Goal: Answer question/provide support: Share knowledge or assist other users

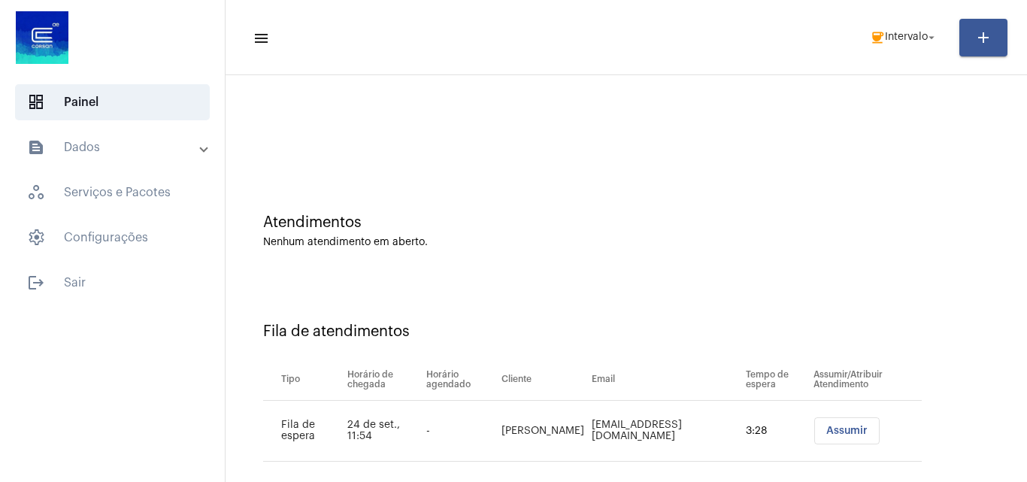
click at [833, 430] on span "Assumir" at bounding box center [847, 431] width 41 height 11
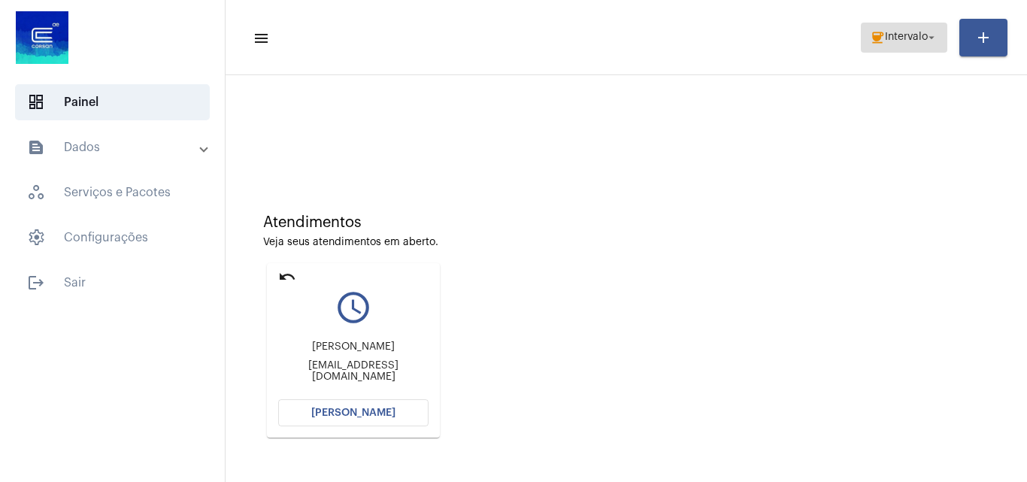
click at [900, 29] on span "coffee Intervalo arrow_drop_down" at bounding box center [904, 36] width 68 height 27
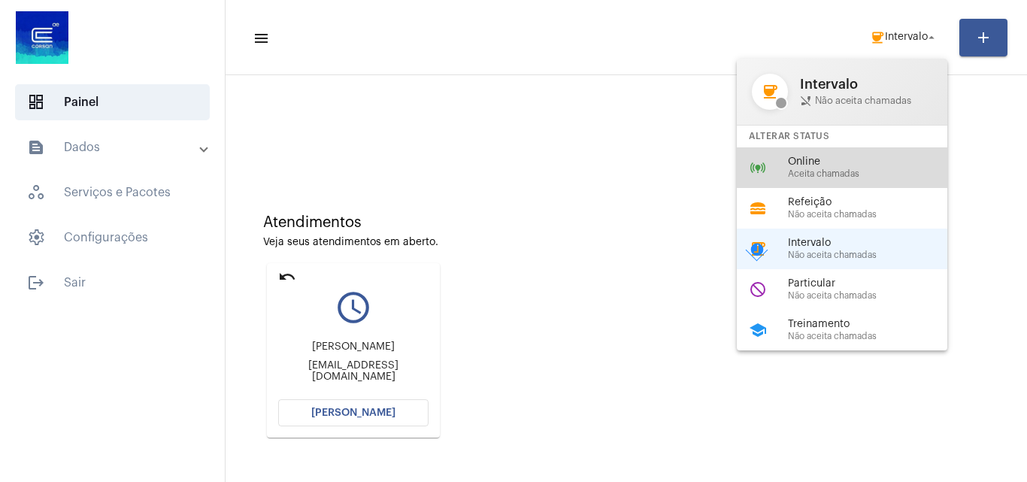
click at [845, 162] on span "Online" at bounding box center [873, 161] width 171 height 11
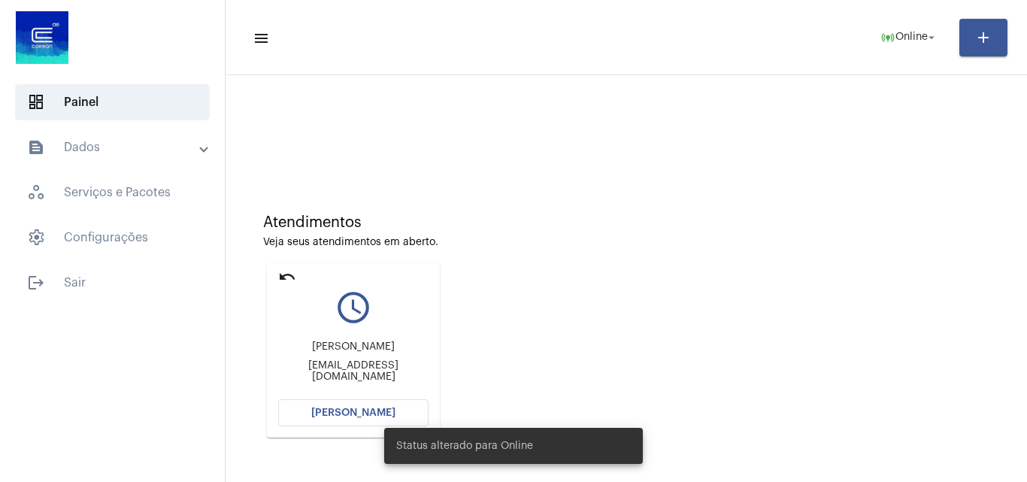
click at [381, 411] on div "Status alterado para Online" at bounding box center [513, 446] width 295 height 72
click at [375, 409] on span "[PERSON_NAME]" at bounding box center [353, 413] width 84 height 11
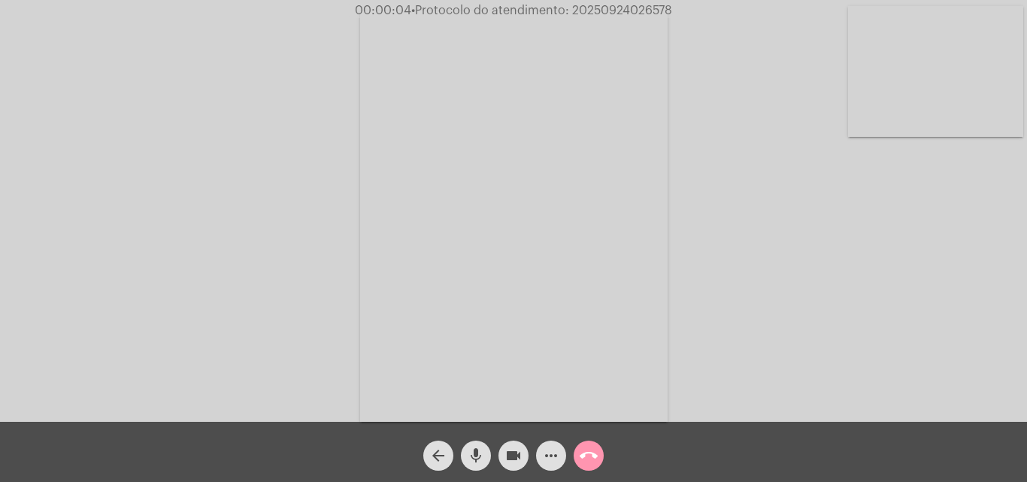
click at [479, 447] on mat-icon "mic" at bounding box center [476, 456] width 18 height 18
click at [467, 449] on mat-icon "mic_off" at bounding box center [476, 456] width 18 height 18
click at [545, 453] on mat-icon "more_horiz" at bounding box center [551, 456] width 18 height 18
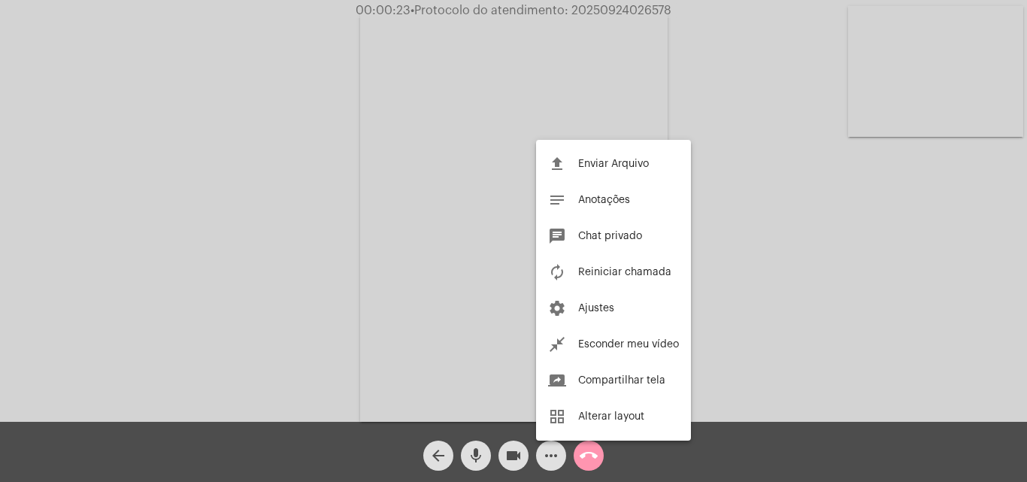
click at [442, 193] on div at bounding box center [513, 241] width 1027 height 482
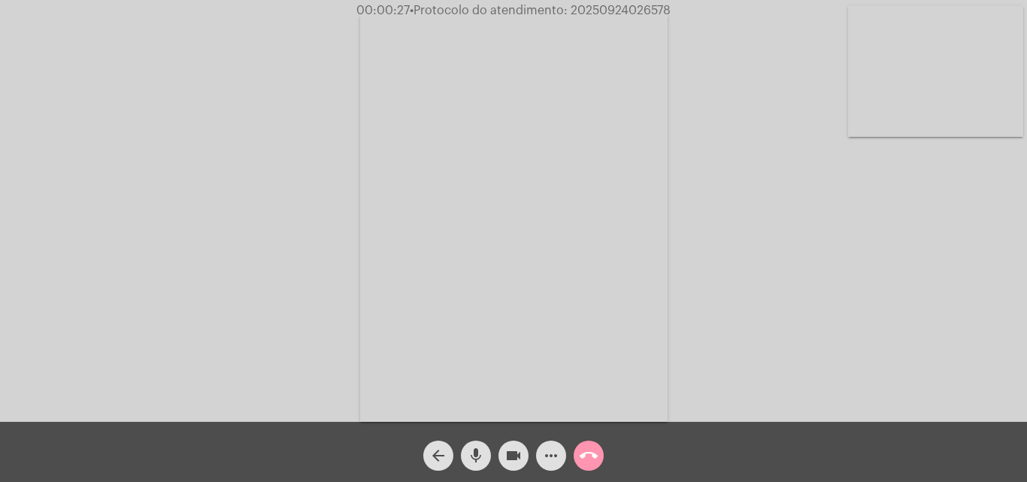
click at [479, 451] on mat-icon "mic" at bounding box center [476, 456] width 18 height 18
click at [858, 283] on div "Acessando Câmera e Microfone..." at bounding box center [514, 215] width 1024 height 422
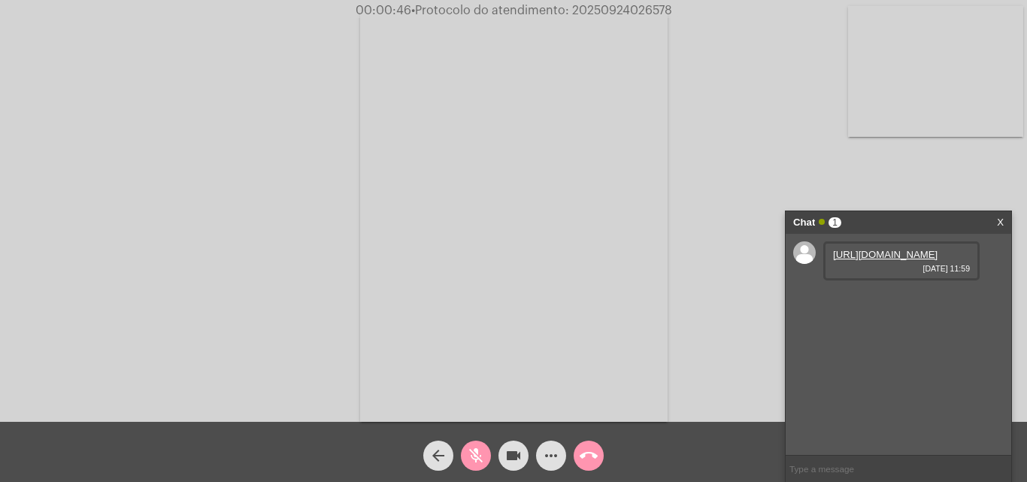
click at [859, 260] on link "https://neft-transfer-bucket.s3.amazonaws.com/temp-d3120a22-be24-9128-e24b-602a…" at bounding box center [885, 254] width 105 height 11
click at [479, 458] on mat-icon "mic_off" at bounding box center [476, 456] width 18 height 18
click at [842, 175] on div "Acessando Câmera e Microfone..." at bounding box center [514, 215] width 1024 height 422
click at [867, 303] on link "https://neft-transfer-bucket.s3.amazonaws.com/temp-884980ac-0965-ef51-ff84-7230…" at bounding box center [885, 297] width 105 height 11
drag, startPoint x: 860, startPoint y: 187, endPoint x: 900, endPoint y: 178, distance: 41.0
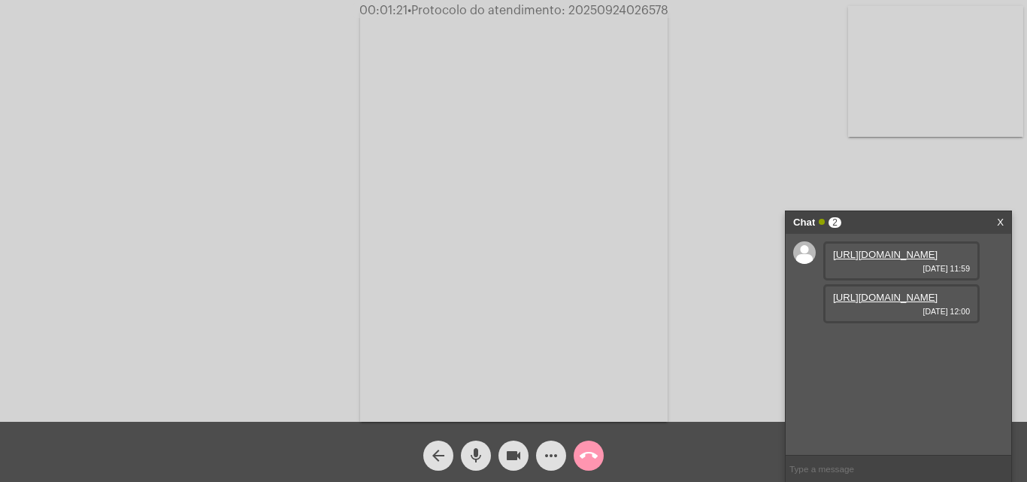
click at [903, 178] on div "Acessando Câmera e Microfone..." at bounding box center [514, 215] width 1024 height 422
click at [874, 346] on link "https://neft-transfer-bucket.s3.amazonaws.com/temp-10382405-d2d5-15b0-cc3a-0cd6…" at bounding box center [885, 340] width 105 height 11
click at [890, 187] on div "Acessando Câmera e Microfone..." at bounding box center [514, 215] width 1024 height 422
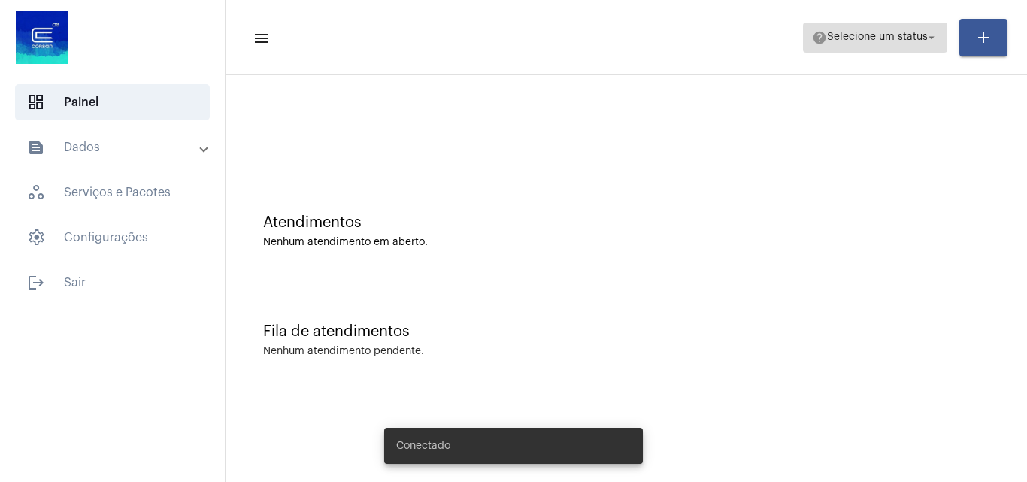
click at [919, 35] on span "Selecione um status" at bounding box center [877, 37] width 101 height 11
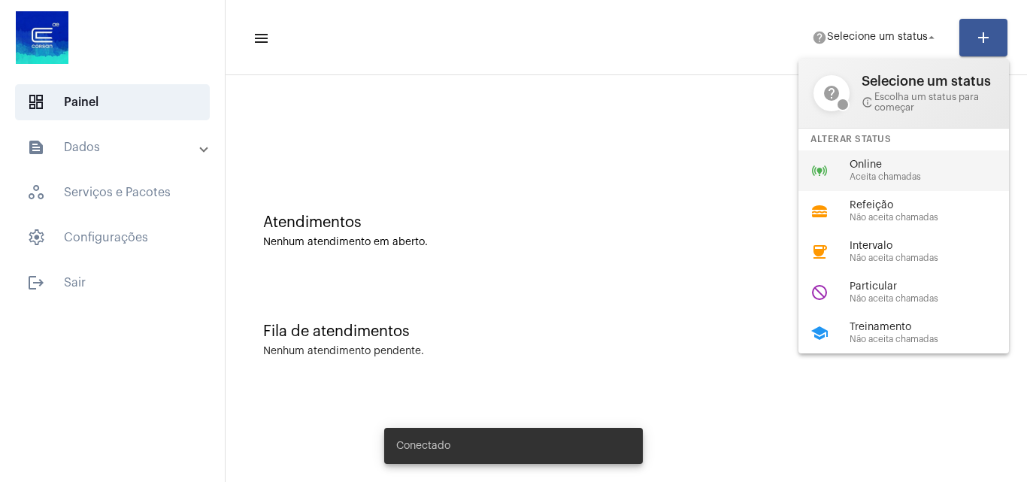
click at [860, 177] on span "Aceita chamadas" at bounding box center [935, 177] width 171 height 10
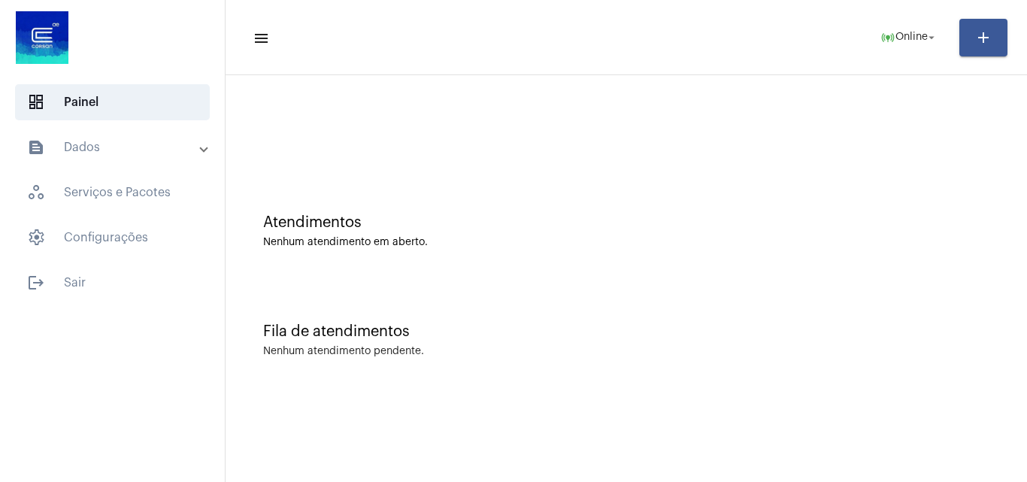
click at [887, 376] on div "Fila de atendimentos Nenhum atendimento pendente." at bounding box center [626, 332] width 787 height 109
click at [927, 252] on div "Atendimentos Nenhum atendimento em aberto." at bounding box center [626, 223] width 787 height 109
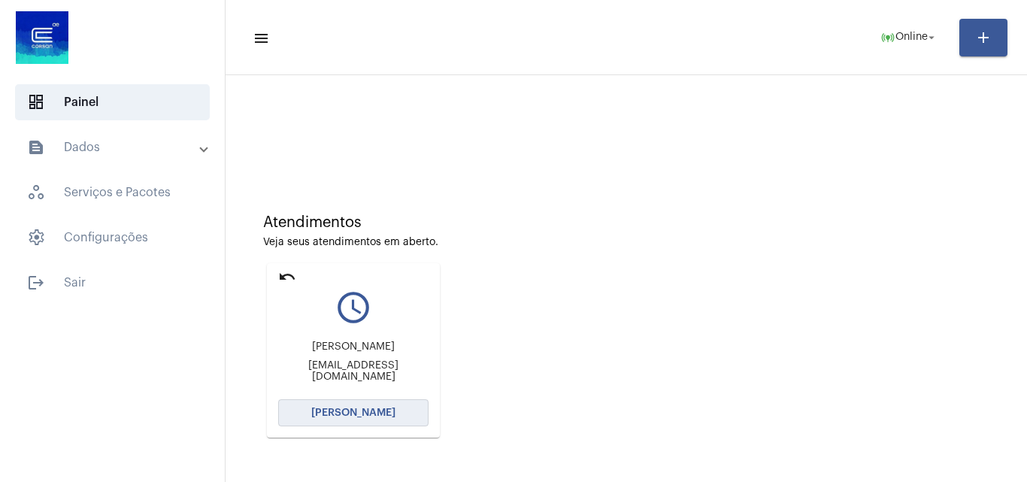
click at [363, 405] on button "[PERSON_NAME]" at bounding box center [353, 412] width 150 height 27
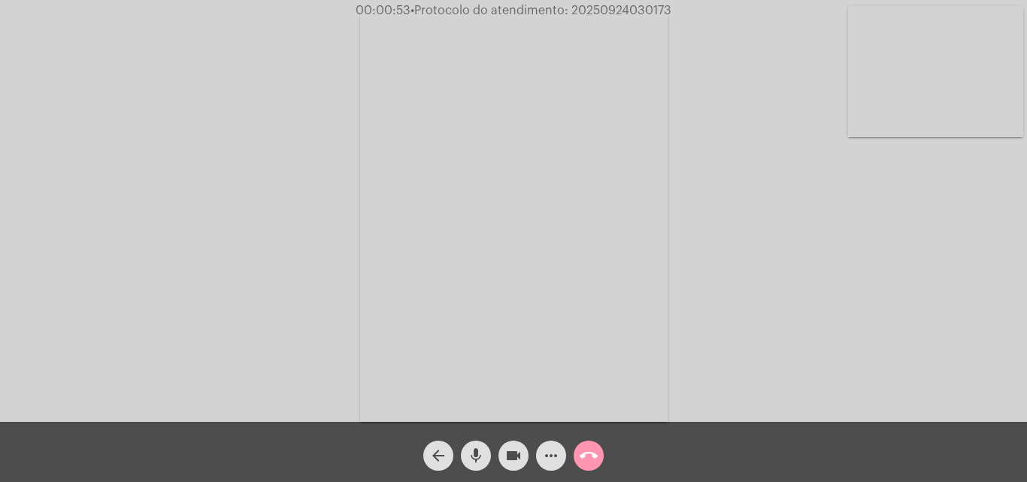
click at [548, 451] on mat-icon "more_horiz" at bounding box center [551, 456] width 18 height 18
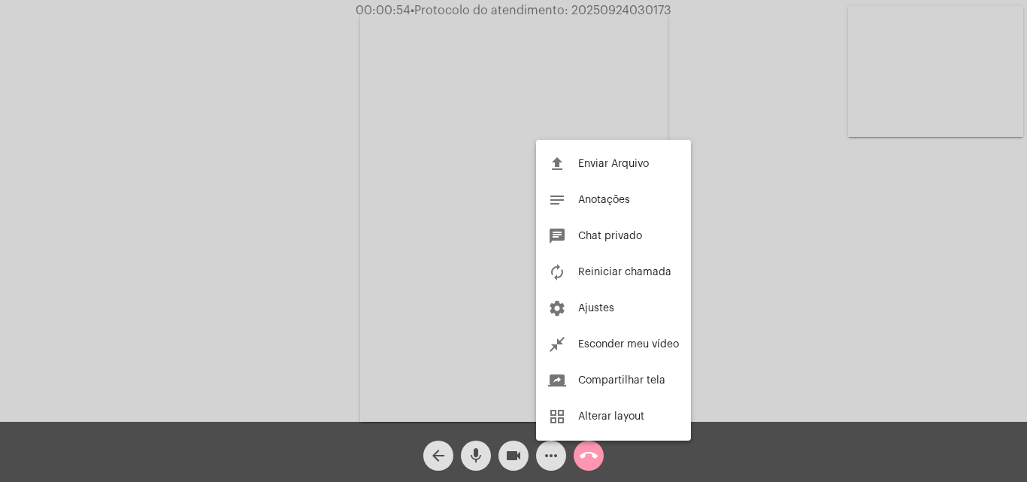
click at [314, 185] on div at bounding box center [513, 241] width 1027 height 482
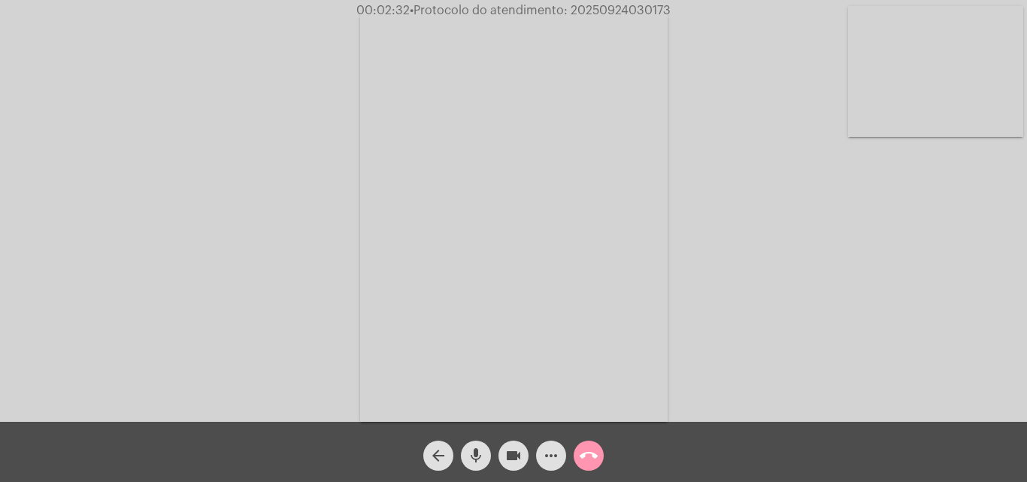
click at [554, 450] on mat-icon "more_horiz" at bounding box center [551, 456] width 18 height 18
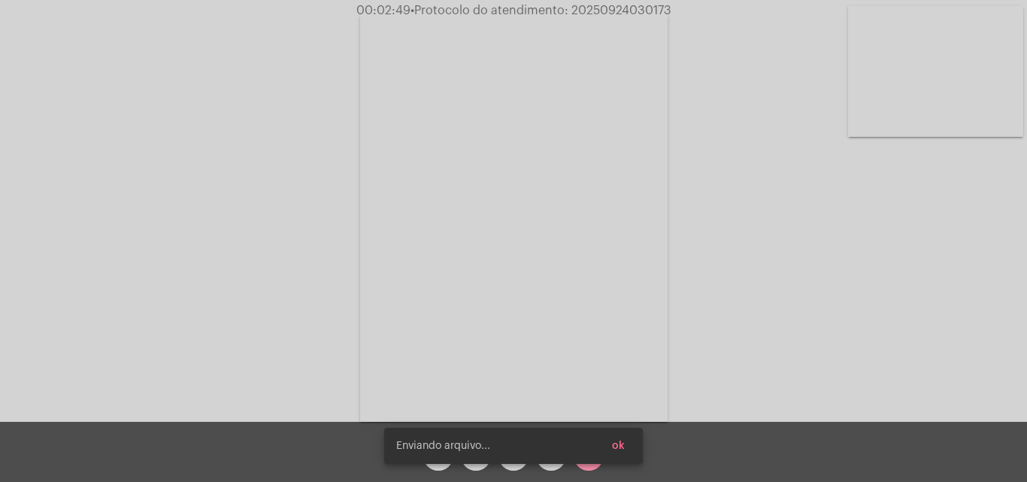
click at [625, 451] on button "ok" at bounding box center [618, 446] width 37 height 27
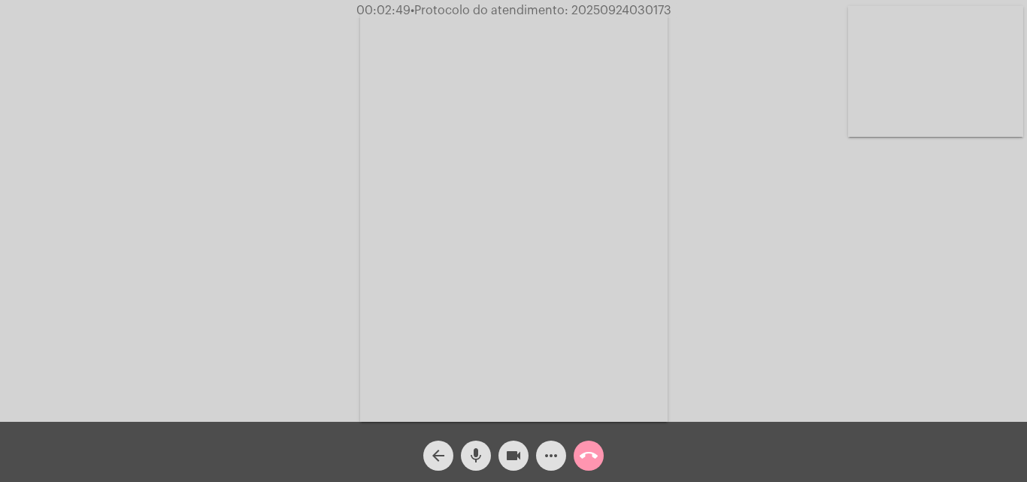
click at [542, 460] on button "more_horiz" at bounding box center [551, 456] width 30 height 30
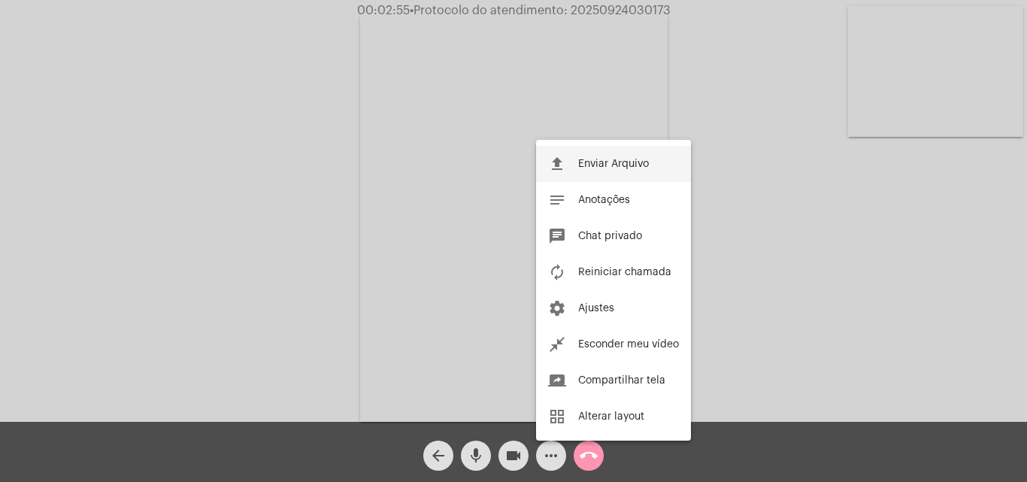
click at [609, 164] on span "Enviar Arquivo" at bounding box center [613, 164] width 71 height 11
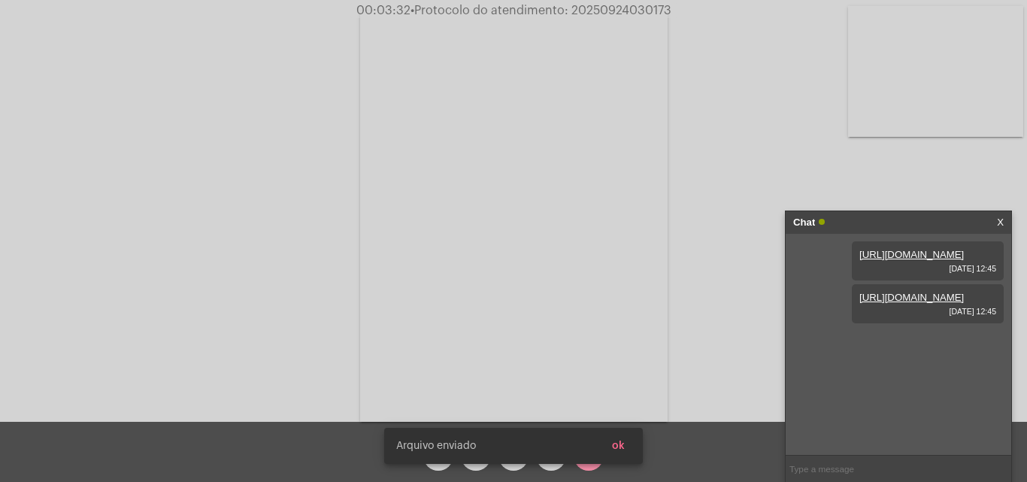
click at [624, 451] on button "ok" at bounding box center [618, 446] width 37 height 27
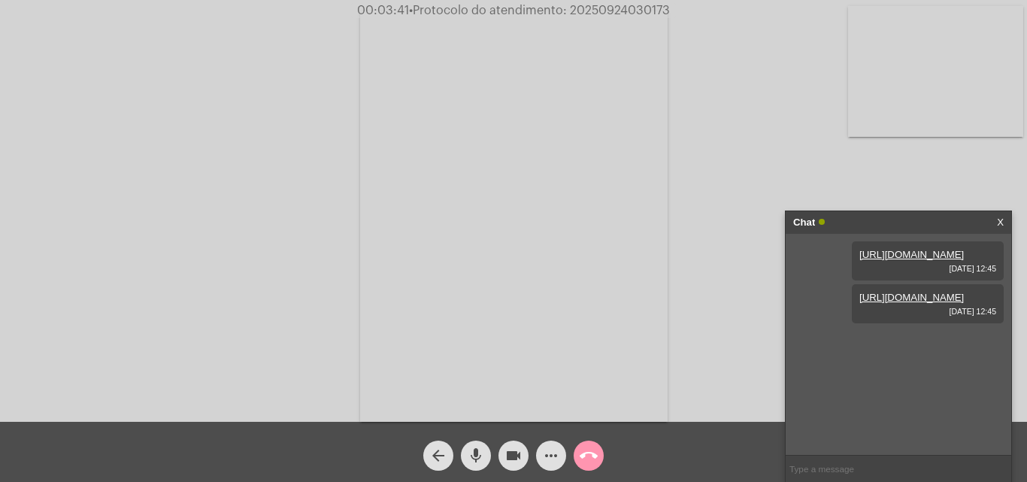
click at [591, 11] on span "• Protocolo do atendimento: 20250924030173" at bounding box center [539, 11] width 261 height 12
click at [587, 451] on mat-icon "call_end" at bounding box center [589, 456] width 18 height 18
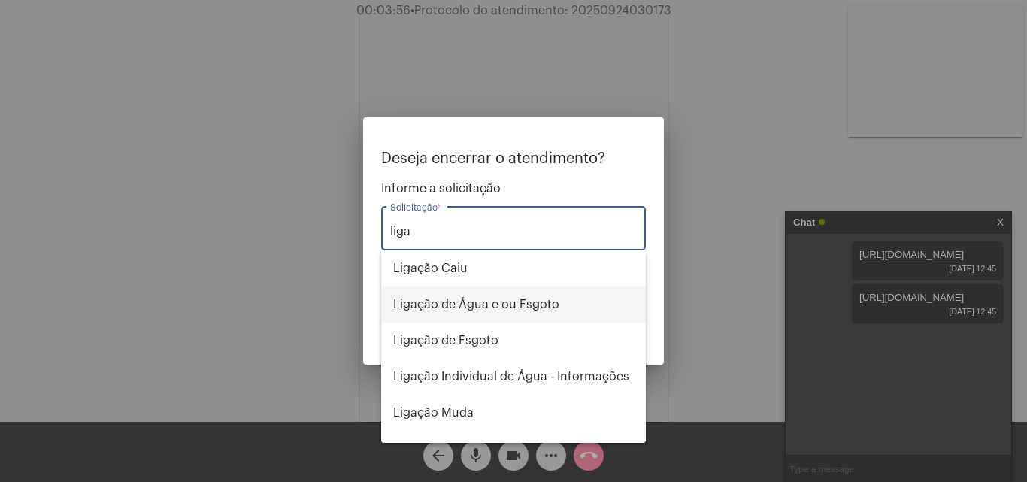
click at [464, 297] on span "Ligação de Água e ou Esgoto" at bounding box center [513, 305] width 241 height 36
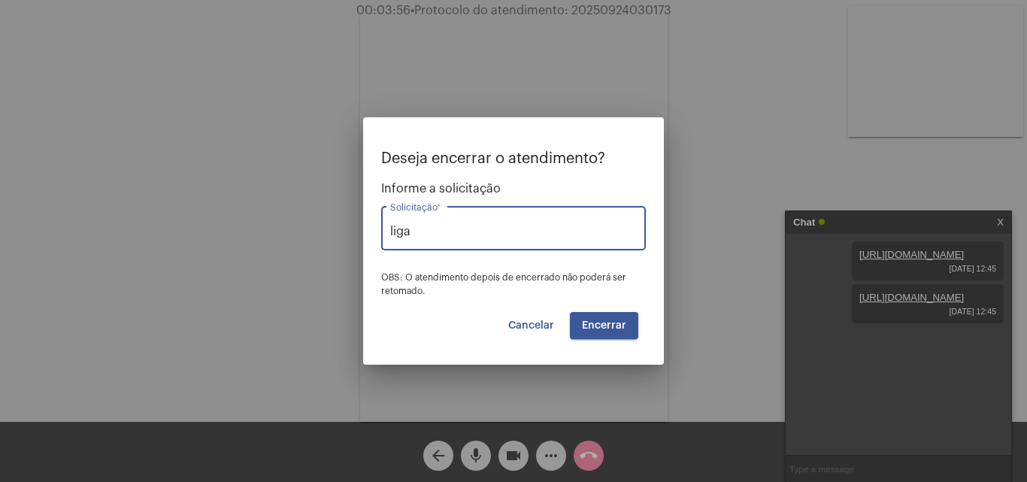
type input "Ligação de Água e ou Esgoto"
click at [591, 321] on span "Encerrar" at bounding box center [604, 325] width 44 height 11
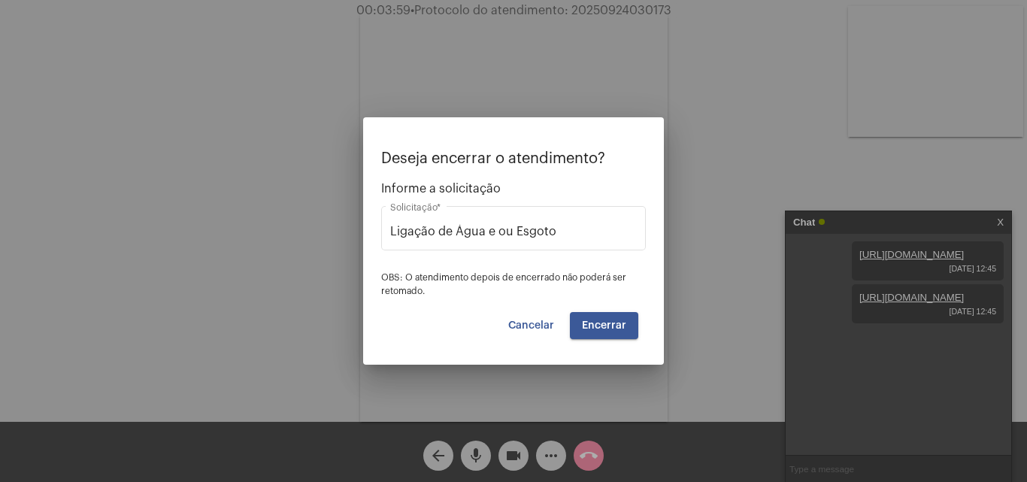
click at [542, 323] on span "Cancelar" at bounding box center [531, 325] width 46 height 11
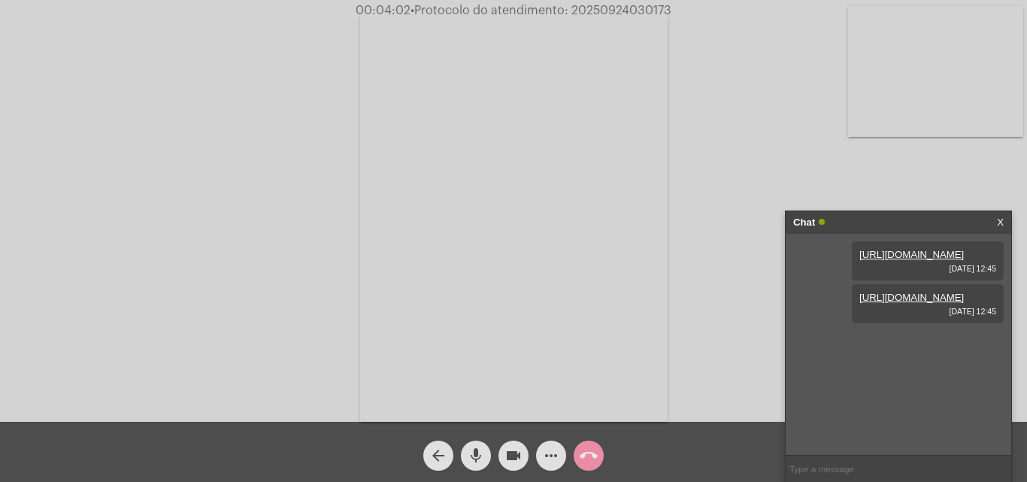
click at [434, 460] on mat-icon "arrow_back" at bounding box center [438, 456] width 18 height 18
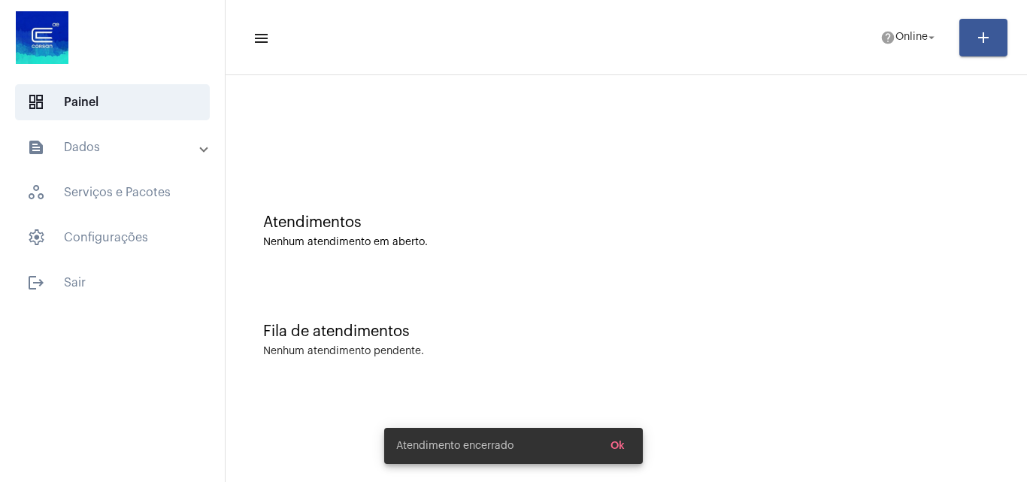
click at [624, 451] on span "Ok" at bounding box center [618, 446] width 14 height 11
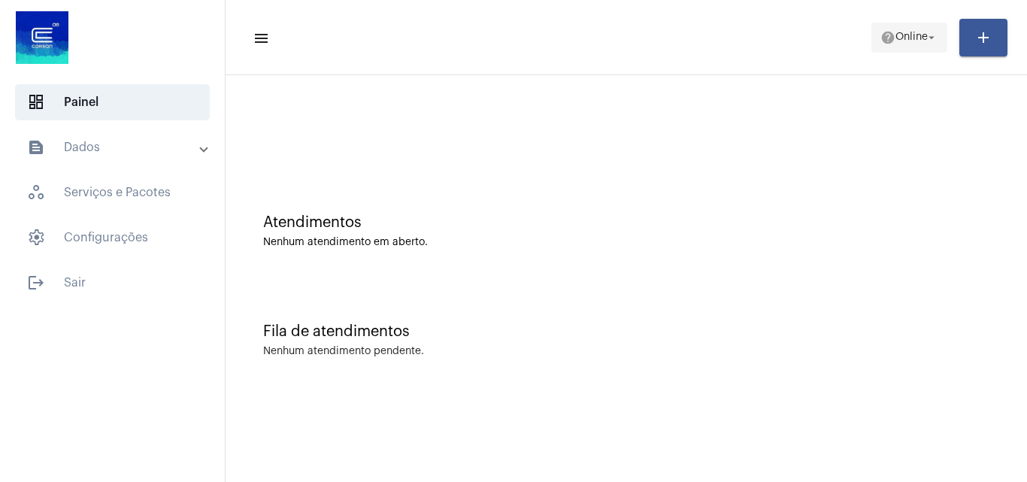
click at [895, 50] on span "help Online arrow_drop_down" at bounding box center [910, 36] width 58 height 27
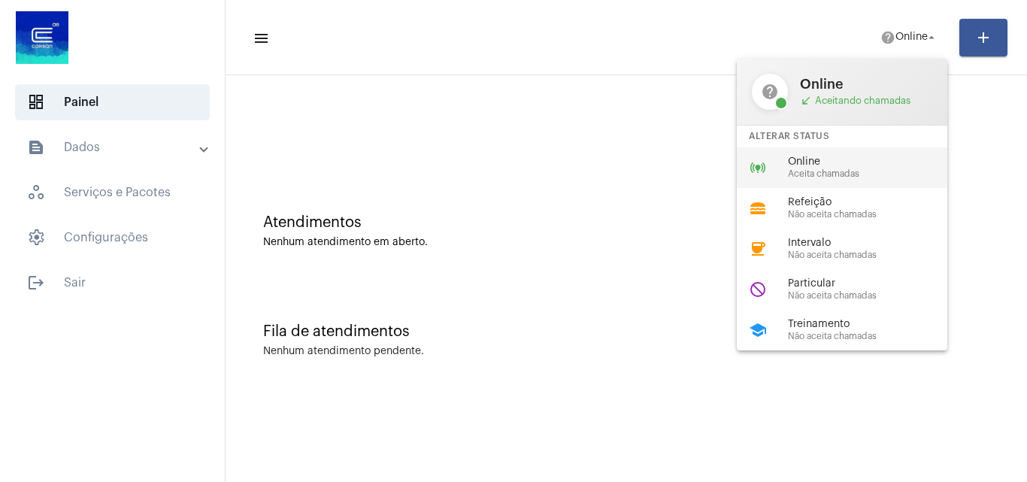
click at [891, 166] on span "Online" at bounding box center [873, 161] width 171 height 11
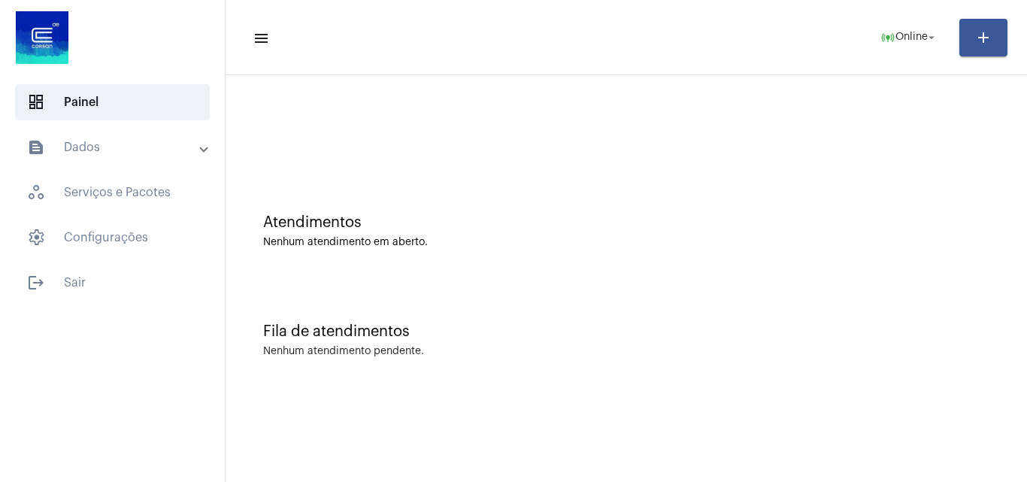
drag, startPoint x: 825, startPoint y: 329, endPoint x: 814, endPoint y: 329, distance: 11.3
click at [825, 329] on div "Fila de atendimentos" at bounding box center [626, 331] width 727 height 17
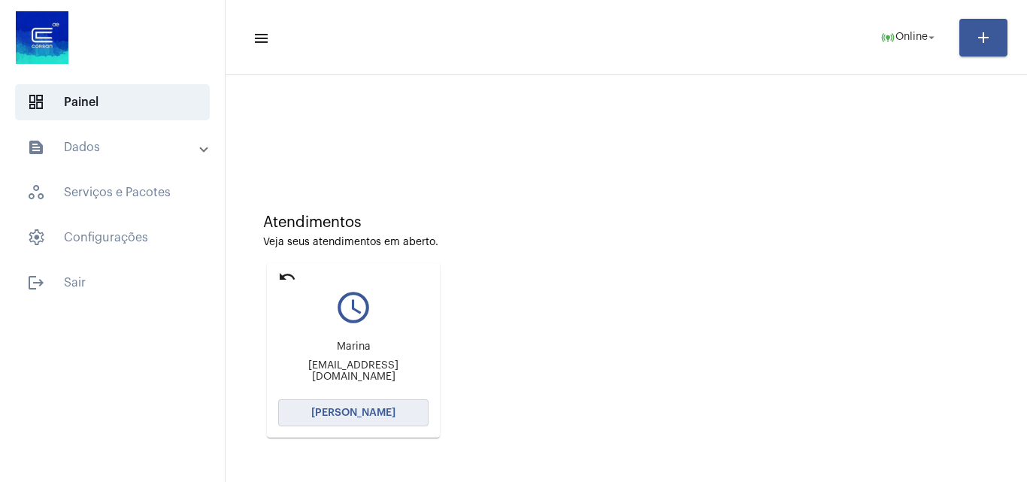
click at [347, 405] on button "[PERSON_NAME]" at bounding box center [353, 412] width 150 height 27
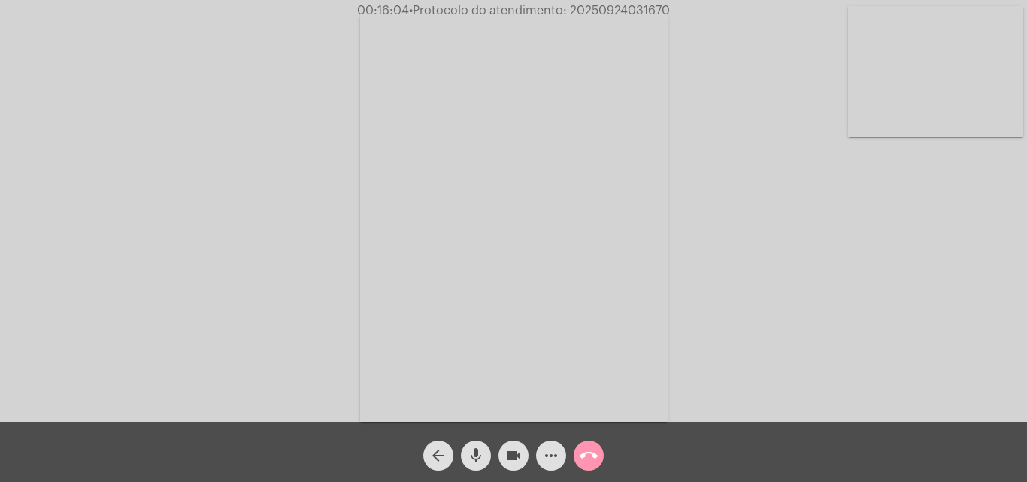
click at [469, 445] on span "mic" at bounding box center [476, 456] width 18 height 30
click at [512, 454] on mat-icon "videocam" at bounding box center [514, 456] width 18 height 18
click at [473, 455] on mat-icon "mic_off" at bounding box center [476, 456] width 18 height 18
click at [505, 458] on mat-icon "videocam_off" at bounding box center [514, 456] width 18 height 18
click at [549, 448] on mat-icon "more_horiz" at bounding box center [551, 456] width 18 height 18
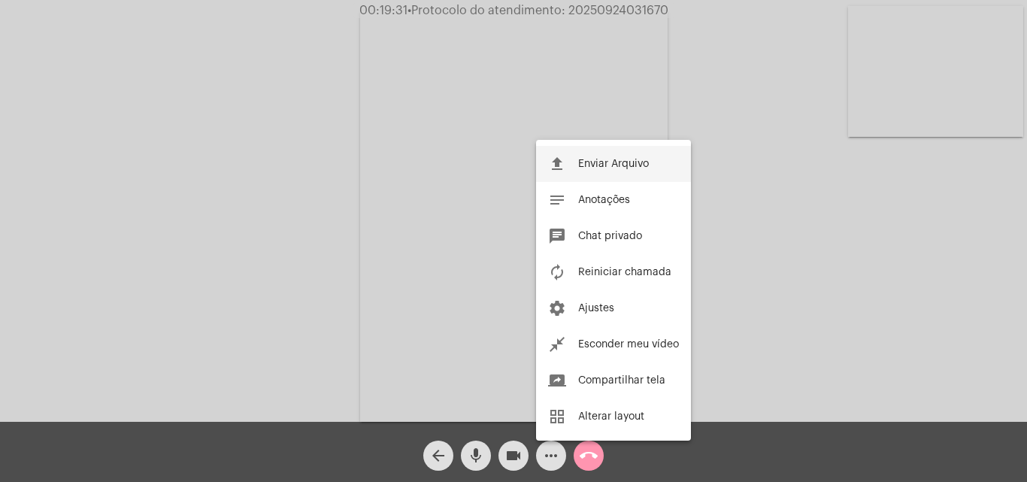
click at [581, 164] on span "Enviar Arquivo" at bounding box center [613, 164] width 71 height 11
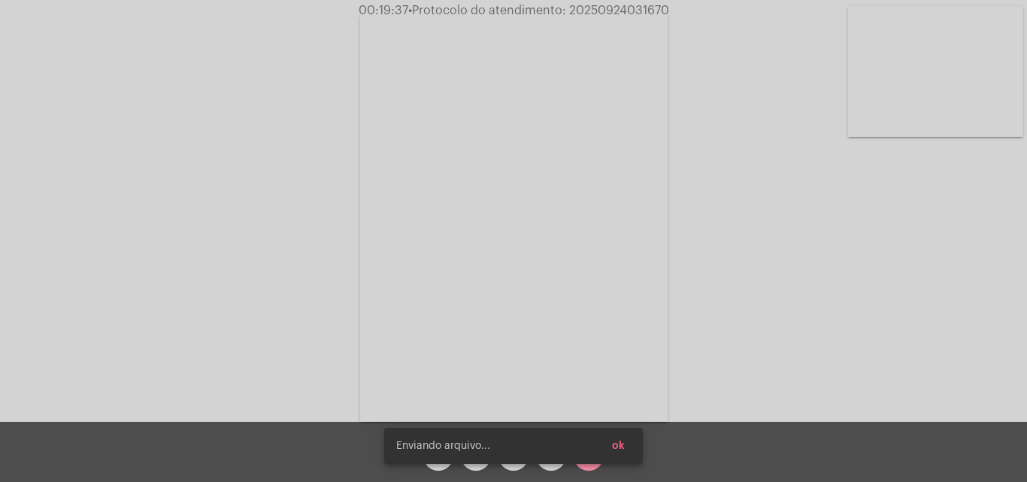
click at [630, 446] on button "ok" at bounding box center [618, 446] width 37 height 27
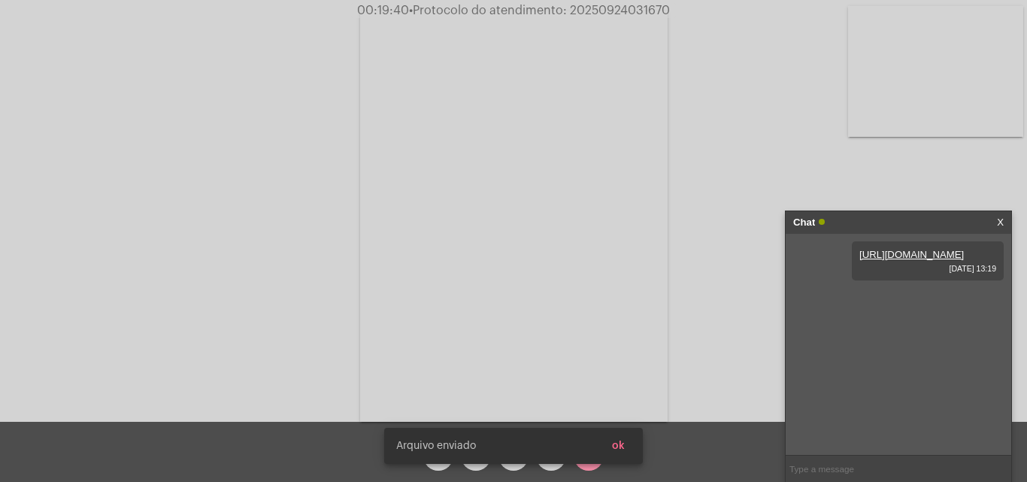
click at [627, 447] on button "ok" at bounding box center [618, 446] width 37 height 27
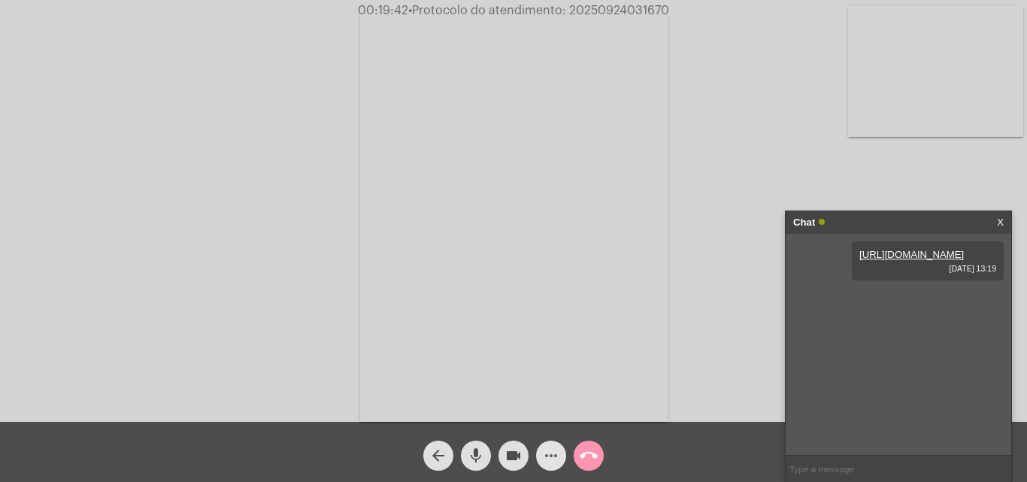
click at [543, 454] on mat-icon "more_horiz" at bounding box center [551, 456] width 18 height 18
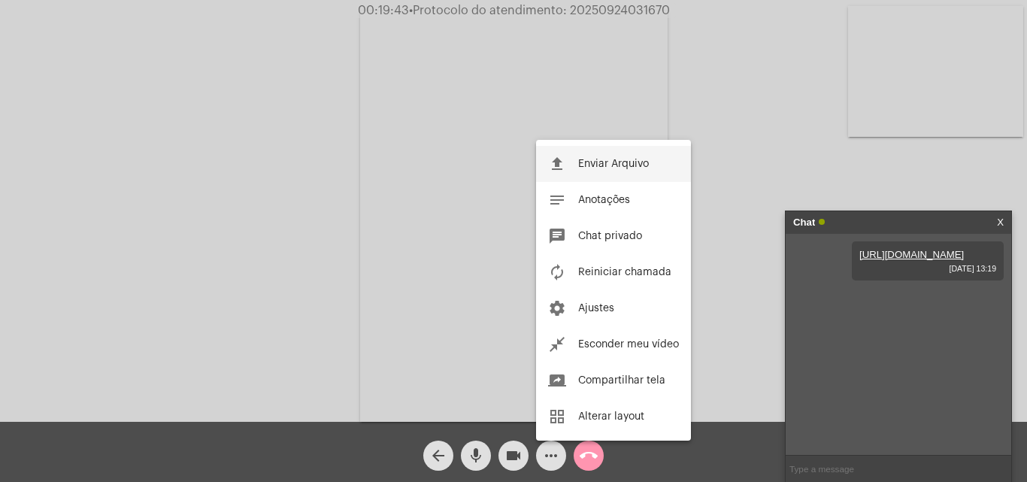
click at [575, 159] on button "file_upload Enviar Arquivo" at bounding box center [613, 164] width 155 height 36
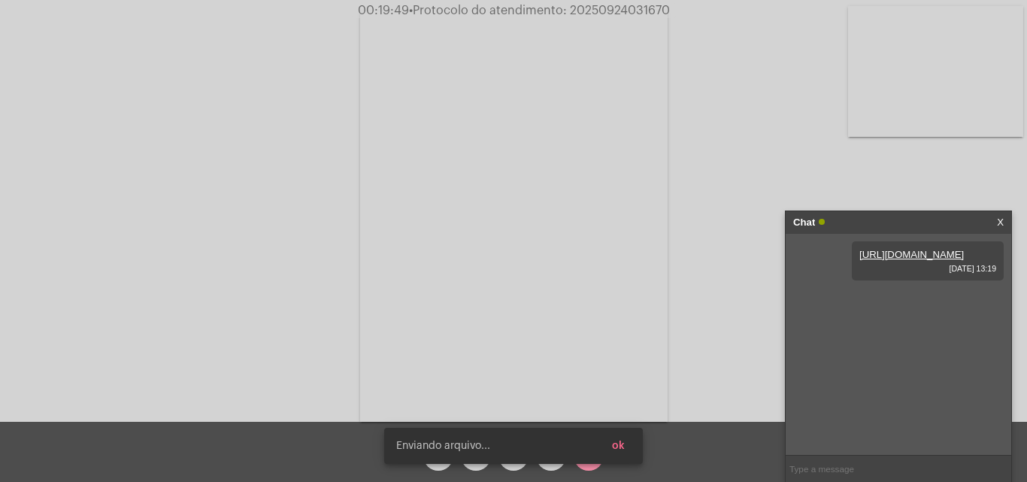
click at [628, 447] on button "ok" at bounding box center [618, 446] width 37 height 27
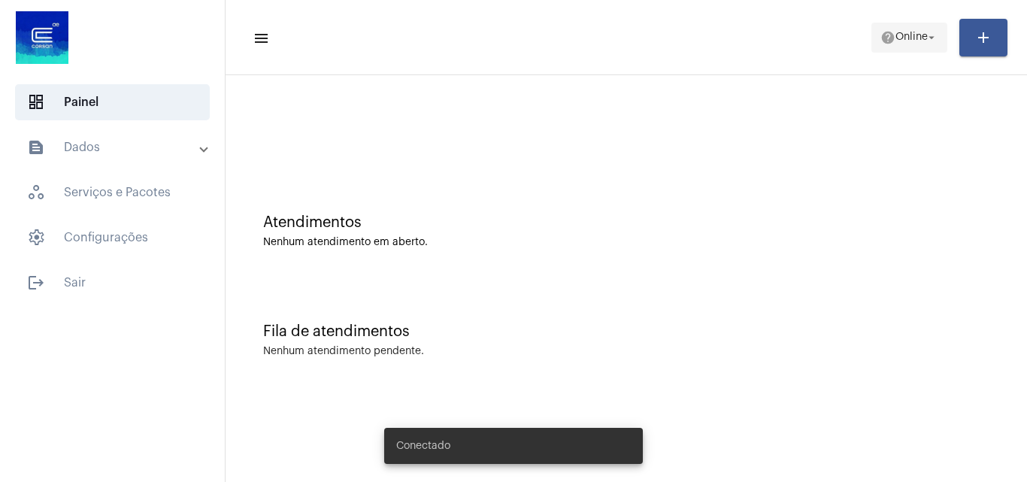
click at [896, 36] on span "Online" at bounding box center [912, 37] width 32 height 11
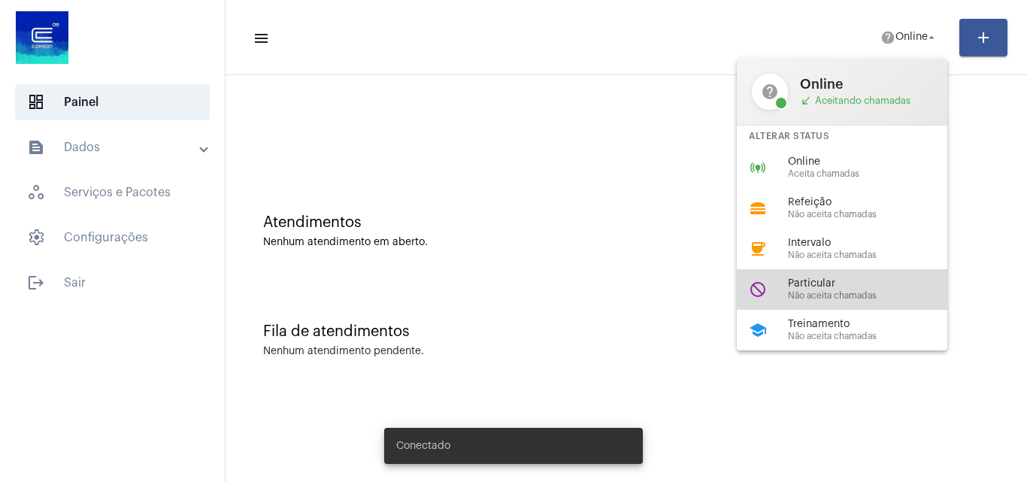
click at [853, 280] on span "Particular" at bounding box center [873, 283] width 171 height 11
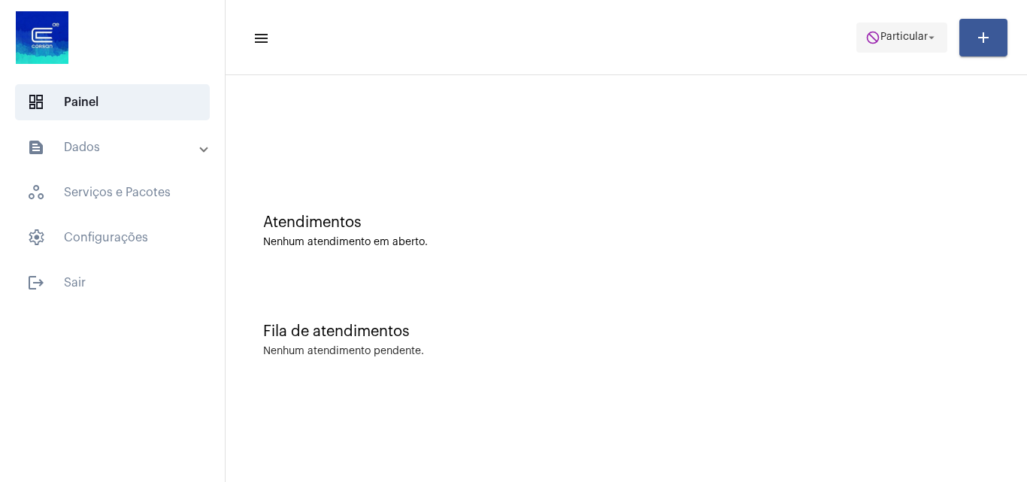
click at [902, 33] on span "Particular" at bounding box center [904, 37] width 47 height 11
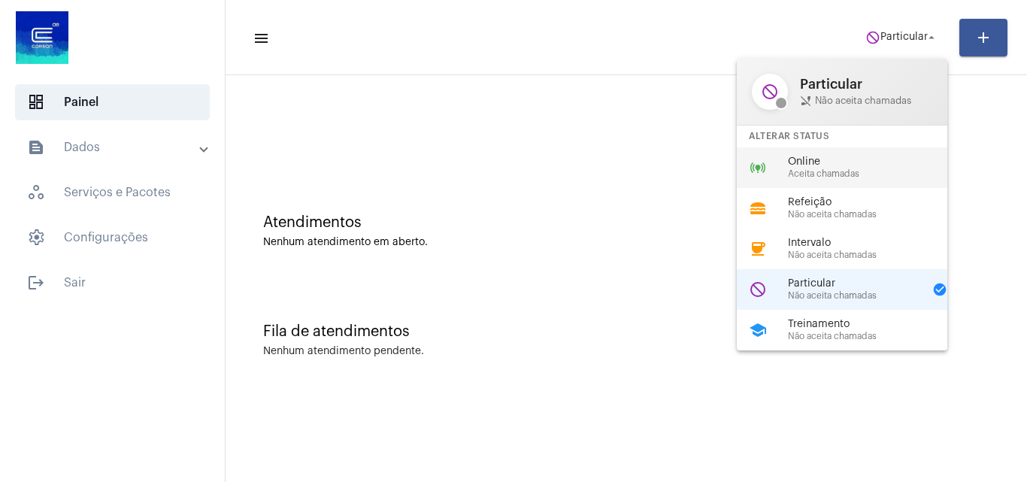
click at [879, 187] on div "online_prediction Online Aceita chamadas" at bounding box center [854, 167] width 235 height 41
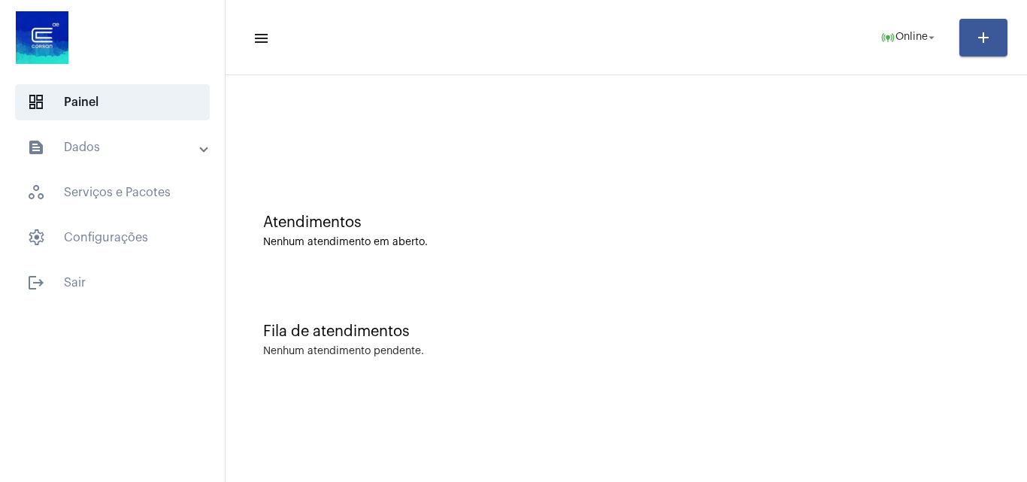
click at [863, 29] on mat-toolbar-row "menu online_prediction Online arrow_drop_down add" at bounding box center [627, 38] width 802 height 48
click at [873, 27] on button "online_prediction Online arrow_drop_down" at bounding box center [910, 38] width 76 height 30
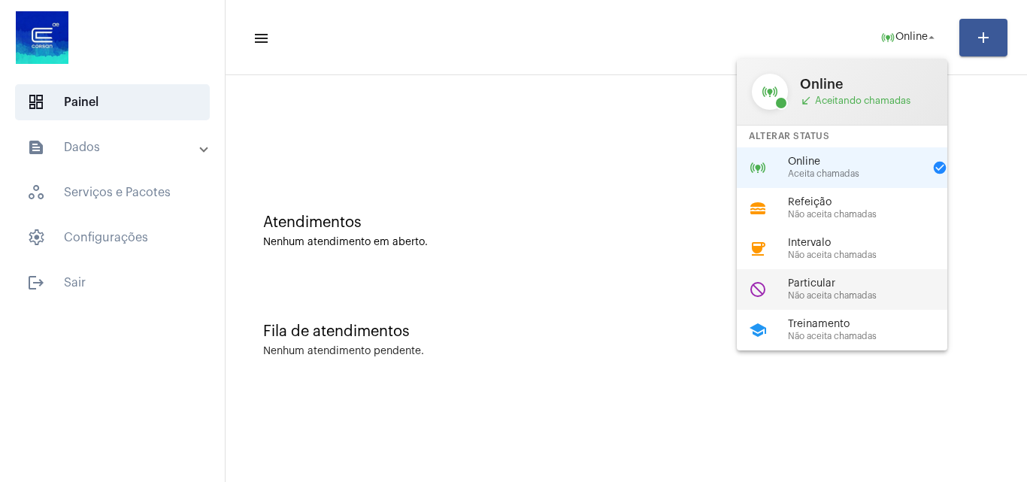
click at [864, 292] on span "Não aceita chamadas" at bounding box center [873, 296] width 171 height 10
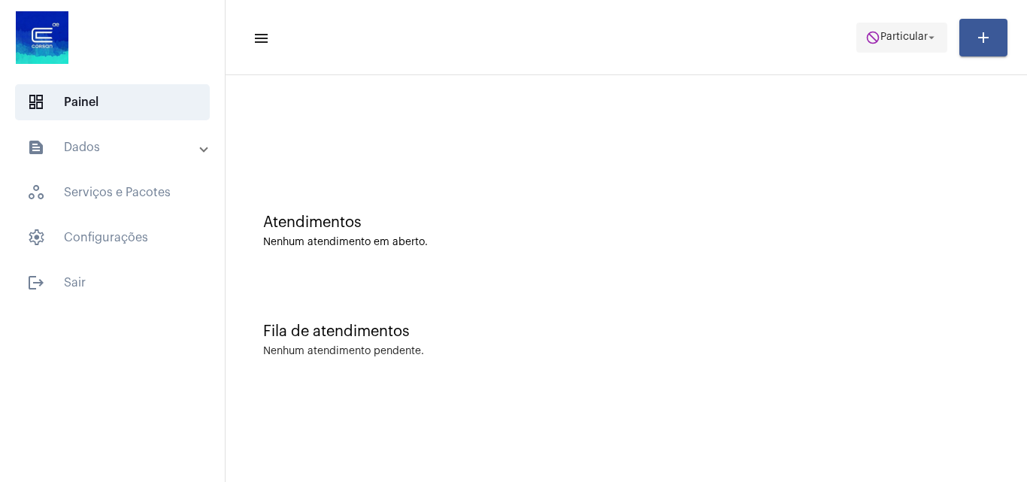
click at [892, 38] on span "Particular" at bounding box center [904, 37] width 47 height 11
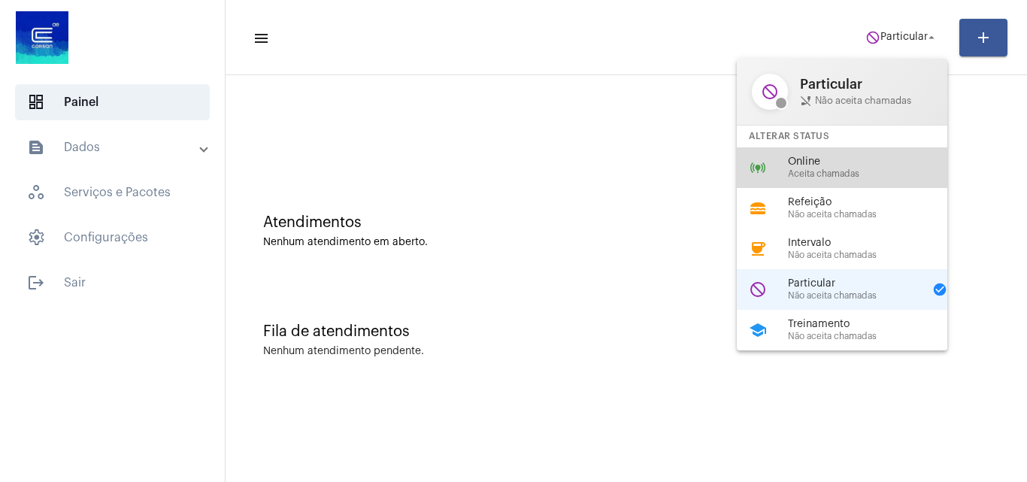
click at [849, 182] on div "online_prediction Online Aceita chamadas" at bounding box center [854, 167] width 235 height 41
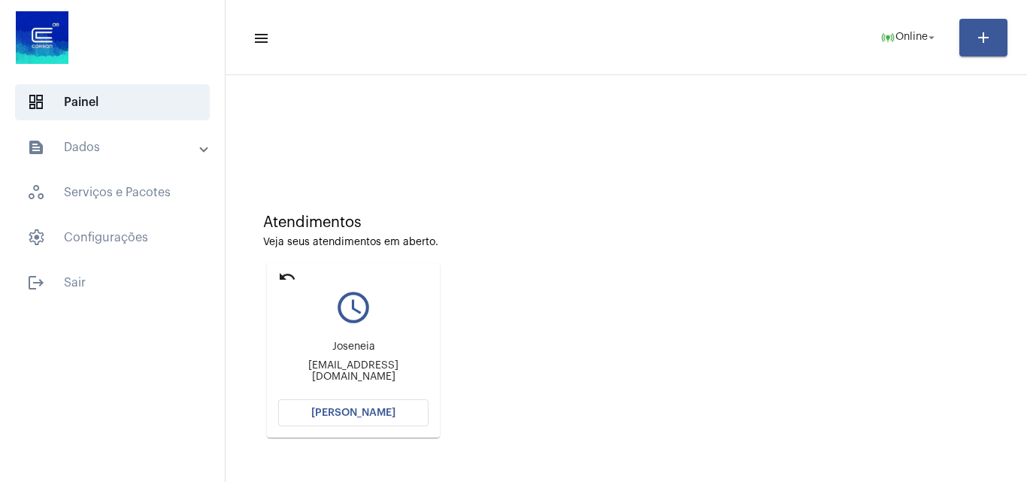
click at [338, 414] on span "[PERSON_NAME]" at bounding box center [353, 413] width 84 height 11
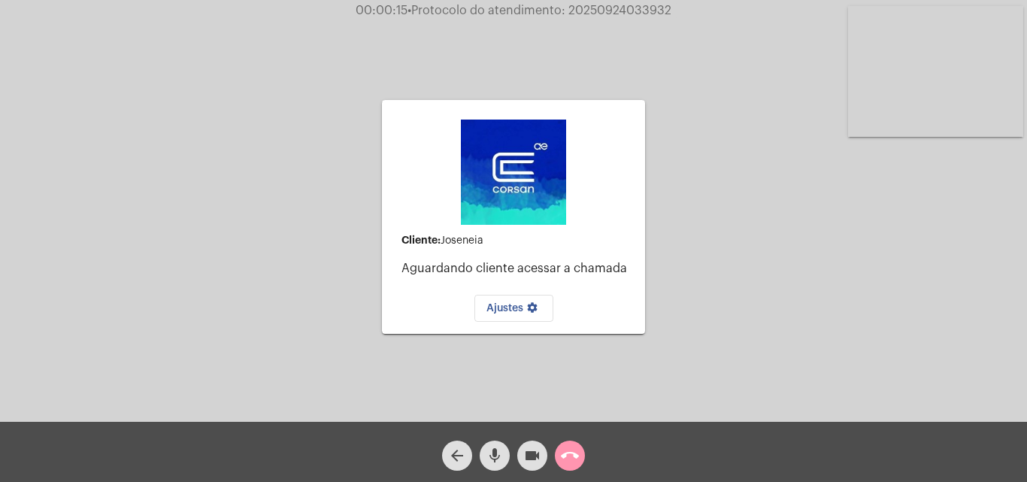
click at [944, 332] on div "Cliente: Joseneia Aguardando cliente acessar a chamada Ajustes settings Acessan…" at bounding box center [514, 215] width 1024 height 422
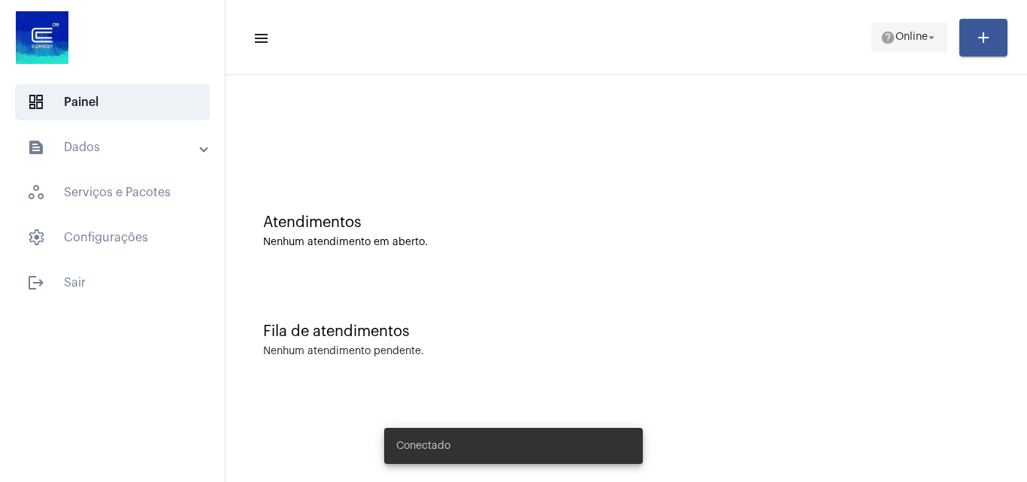
click at [896, 38] on span "Online" at bounding box center [912, 37] width 32 height 11
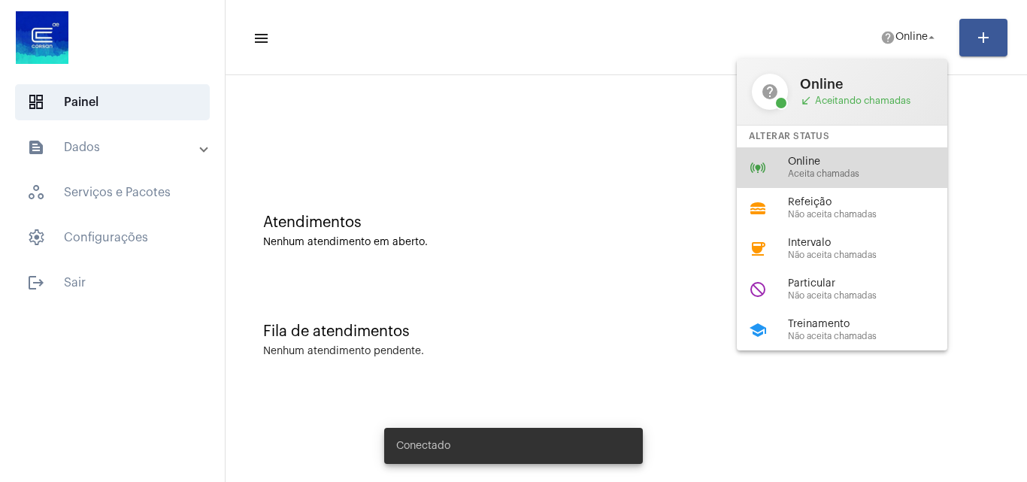
click at [857, 154] on div "online_prediction Online Aceita chamadas" at bounding box center [854, 167] width 235 height 41
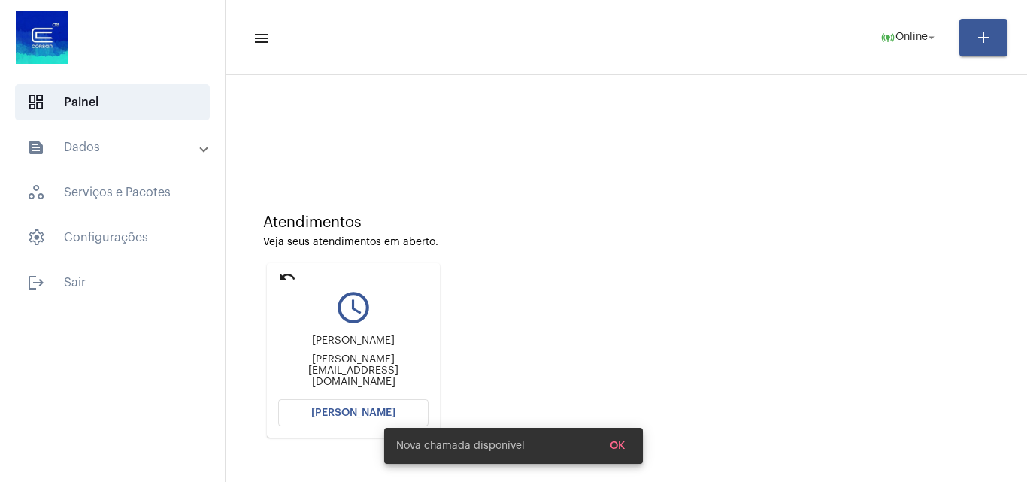
scroll to position [75, 0]
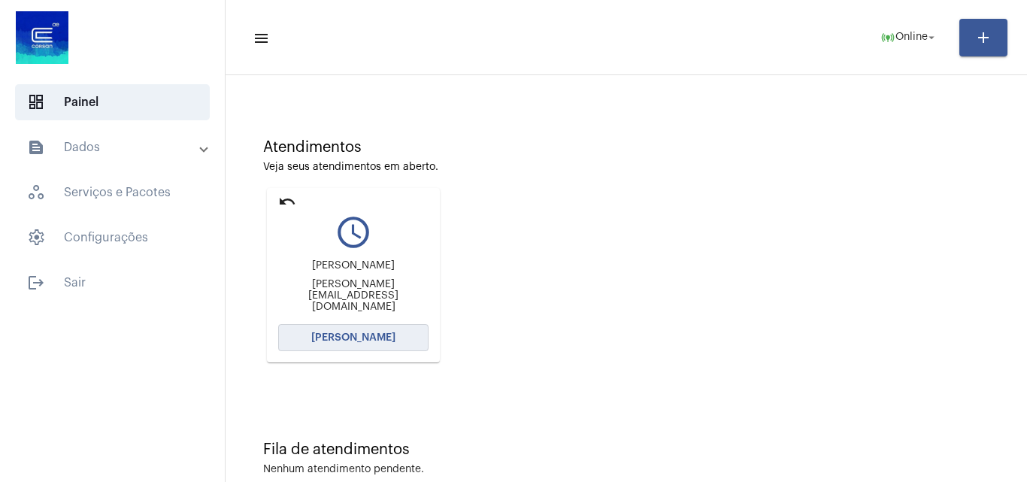
click at [324, 326] on button "[PERSON_NAME]" at bounding box center [353, 337] width 150 height 27
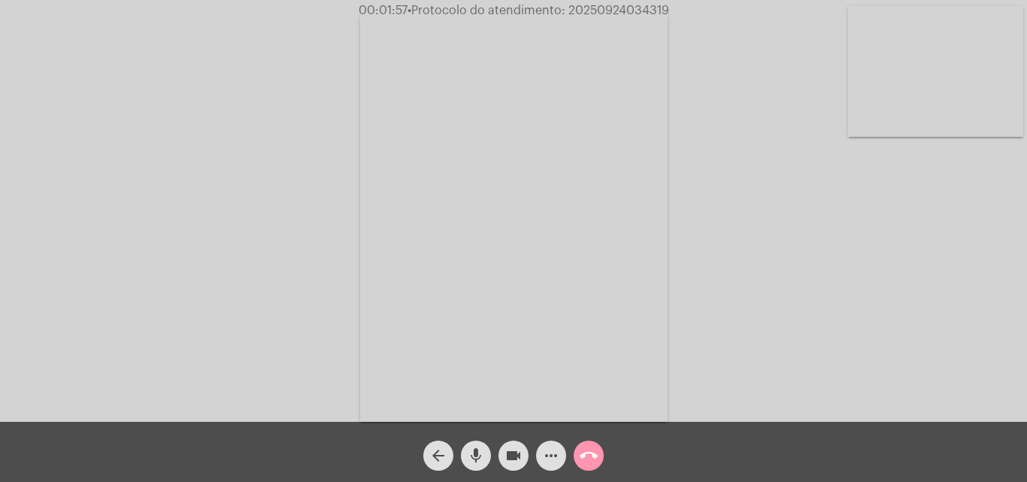
click at [475, 453] on mat-icon "mic" at bounding box center [476, 456] width 18 height 18
click at [506, 457] on mat-icon "videocam" at bounding box center [514, 456] width 18 height 18
drag, startPoint x: 473, startPoint y: 455, endPoint x: 502, endPoint y: 458, distance: 28.7
click at [473, 454] on mat-icon "mic_off" at bounding box center [476, 456] width 18 height 18
click at [505, 457] on mat-icon "videocam_off" at bounding box center [514, 456] width 18 height 18
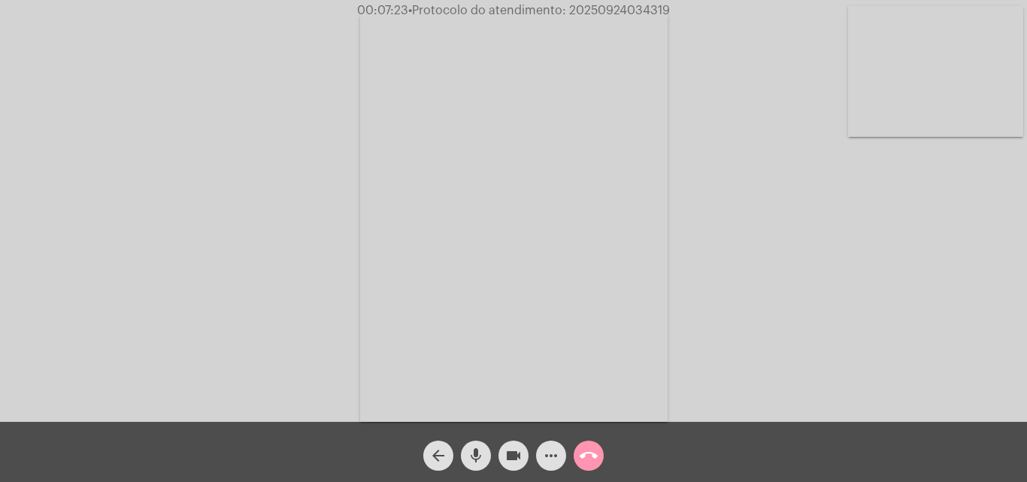
click at [477, 447] on mat-icon "mic" at bounding box center [476, 456] width 18 height 18
click at [515, 454] on mat-icon "videocam" at bounding box center [514, 456] width 18 height 18
click at [481, 451] on mat-icon "mic_off" at bounding box center [476, 456] width 18 height 18
click at [512, 455] on mat-icon "videocam_off" at bounding box center [514, 456] width 18 height 18
click at [590, 8] on span "• Protocolo do atendimento: 20250924034319" at bounding box center [539, 11] width 262 height 12
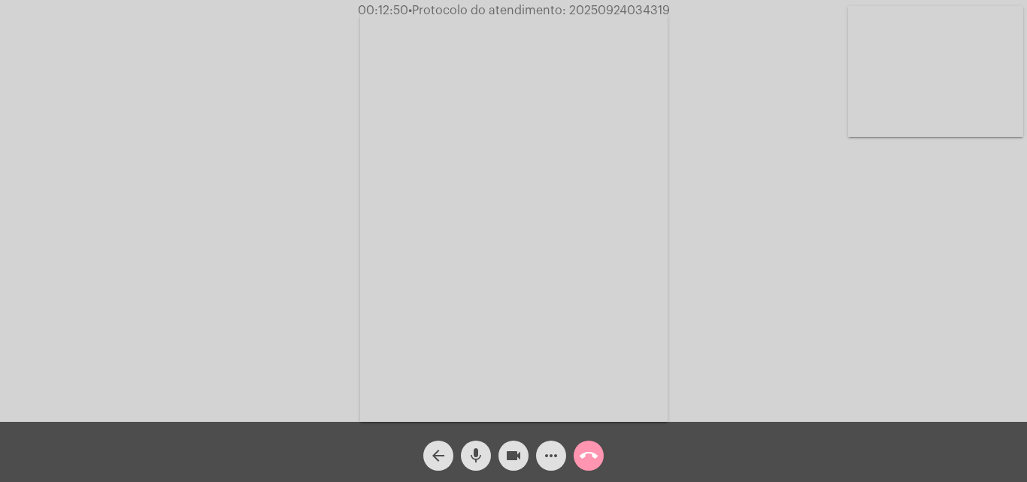
click at [590, 8] on span "• Protocolo do atendimento: 20250924034319" at bounding box center [539, 11] width 262 height 12
click at [592, 454] on mat-icon "call_end" at bounding box center [589, 456] width 18 height 18
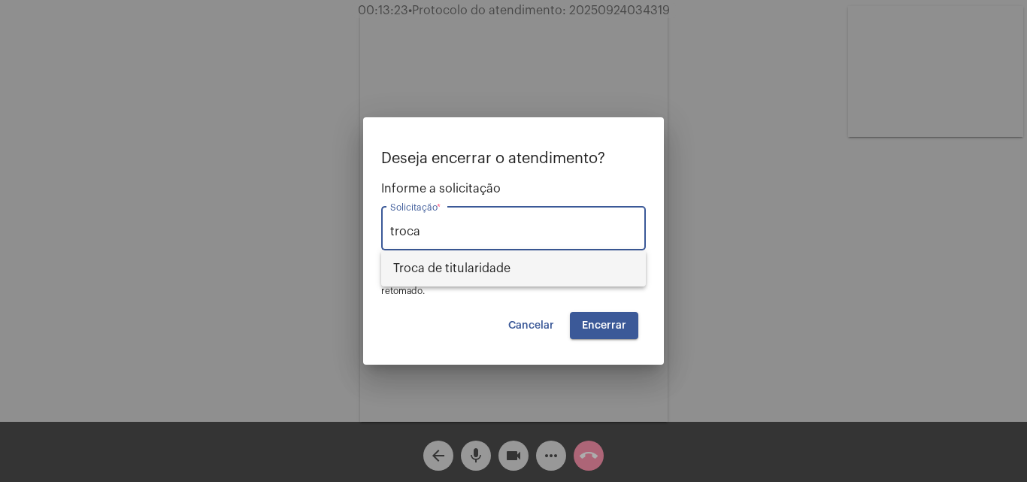
click at [502, 260] on span "Troca de titularidade" at bounding box center [513, 268] width 241 height 36
type input "Troca de titularidade"
click at [611, 323] on span "Encerrar" at bounding box center [604, 325] width 44 height 11
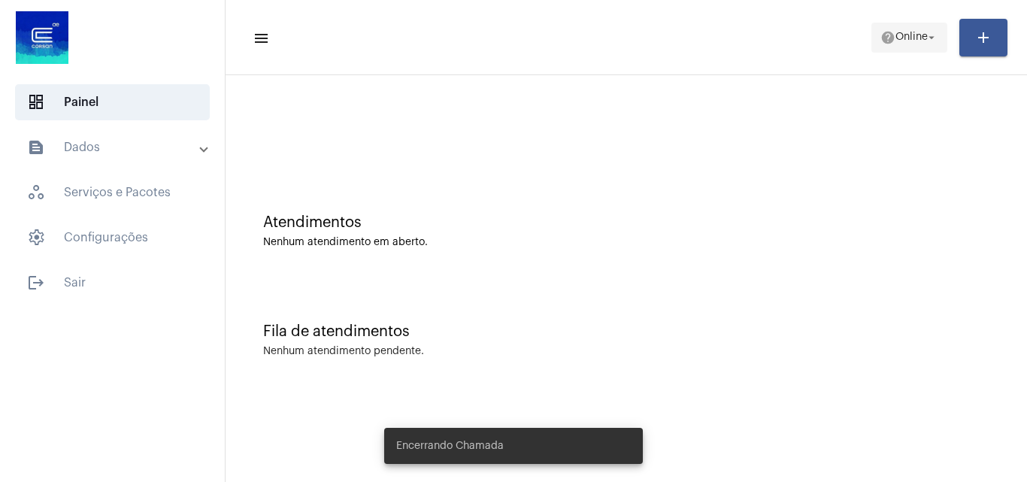
click at [911, 38] on span "Online" at bounding box center [912, 37] width 32 height 11
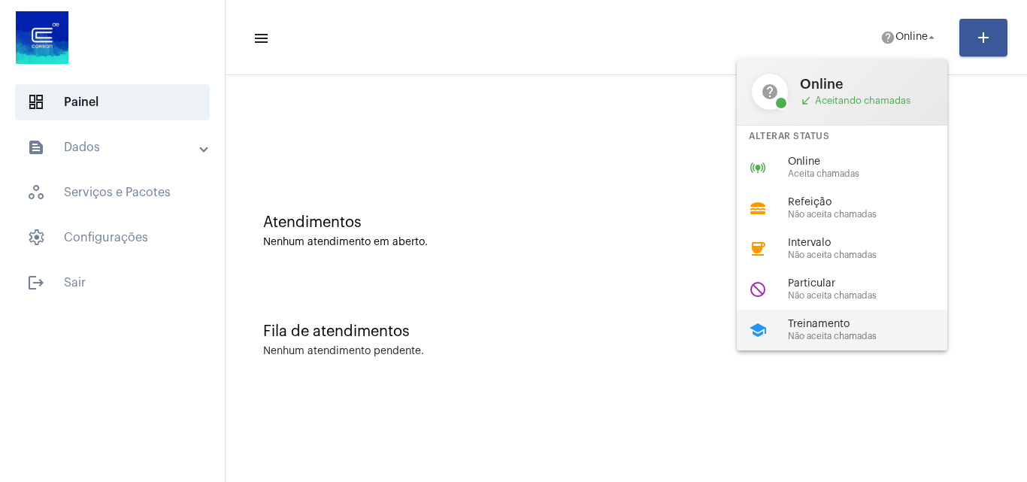
click at [844, 323] on span "Treinamento" at bounding box center [873, 324] width 171 height 11
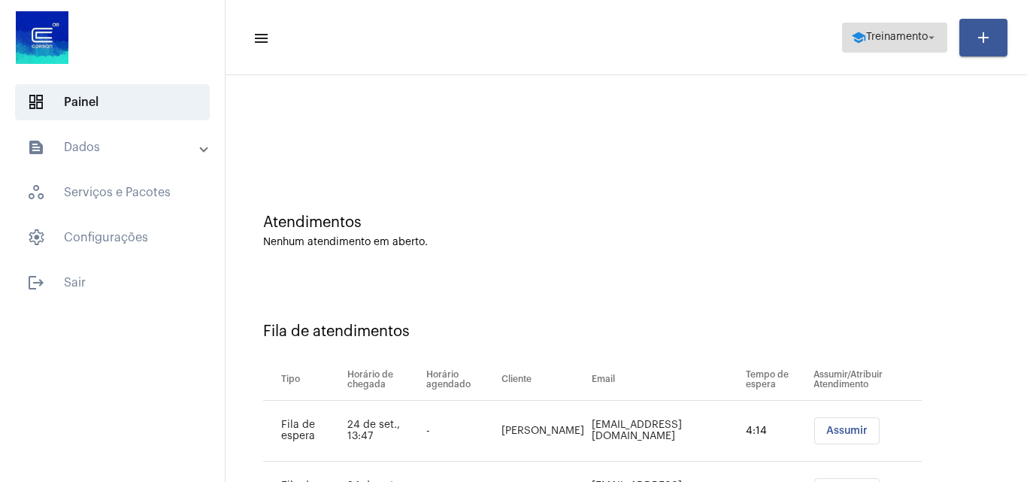
click at [894, 29] on span "school Treinamento arrow_drop_down" at bounding box center [894, 36] width 87 height 27
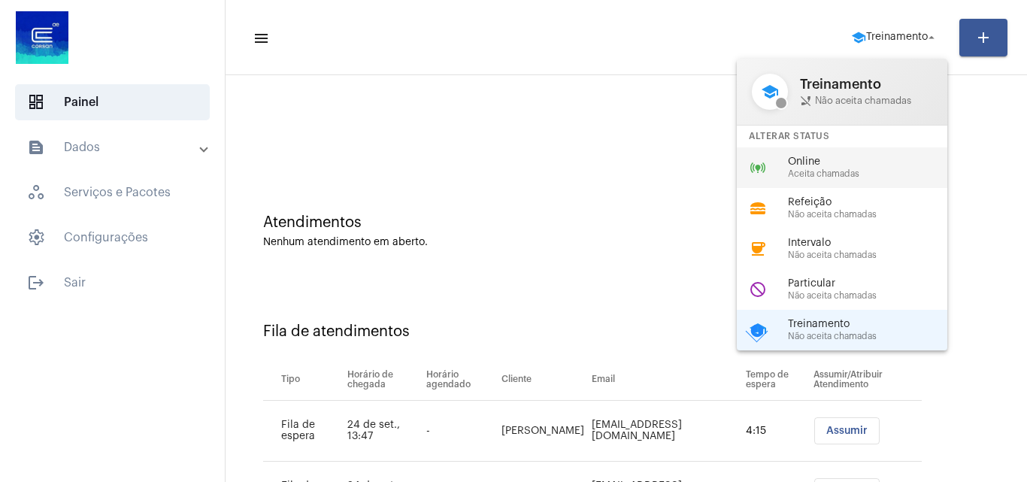
click at [855, 173] on span "Aceita chamadas" at bounding box center [873, 174] width 171 height 10
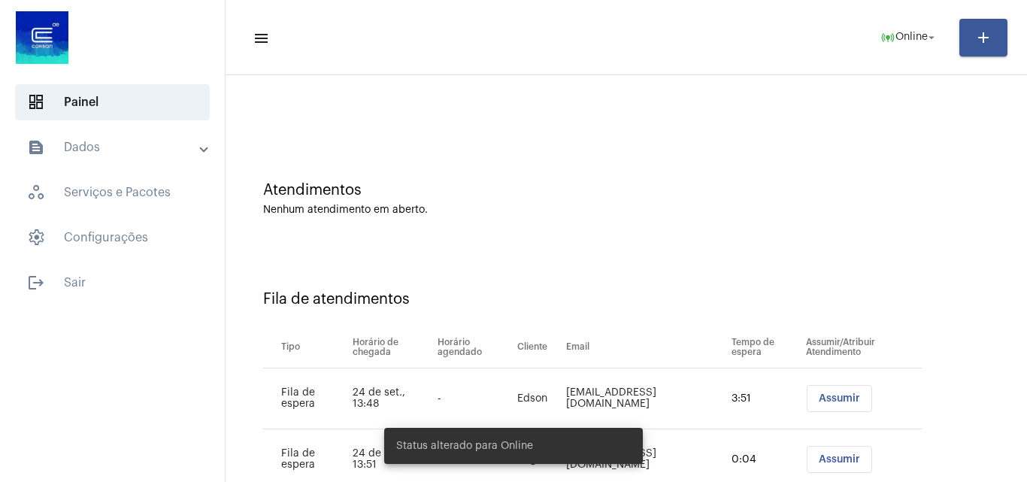
scroll to position [81, 0]
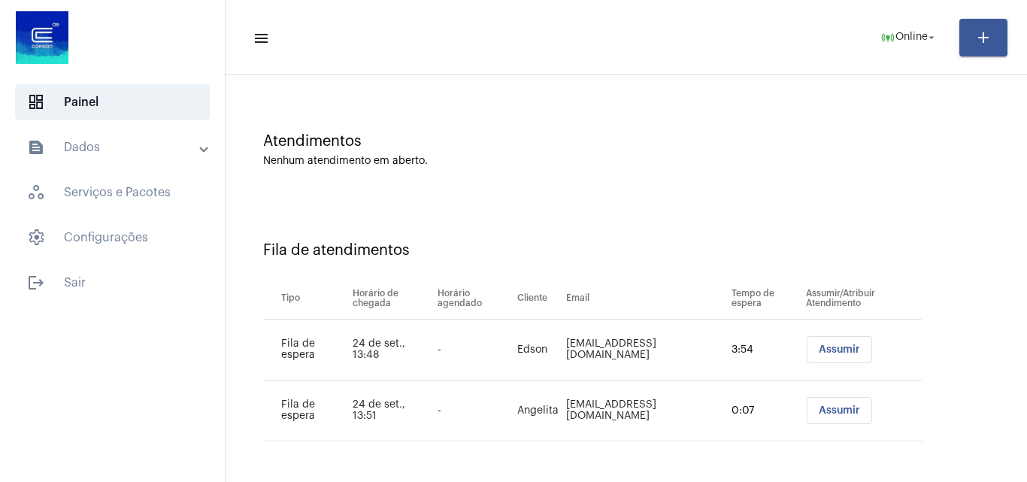
click at [819, 352] on span "Assumir" at bounding box center [839, 349] width 41 height 11
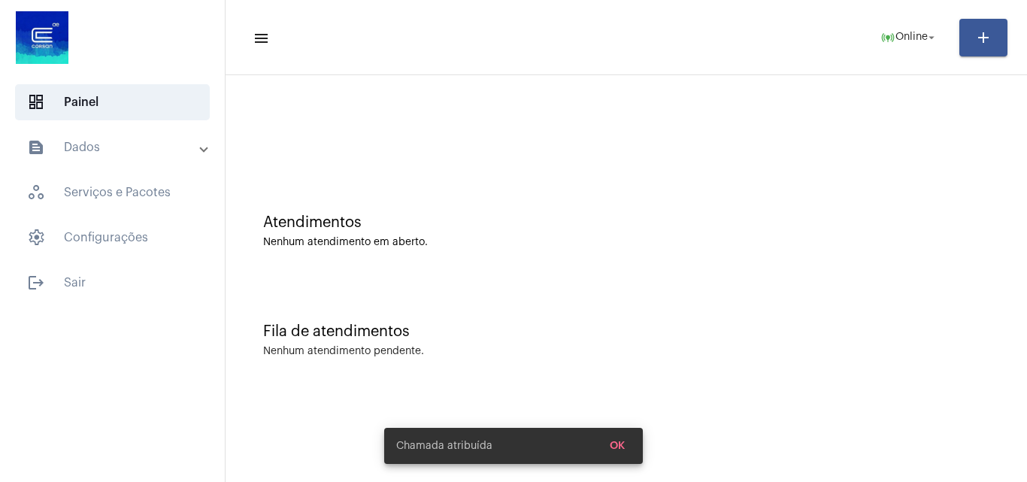
scroll to position [0, 0]
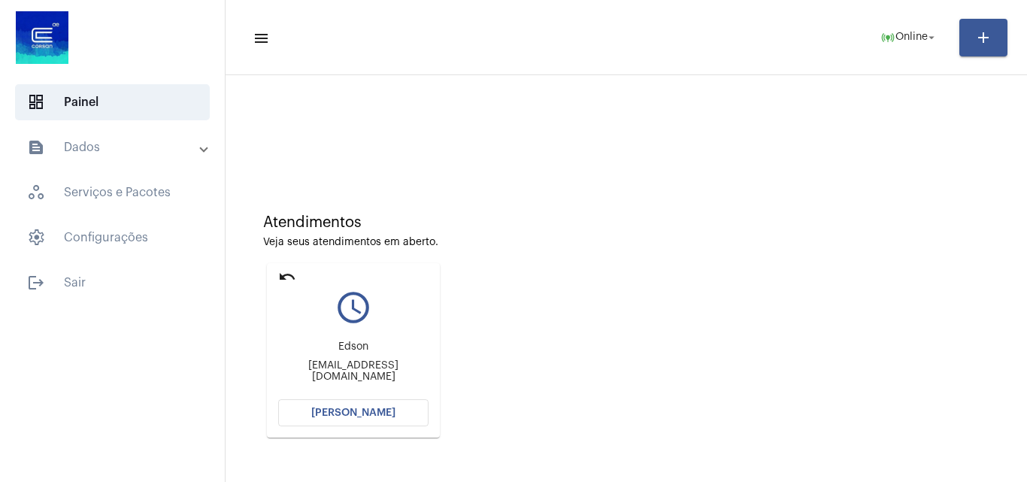
click at [390, 409] on span "[PERSON_NAME]" at bounding box center [353, 413] width 84 height 11
click at [362, 411] on span "[PERSON_NAME]" at bounding box center [353, 413] width 84 height 11
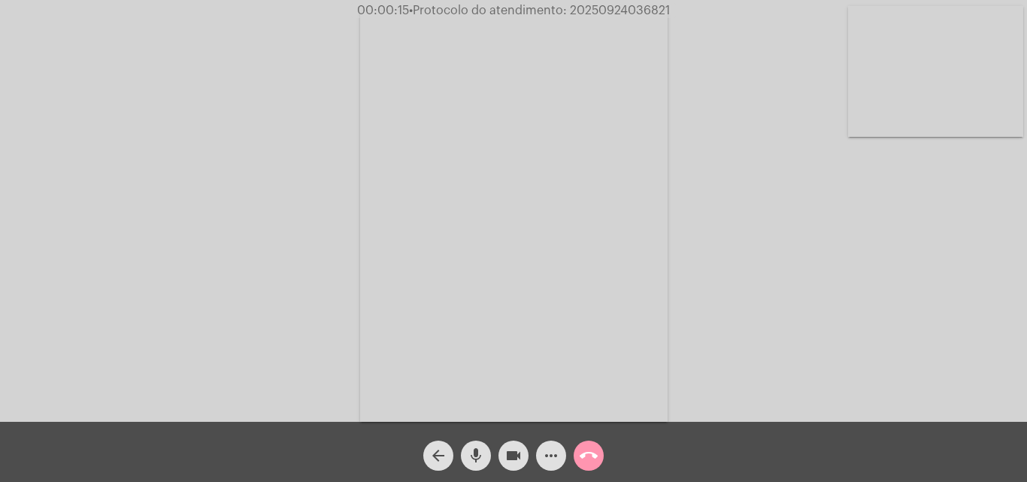
click at [857, 271] on div "Acessando Câmera e Microfone..." at bounding box center [514, 215] width 1024 height 422
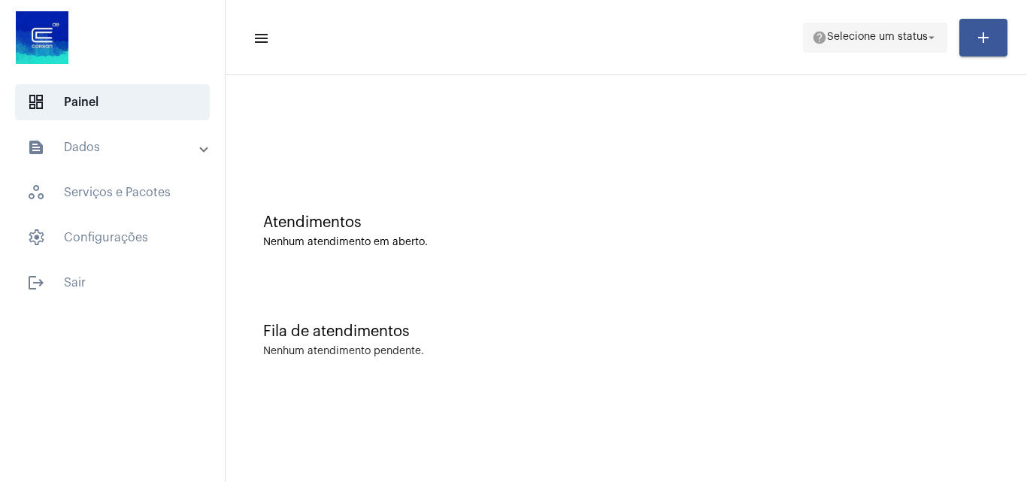
click at [851, 29] on span "help Selecione um status arrow_drop_down" at bounding box center [875, 36] width 126 height 27
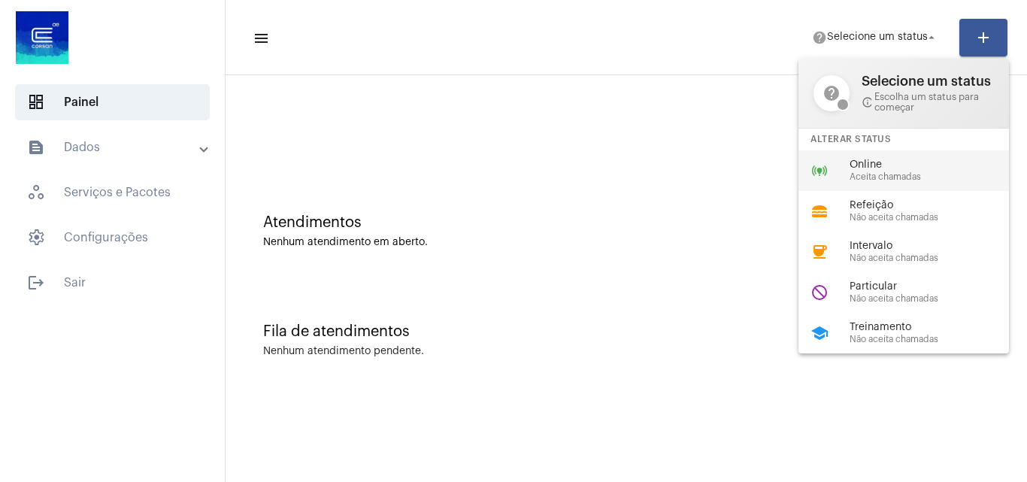
click at [858, 176] on span "Aceita chamadas" at bounding box center [935, 177] width 171 height 10
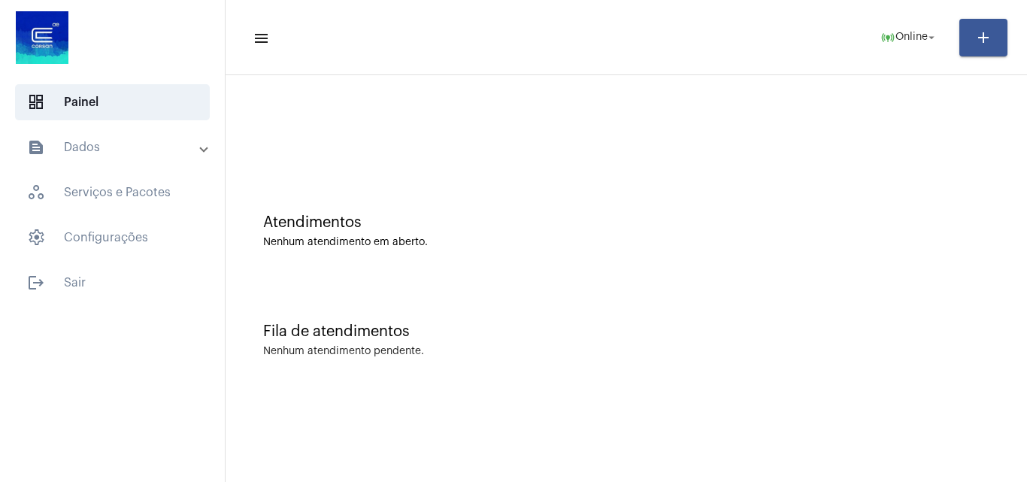
click at [104, 152] on mat-panel-title "text_snippet_outlined Dados" at bounding box center [114, 147] width 174 height 18
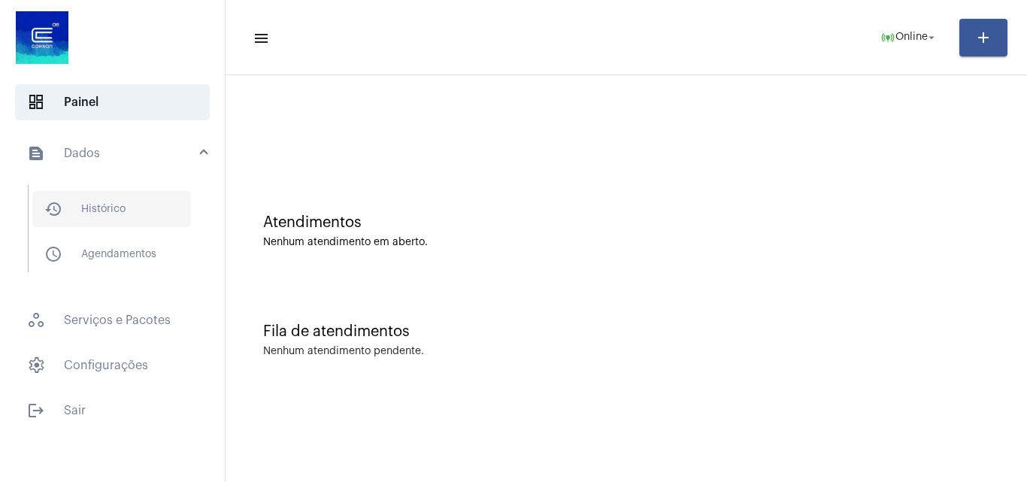
click at [124, 205] on span "history_outlined Histórico" at bounding box center [111, 209] width 159 height 36
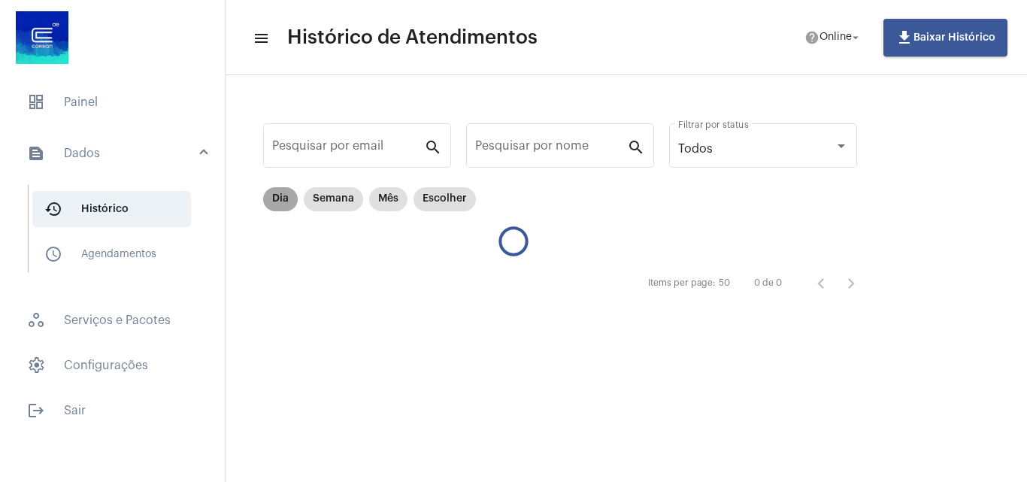
click at [287, 192] on mat-chip "Dia" at bounding box center [280, 199] width 35 height 24
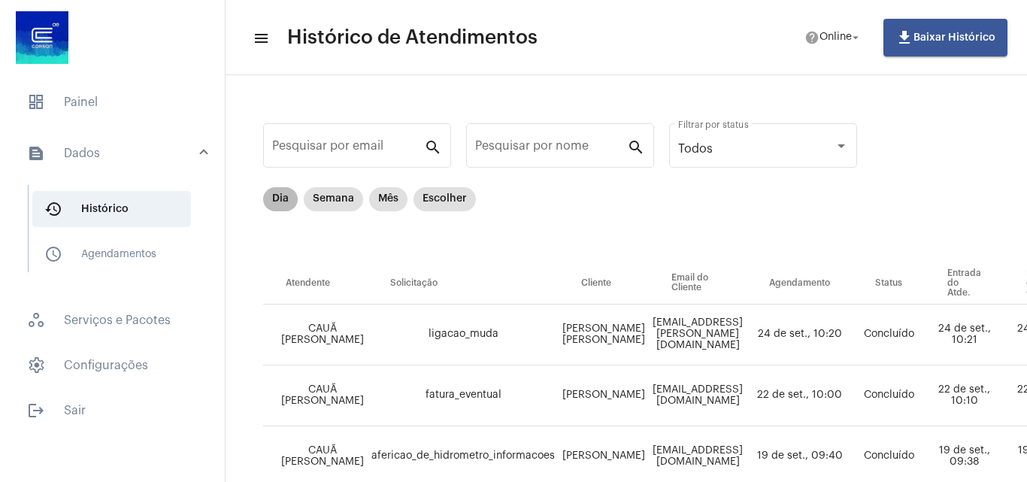
click at [276, 201] on mat-chip "Dia" at bounding box center [280, 199] width 35 height 24
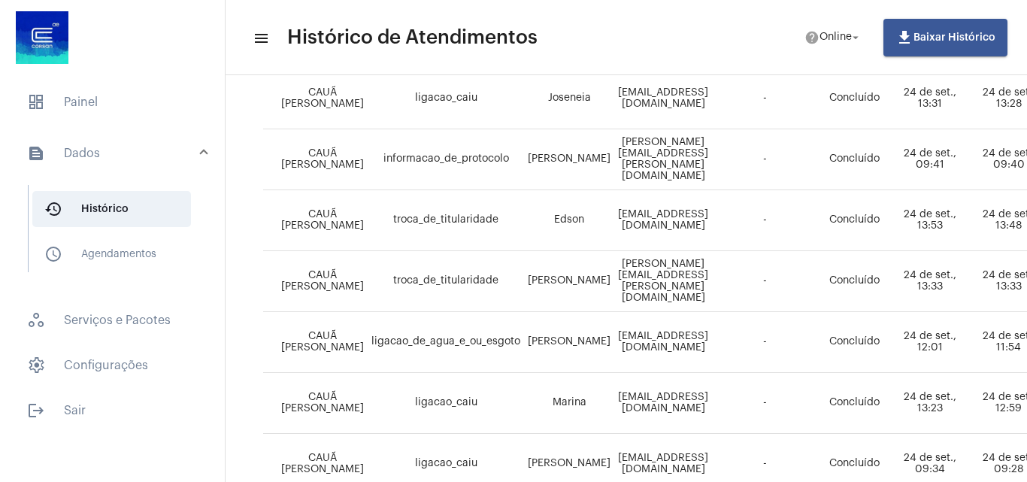
scroll to position [677, 0]
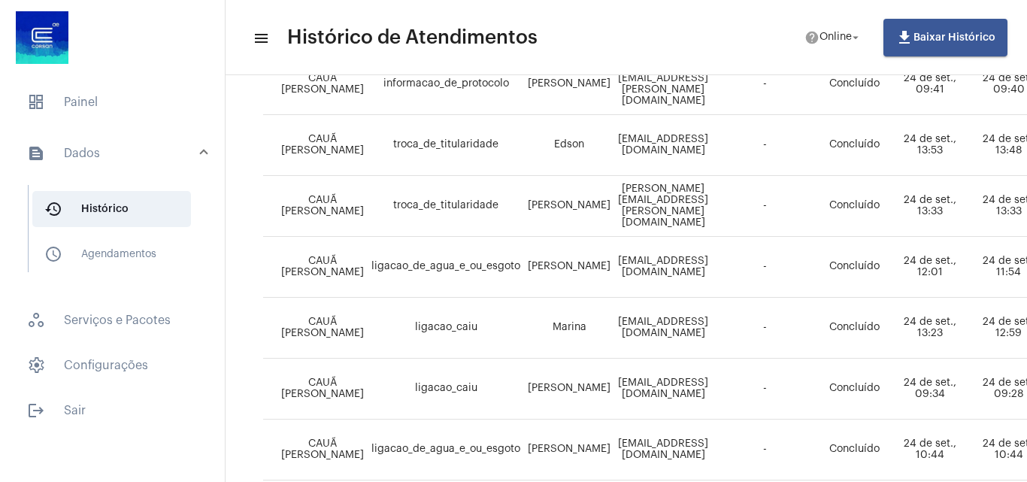
drag, startPoint x: 493, startPoint y: 477, endPoint x: 545, endPoint y: 460, distance: 54.5
click at [545, 460] on div "Encerrando Chamada" at bounding box center [513, 446] width 295 height 72
drag, startPoint x: 775, startPoint y: 242, endPoint x: 701, endPoint y: 256, distance: 74.9
click at [702, 256] on tr "CAUÃ WILLIAM CANDIDO DA SILVA ligacao_de_agua_e_ou_esgoto Tamara Rosa Martins T…" at bounding box center [1039, 267] width 1552 height 61
click at [821, 37] on span "Online" at bounding box center [836, 37] width 32 height 11
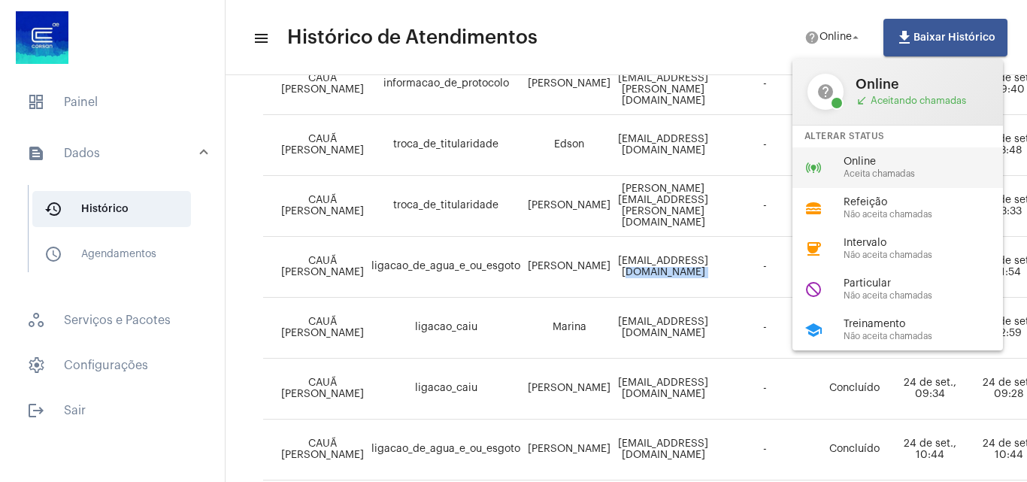
click at [833, 166] on div "online_prediction Online Aceita chamadas" at bounding box center [910, 167] width 235 height 41
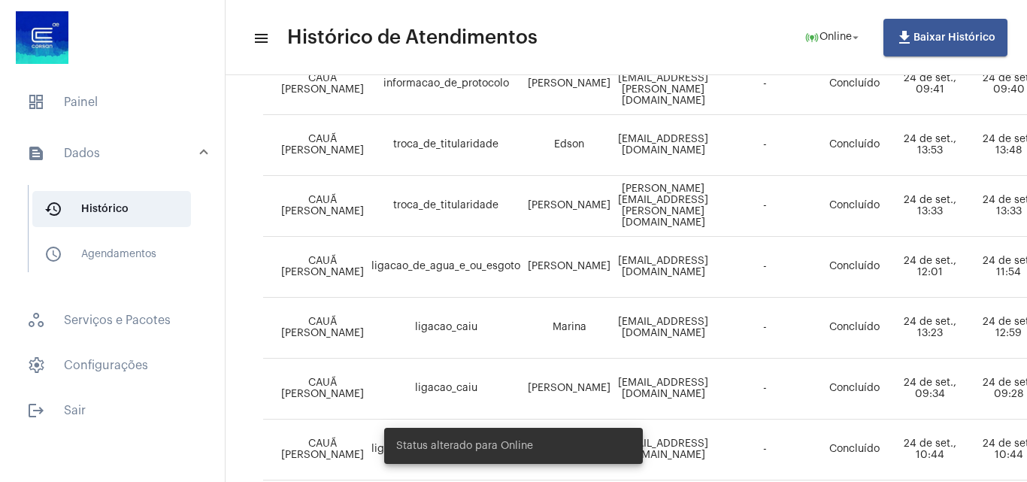
drag, startPoint x: 570, startPoint y: 477, endPoint x: 620, endPoint y: 463, distance: 51.7
click at [615, 469] on div "Status alterado para Online" at bounding box center [513, 446] width 295 height 72
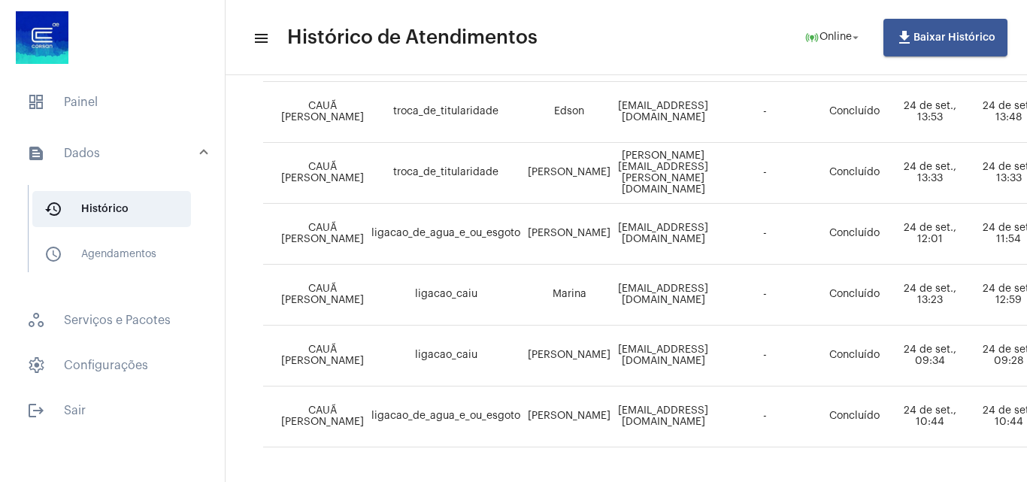
scroll to position [766, 0]
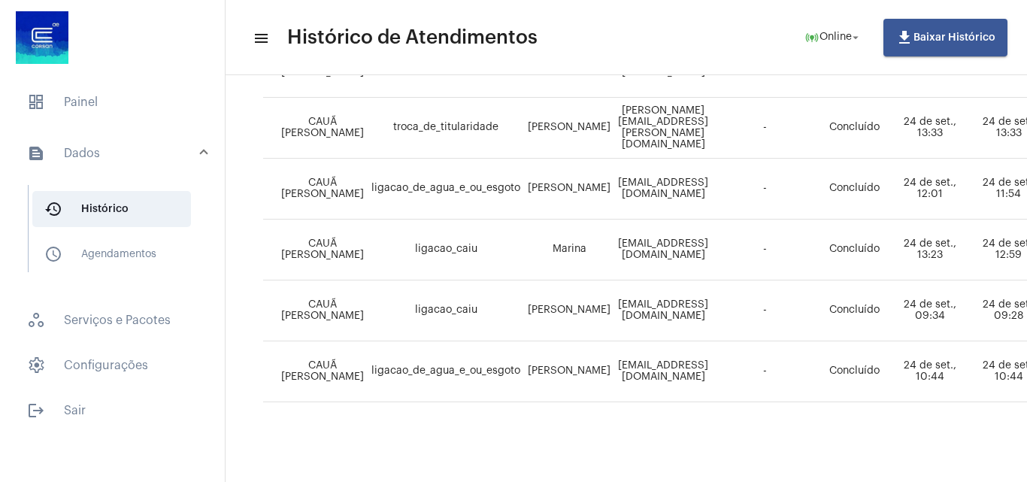
drag, startPoint x: 589, startPoint y: 477, endPoint x: 733, endPoint y: 457, distance: 145.0
click at [730, 458] on body "dashboard Painel text_snippet_outlined Dados history_outlined Histórico schedul…" at bounding box center [513, 241] width 1027 height 482
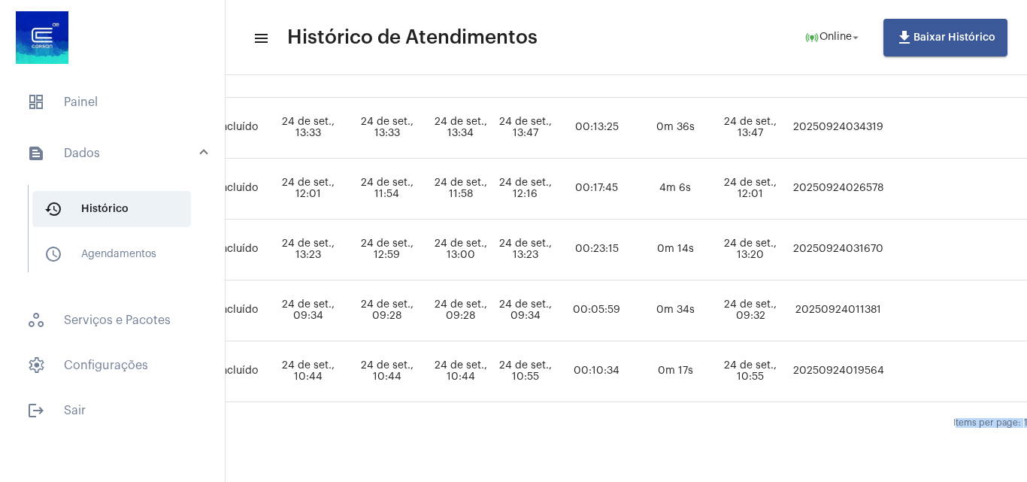
scroll to position [766, 632]
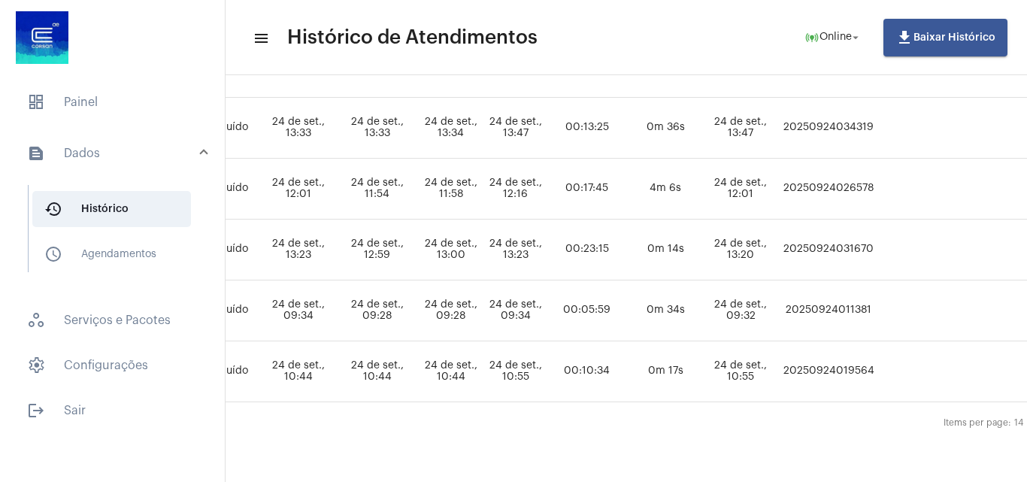
click at [842, 117] on td "20250924034319" at bounding box center [829, 128] width 101 height 61
copy td "20250924034319"
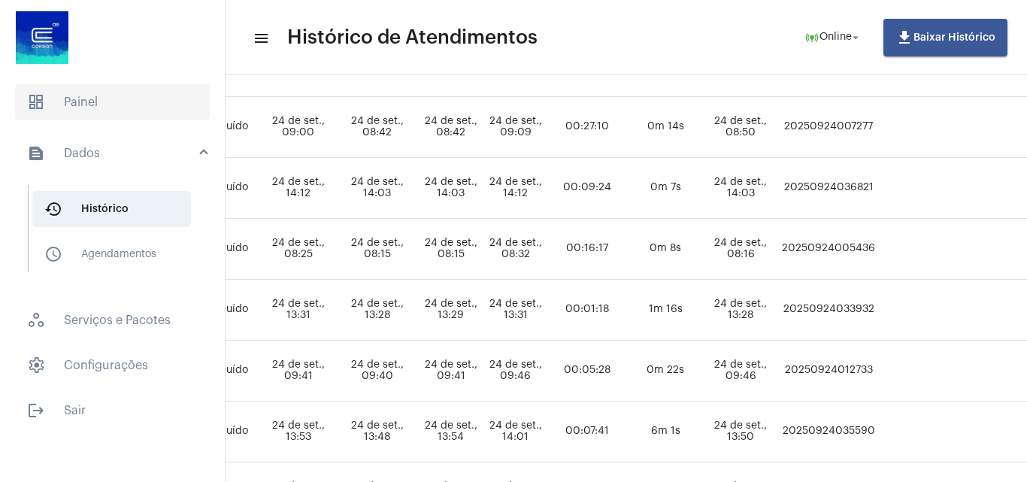
click at [101, 112] on span "dashboard Painel" at bounding box center [112, 102] width 195 height 36
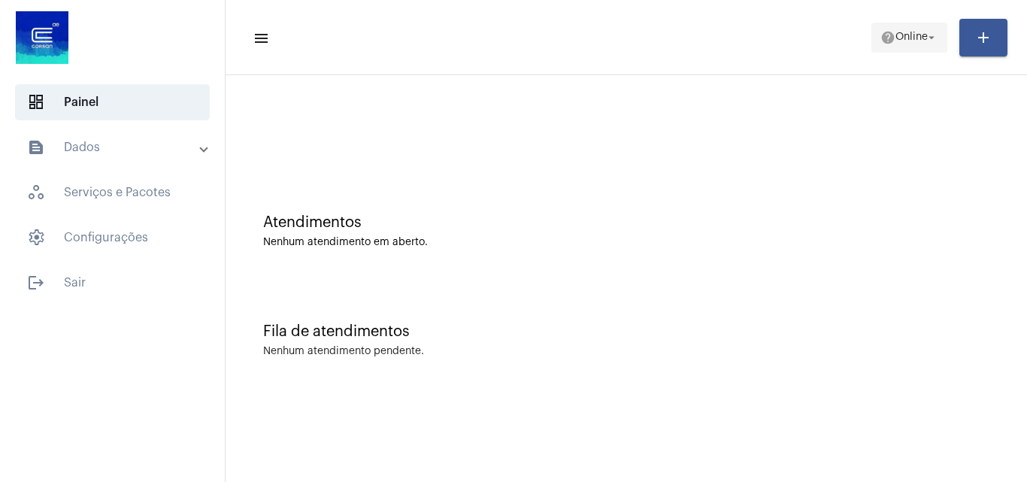
click at [906, 34] on span "Online" at bounding box center [912, 37] width 32 height 11
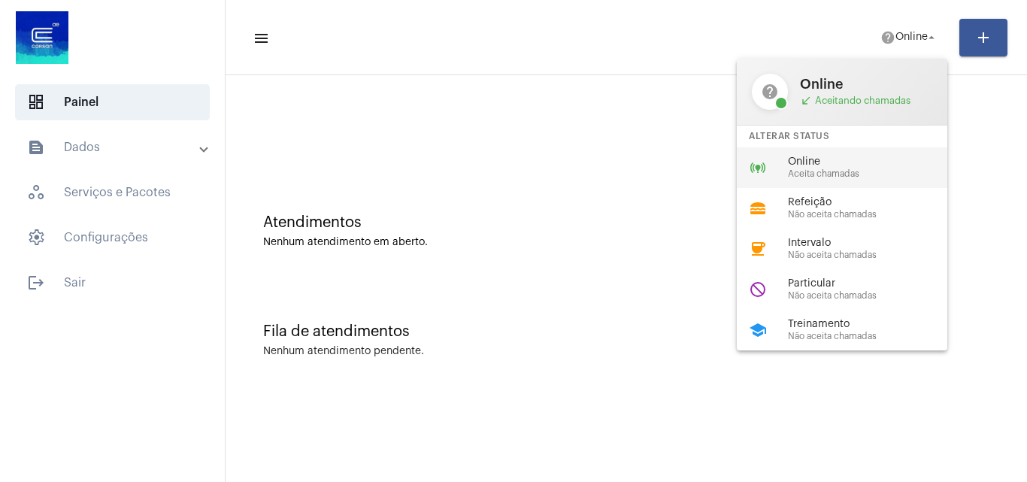
click at [839, 168] on div "Online Aceita chamadas" at bounding box center [873, 167] width 171 height 23
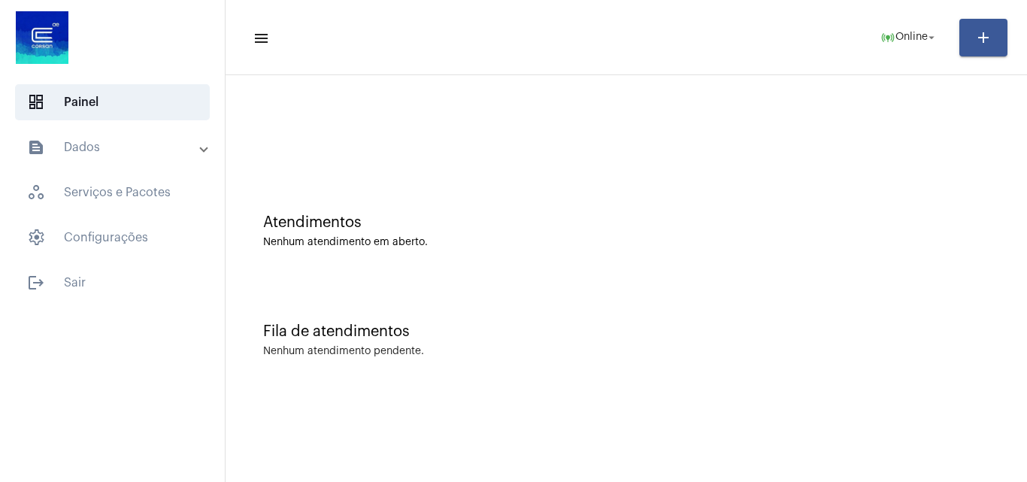
click at [847, 281] on div "Fila de atendimentos Nenhum atendimento pendente." at bounding box center [626, 332] width 787 height 109
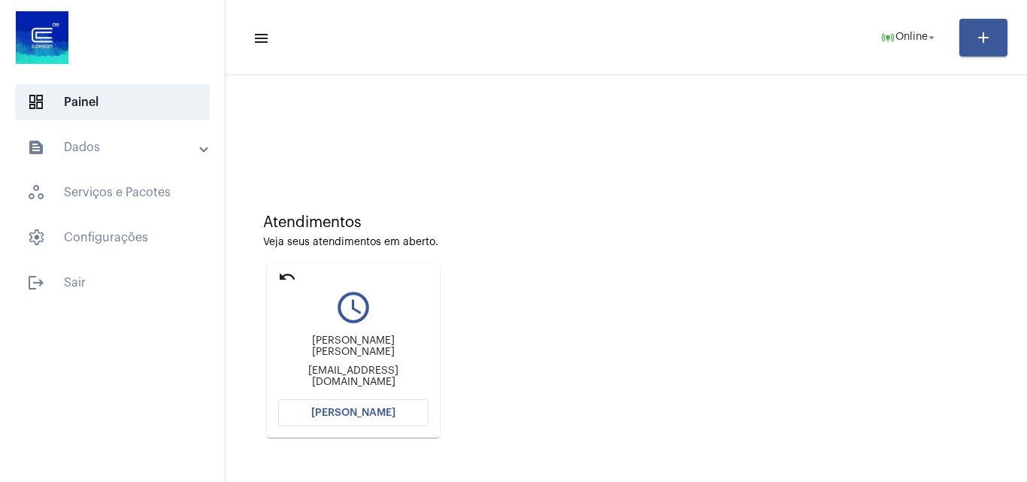
click at [352, 411] on span "[PERSON_NAME]" at bounding box center [353, 413] width 84 height 11
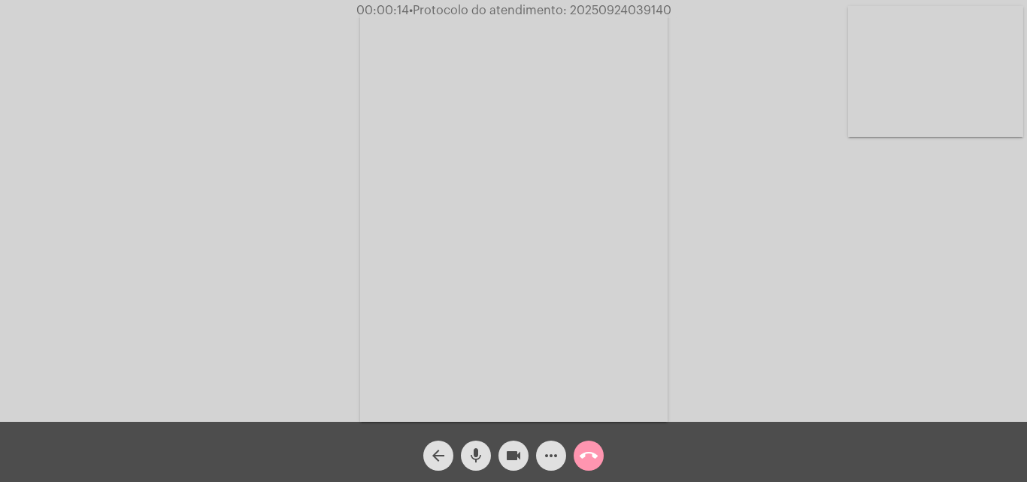
click at [882, 313] on div "Acessando Câmera e Microfone..." at bounding box center [514, 215] width 1024 height 422
click at [848, 320] on div "Acessando Câmera e Microfone..." at bounding box center [514, 215] width 1024 height 422
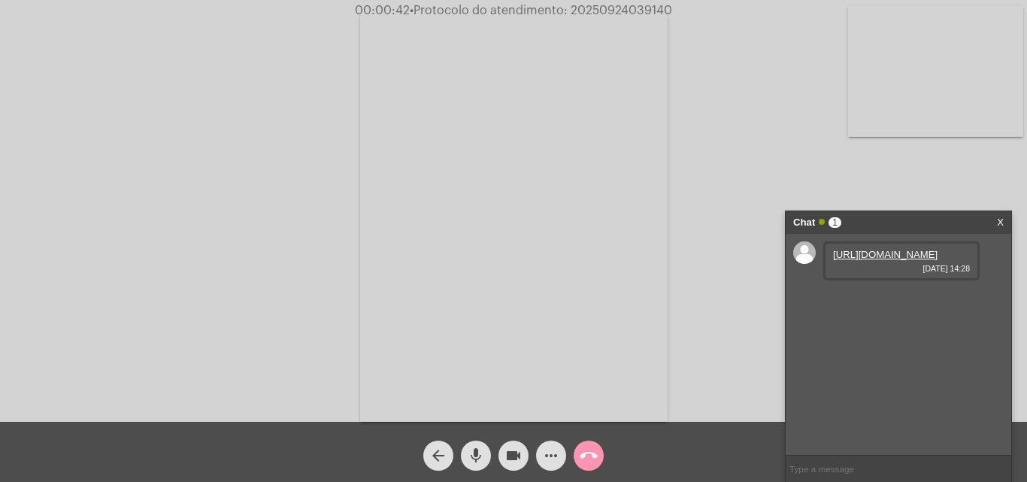
click at [857, 257] on link "https://neft-transfer-bucket.s3.amazonaws.com/temp-3989c0a0-1a59-4423-ed7f-799a…" at bounding box center [885, 254] width 105 height 11
click at [864, 303] on link "https://neft-transfer-bucket.s3.amazonaws.com/temp-a87b2299-3fa0-afbc-02b7-9f37…" at bounding box center [885, 297] width 105 height 11
click at [862, 346] on link "https://neft-transfer-bucket.s3.amazonaws.com/temp-9412d31e-5fb7-18c9-80f3-0a45…" at bounding box center [885, 340] width 105 height 11
click at [550, 457] on mat-icon "more_horiz" at bounding box center [551, 456] width 18 height 18
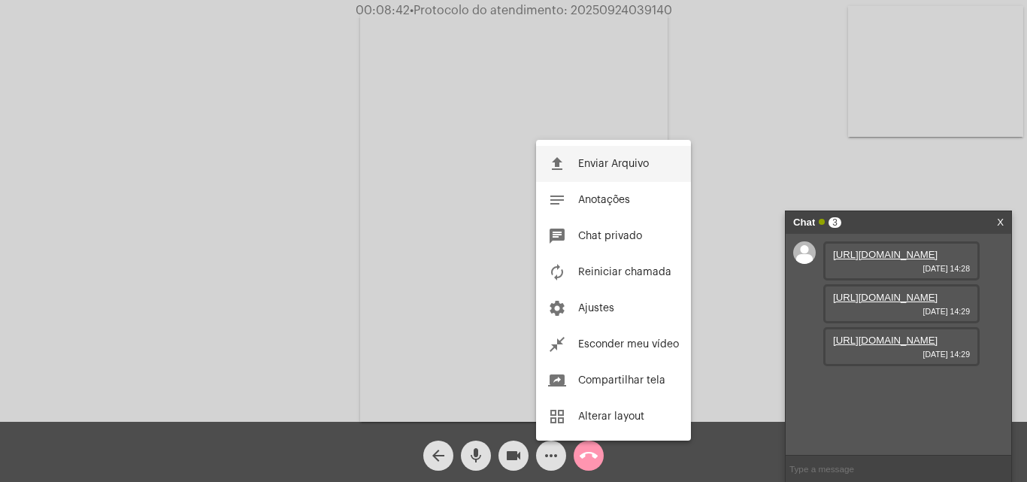
click at [581, 168] on span "Enviar Arquivo" at bounding box center [613, 164] width 71 height 11
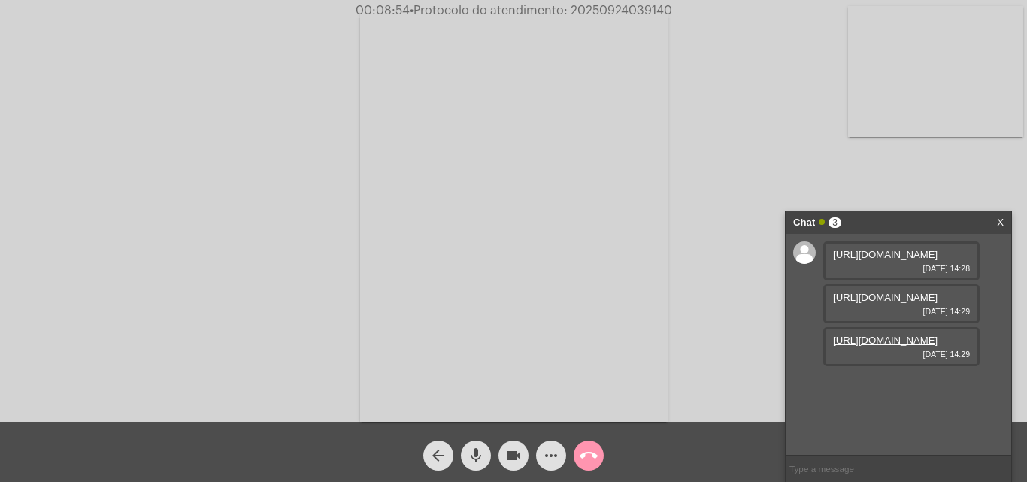
click at [543, 453] on mat-icon "more_horiz" at bounding box center [551, 456] width 18 height 18
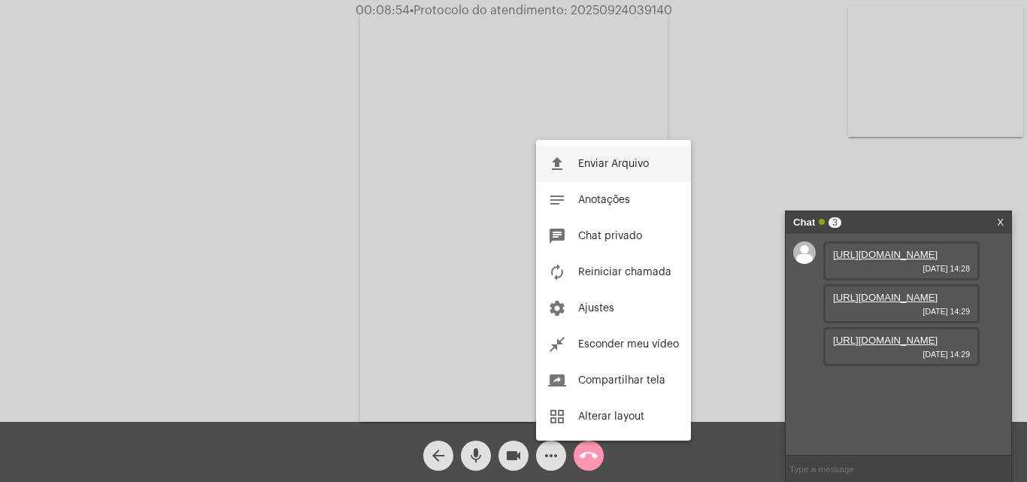
click at [581, 165] on span "Enviar Arquivo" at bounding box center [613, 164] width 71 height 11
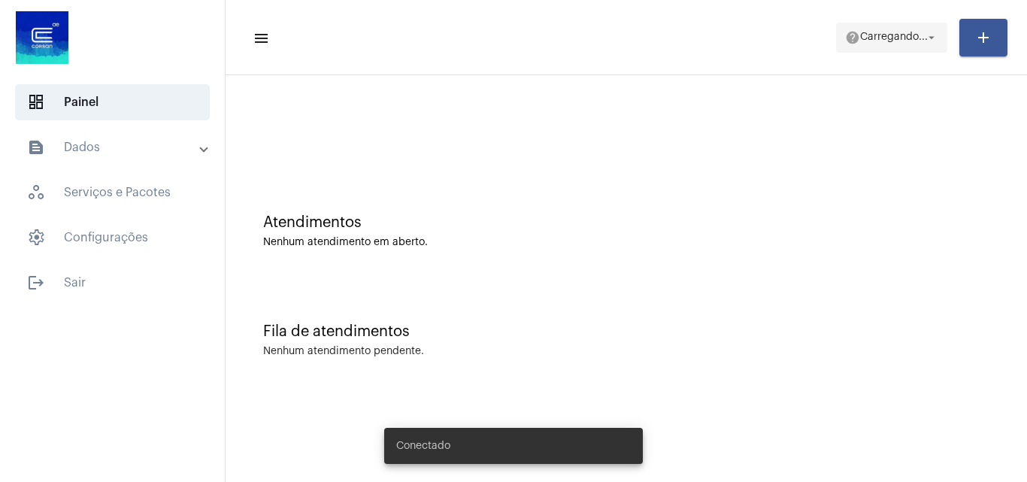
click at [903, 26] on span "help [PERSON_NAME]... arrow_drop_down" at bounding box center [891, 36] width 93 height 27
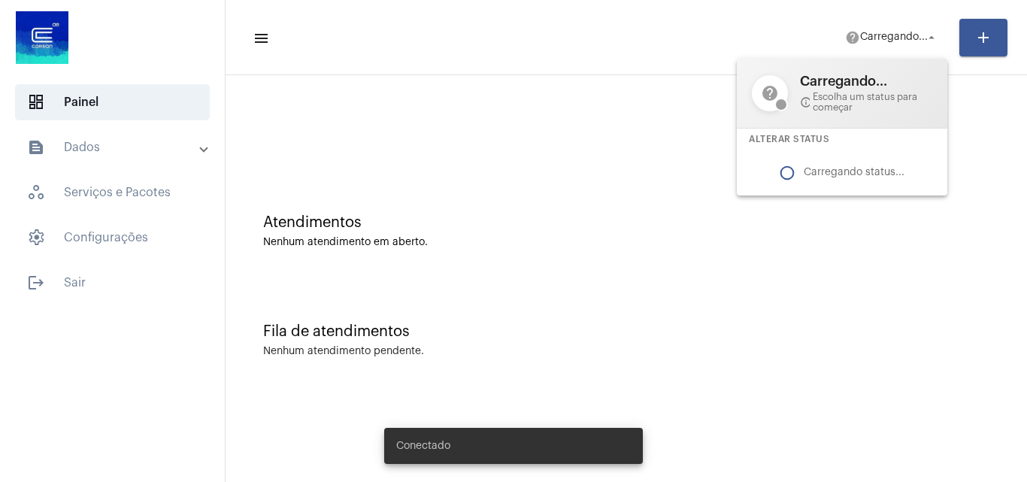
click at [879, 44] on div at bounding box center [513, 241] width 1027 height 482
click at [882, 28] on span "help [PERSON_NAME]... arrow_drop_down" at bounding box center [891, 36] width 93 height 27
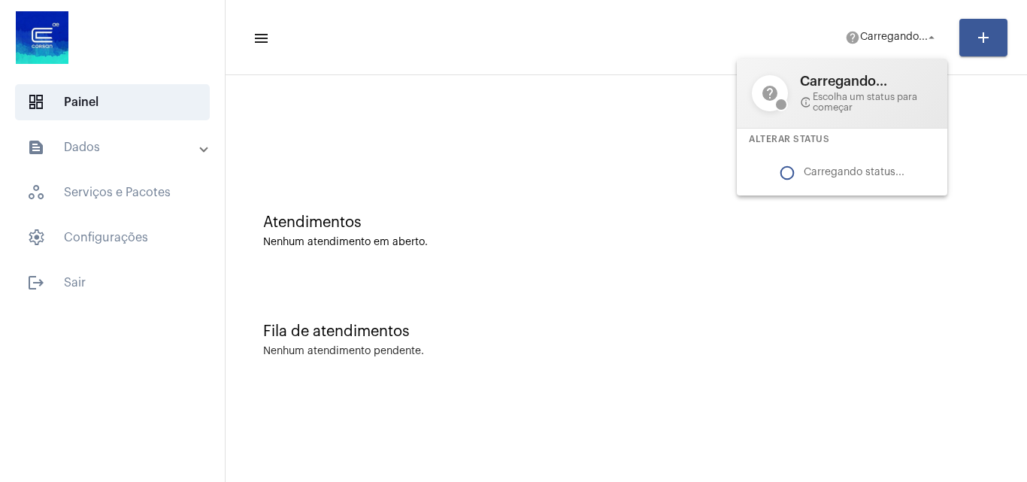
click at [876, 44] on div at bounding box center [513, 241] width 1027 height 482
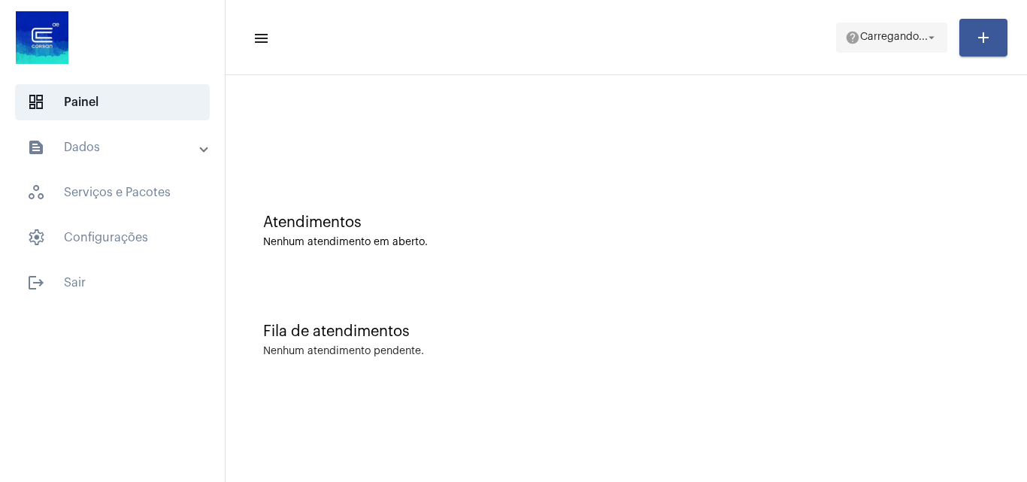
click at [878, 31] on span "help [PERSON_NAME]... arrow_drop_down" at bounding box center [891, 36] width 93 height 27
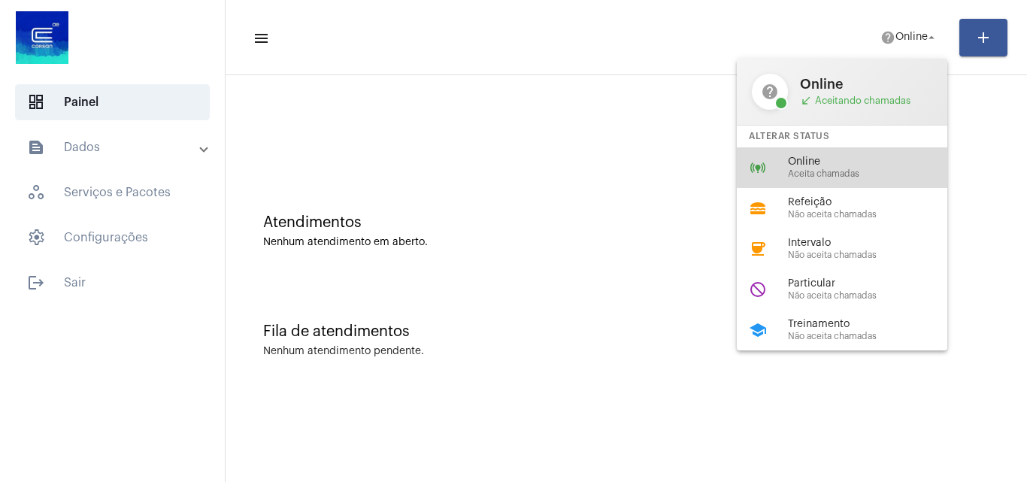
click at [828, 162] on span "Online" at bounding box center [873, 161] width 171 height 11
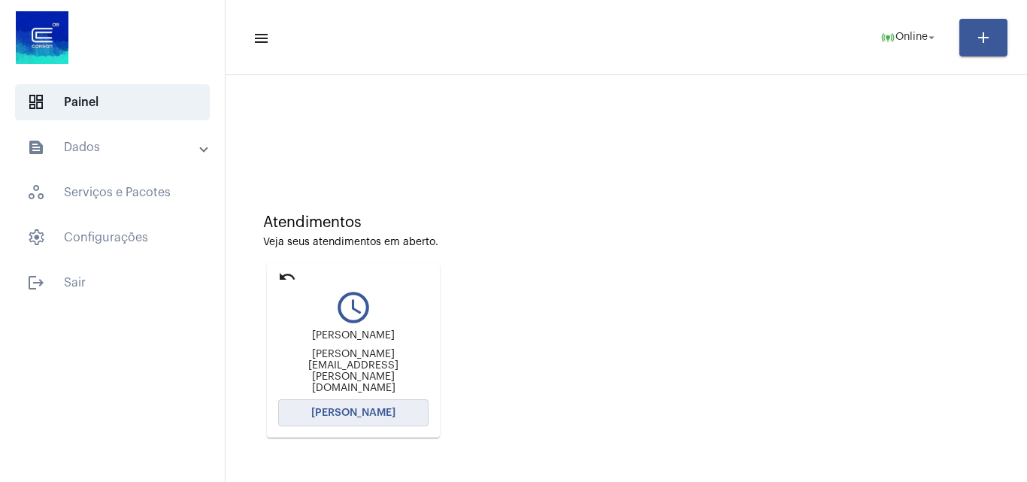
click at [362, 414] on span "[PERSON_NAME]" at bounding box center [353, 413] width 84 height 11
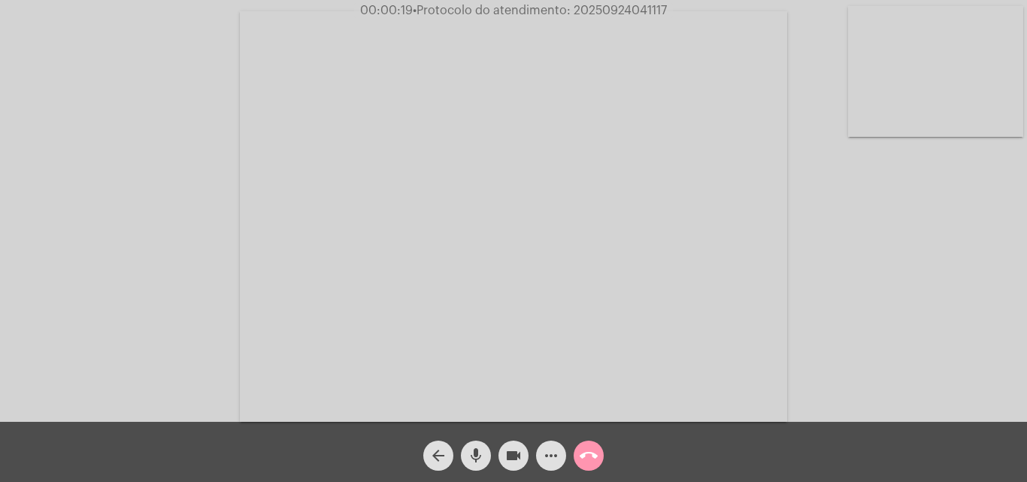
click at [899, 329] on div "Acessando Câmera e Microfone..." at bounding box center [514, 215] width 1024 height 422
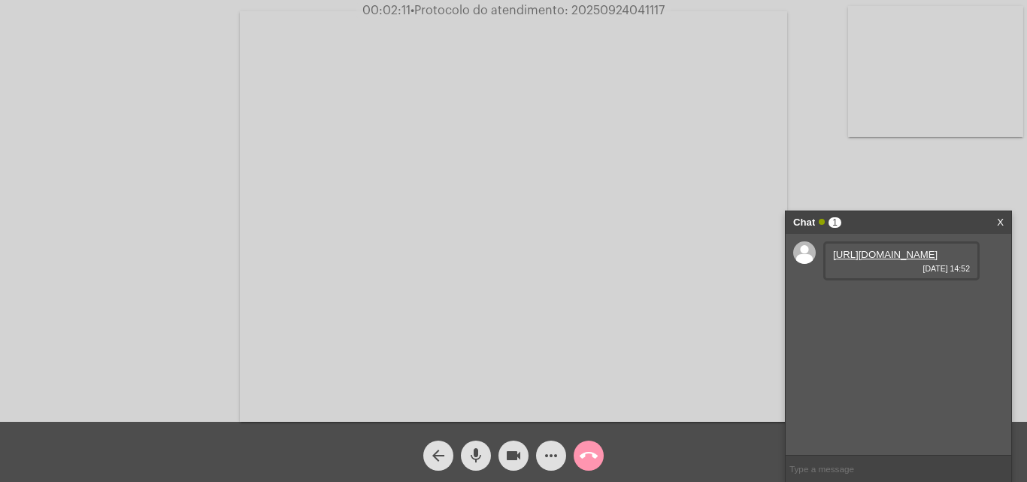
click at [873, 260] on link "https://neft-transfer-bucket.s3.amazonaws.com/temp-f689f80b-37a3-6f67-902b-351f…" at bounding box center [885, 254] width 105 height 11
click at [842, 464] on input "text" at bounding box center [899, 469] width 226 height 26
click at [837, 474] on input "text" at bounding box center [899, 469] width 226 height 26
paste input "Nome: Cia Riograndense de Saneamento C CNPJ: 92.802.784/0001-90 Instituição: BC…"
type input "Nome: Cia Riograndense de Saneamento C CNPJ: 92.802.784/0001-90 Instituição: BC…"
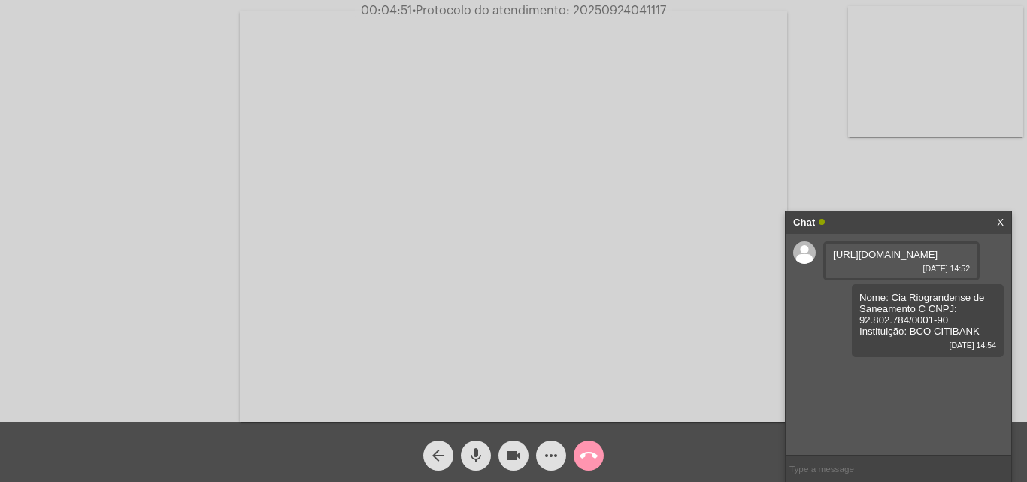
click at [478, 457] on mat-icon "mic" at bounding box center [476, 456] width 18 height 18
click at [479, 451] on mat-icon "mic_off" at bounding box center [476, 456] width 18 height 18
click at [554, 452] on mat-icon "more_horiz" at bounding box center [551, 456] width 18 height 18
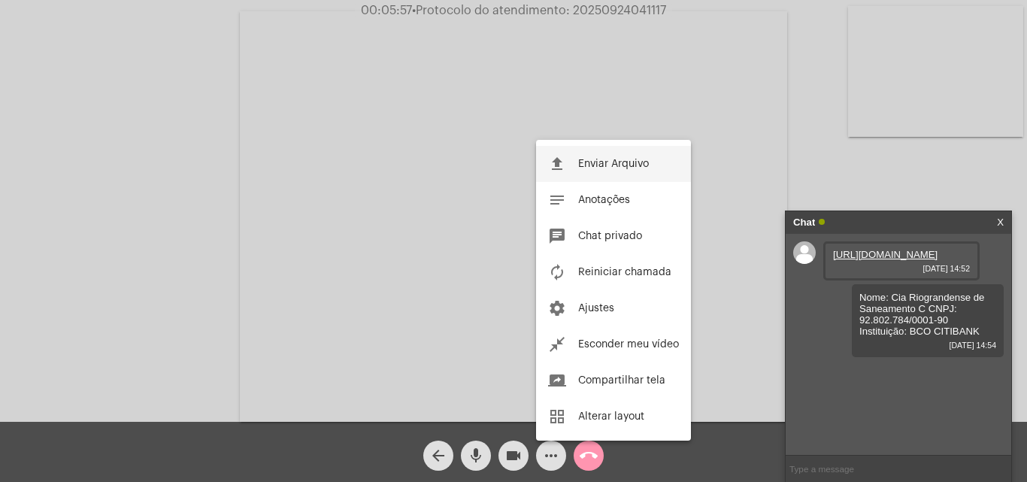
click at [584, 164] on span "Enviar Arquivo" at bounding box center [613, 164] width 71 height 11
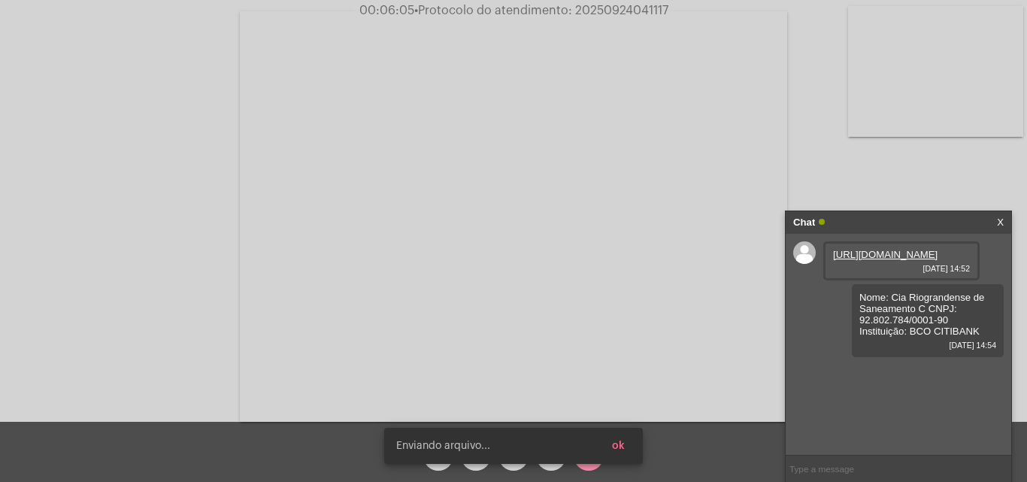
click at [624, 451] on span "ok" at bounding box center [618, 446] width 13 height 11
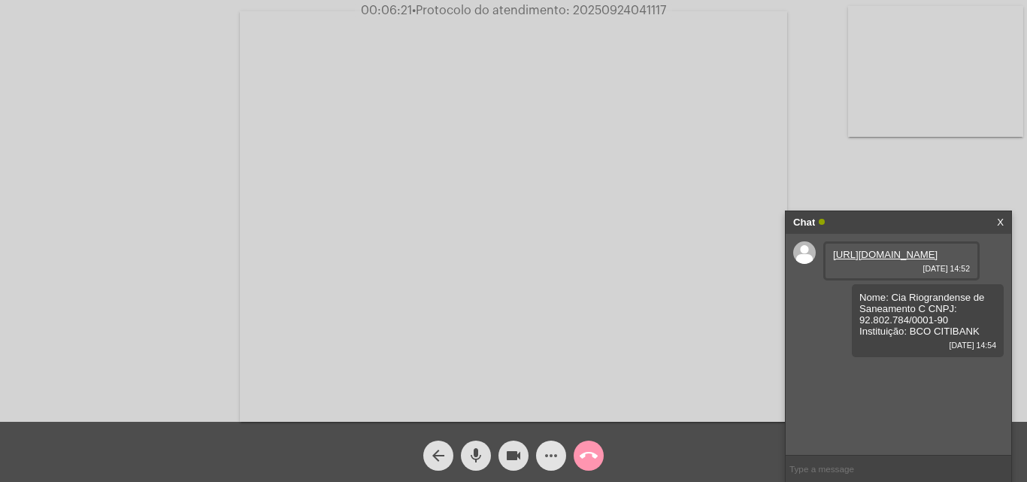
click at [546, 460] on mat-icon "more_horiz" at bounding box center [551, 456] width 18 height 18
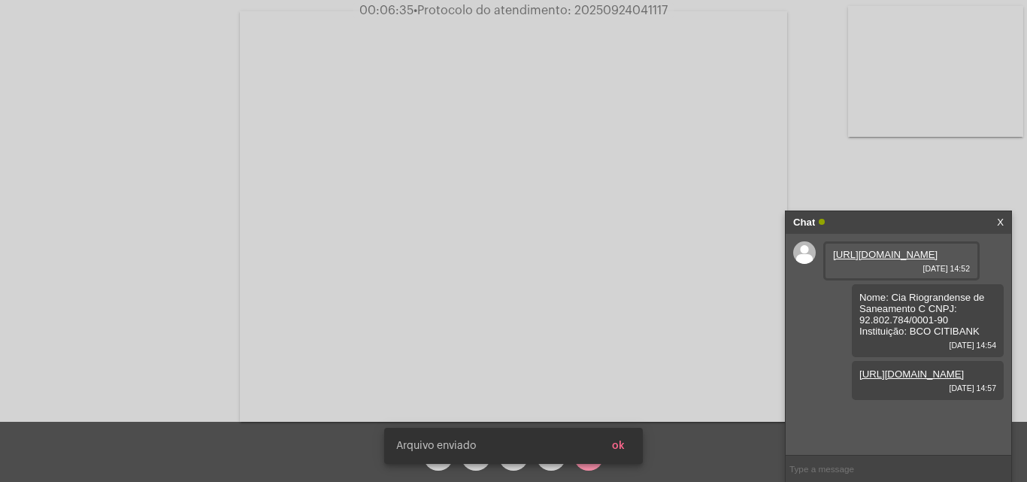
click at [624, 448] on span "ok" at bounding box center [618, 446] width 13 height 11
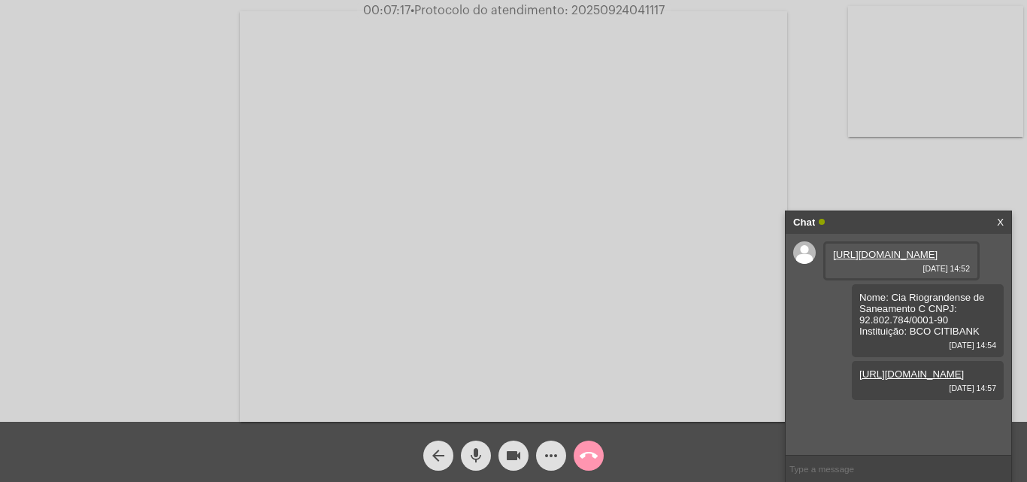
scroll to position [13, 0]
click at [873, 411] on link "https://neft-transfer-bucket.s3.amazonaws.com/temp-dfec38ee-9818-c795-3b3b-ee86…" at bounding box center [885, 416] width 105 height 11
click at [550, 453] on mat-icon "more_horiz" at bounding box center [551, 456] width 18 height 18
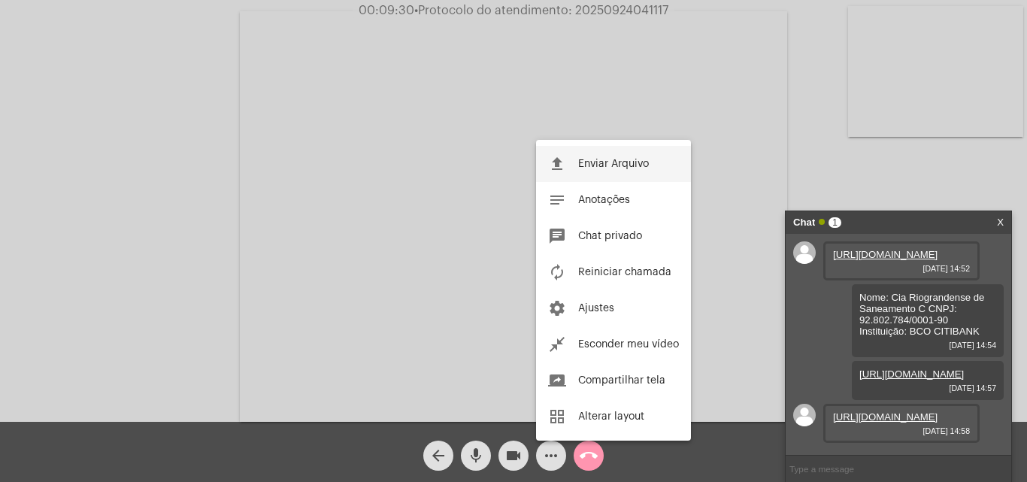
click at [588, 168] on span "Enviar Arquivo" at bounding box center [613, 164] width 71 height 11
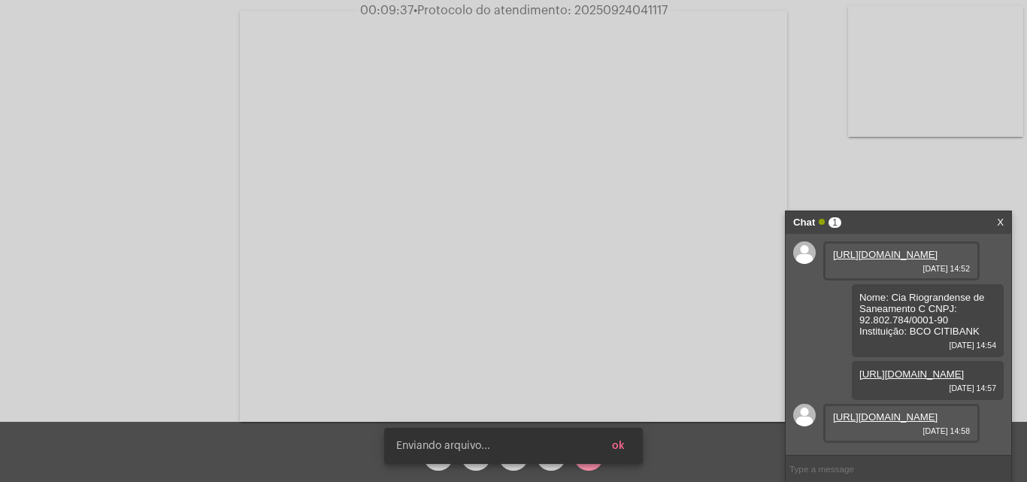
click at [619, 447] on span "ok" at bounding box center [618, 446] width 13 height 11
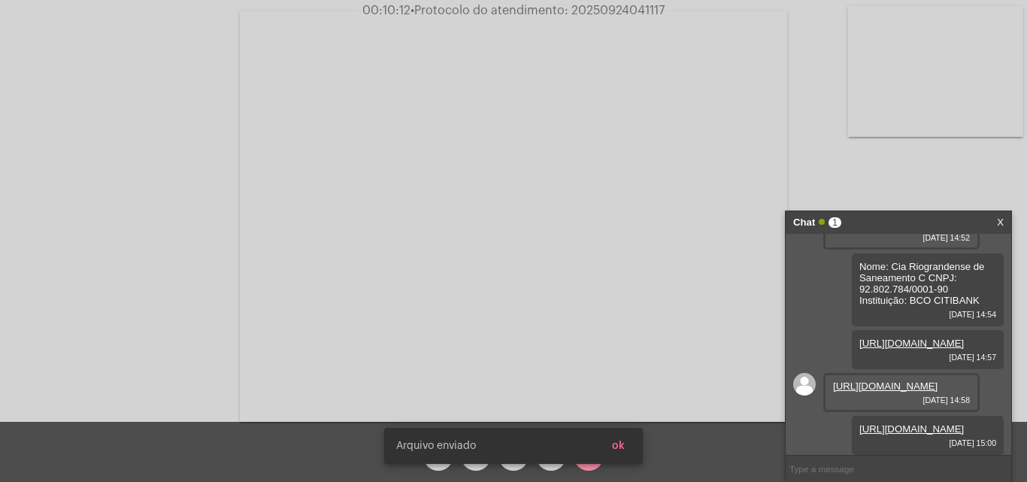
click at [619, 443] on span "ok" at bounding box center [618, 446] width 13 height 11
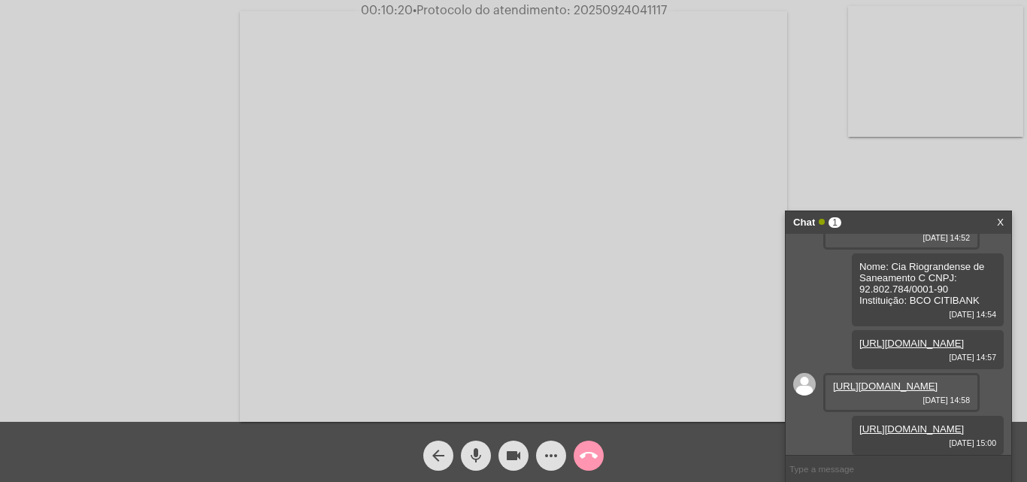
scroll to position [166, 0]
click at [548, 455] on mat-icon "more_horiz" at bounding box center [551, 456] width 18 height 18
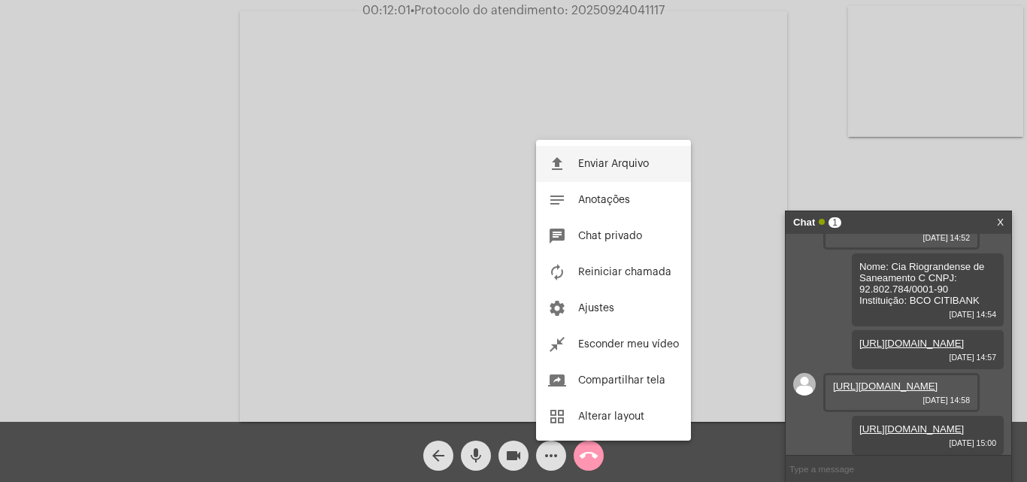
click at [583, 162] on span "Enviar Arquivo" at bounding box center [613, 164] width 71 height 11
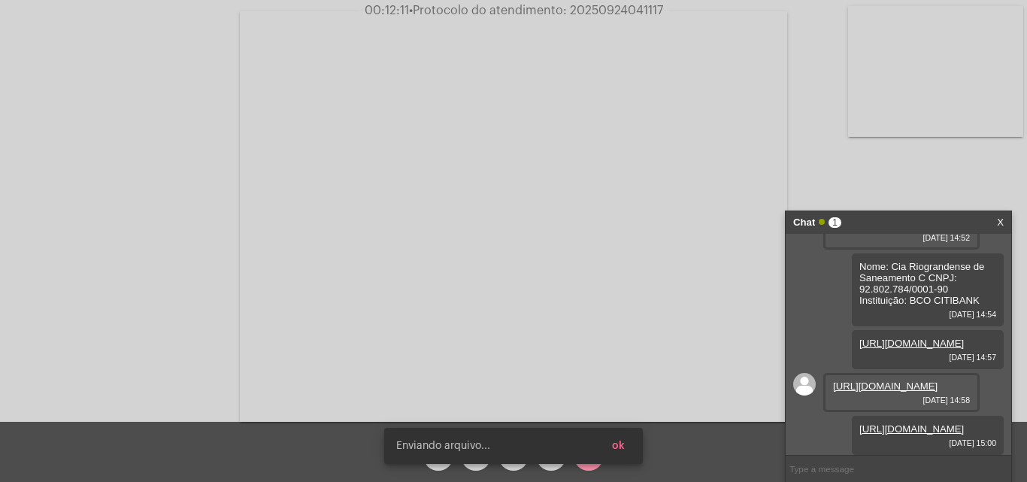
click at [627, 442] on button "ok" at bounding box center [618, 446] width 37 height 27
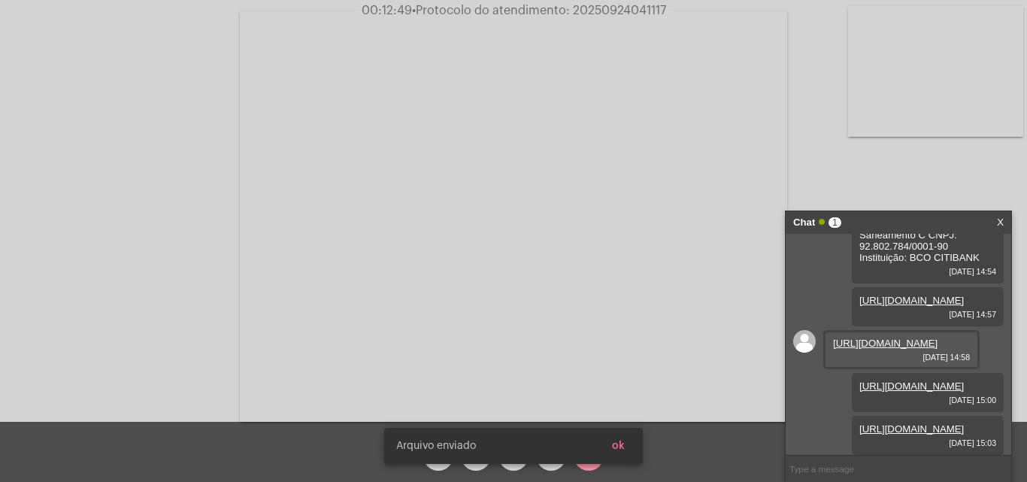
click at [624, 442] on span "ok" at bounding box center [618, 446] width 13 height 11
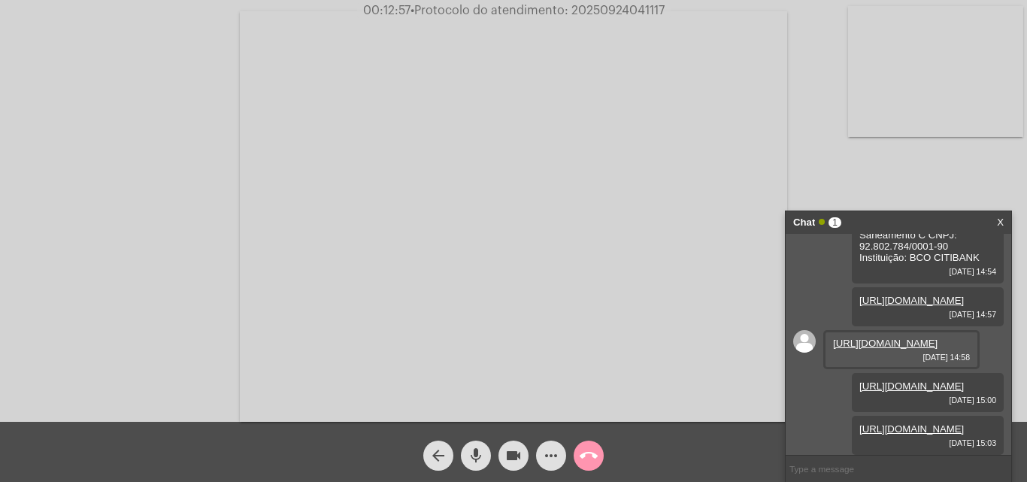
scroll to position [243, 0]
click at [550, 443] on span "more_horiz" at bounding box center [551, 456] width 18 height 30
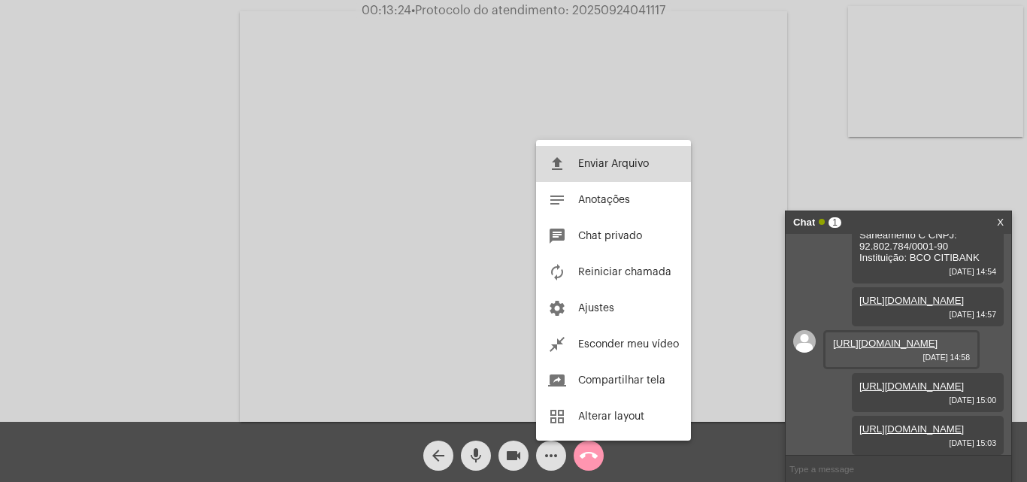
click at [567, 168] on button "file_upload Enviar Arquivo" at bounding box center [613, 164] width 155 height 36
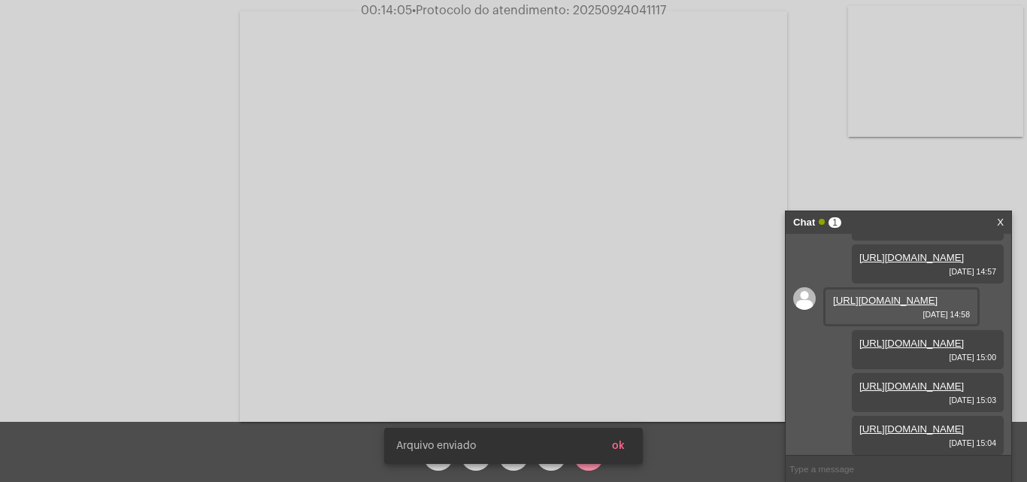
click at [624, 444] on span "ok" at bounding box center [618, 446] width 13 height 11
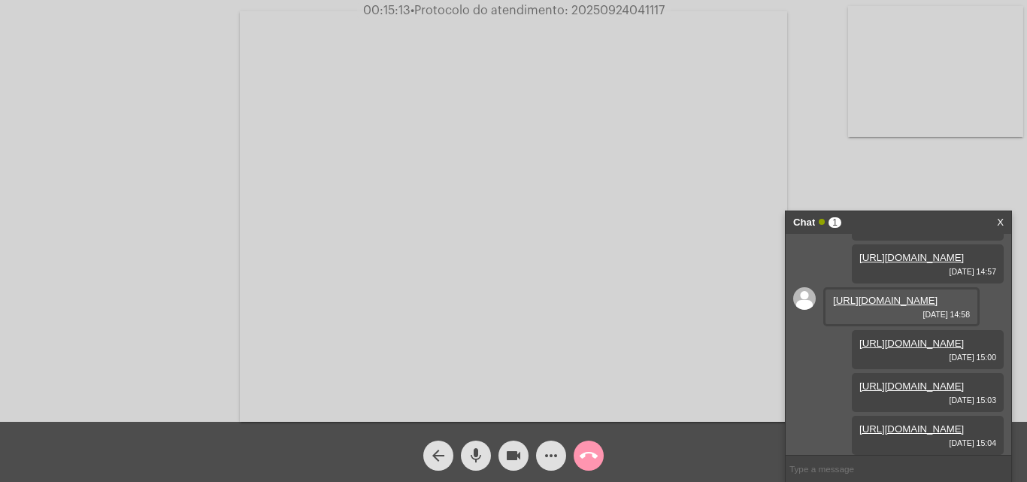
scroll to position [320, 0]
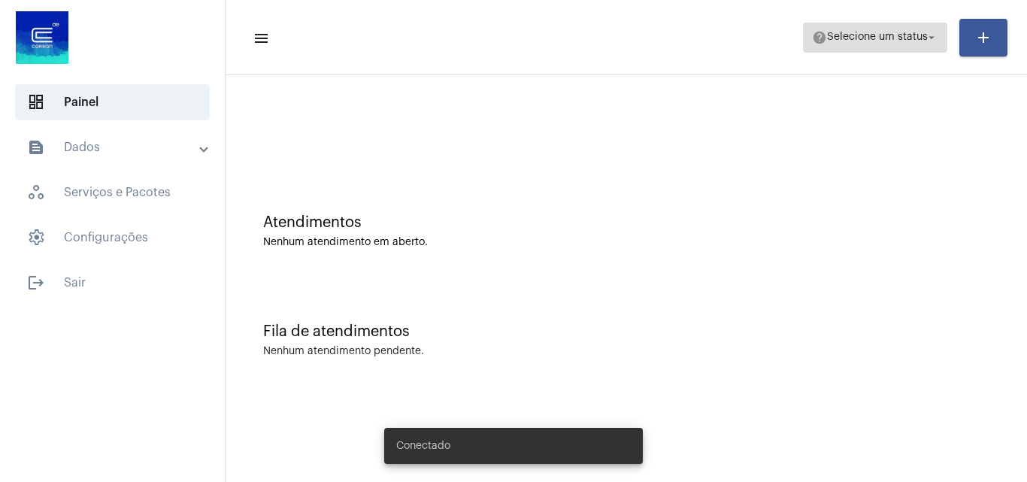
click at [927, 38] on mat-icon "arrow_drop_down" at bounding box center [932, 38] width 14 height 14
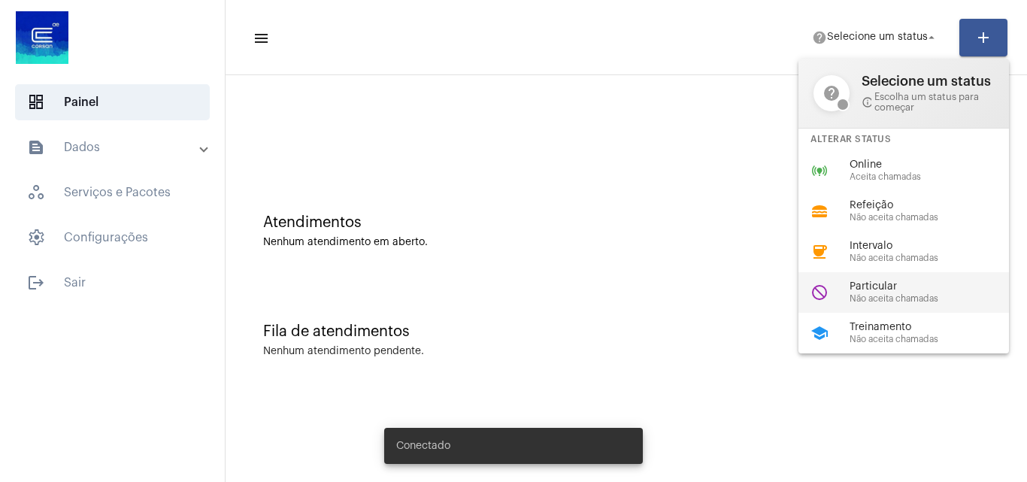
click at [861, 294] on span "Não aceita chamadas" at bounding box center [935, 299] width 171 height 10
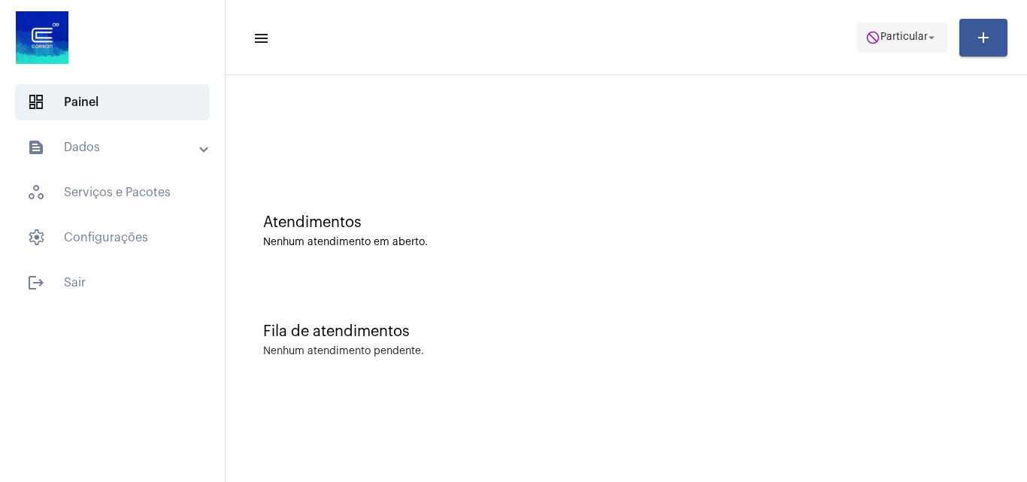
click at [905, 43] on span "do_not_disturb Particular arrow_drop_down" at bounding box center [902, 36] width 73 height 27
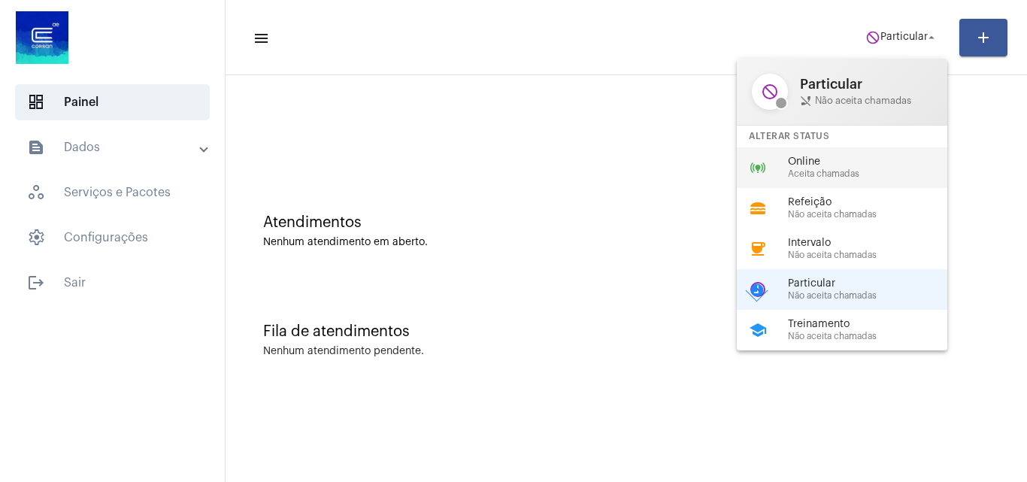
click at [857, 170] on span "Aceita chamadas" at bounding box center [873, 174] width 171 height 10
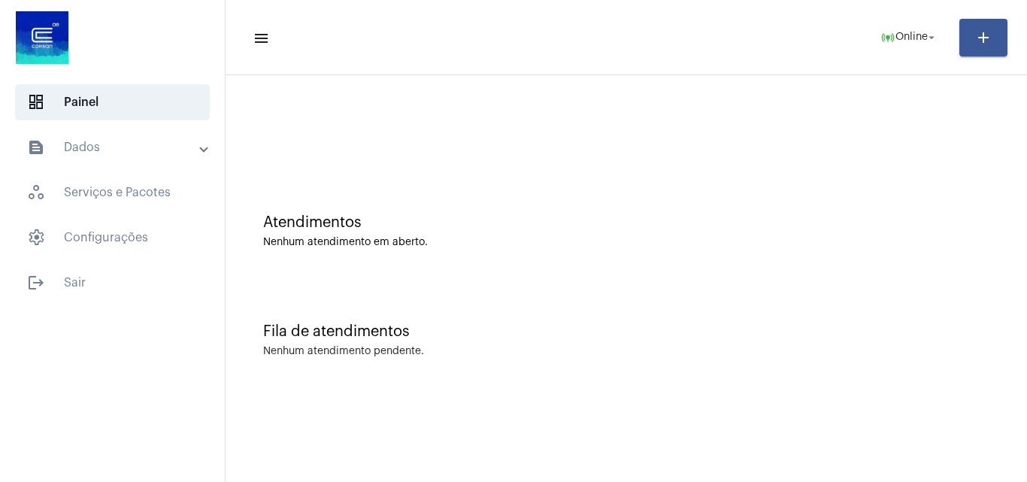
drag, startPoint x: 915, startPoint y: 253, endPoint x: 903, endPoint y: 248, distance: 13.1
click at [915, 253] on div "Atendimentos Nenhum atendimento em aberto." at bounding box center [626, 223] width 787 height 109
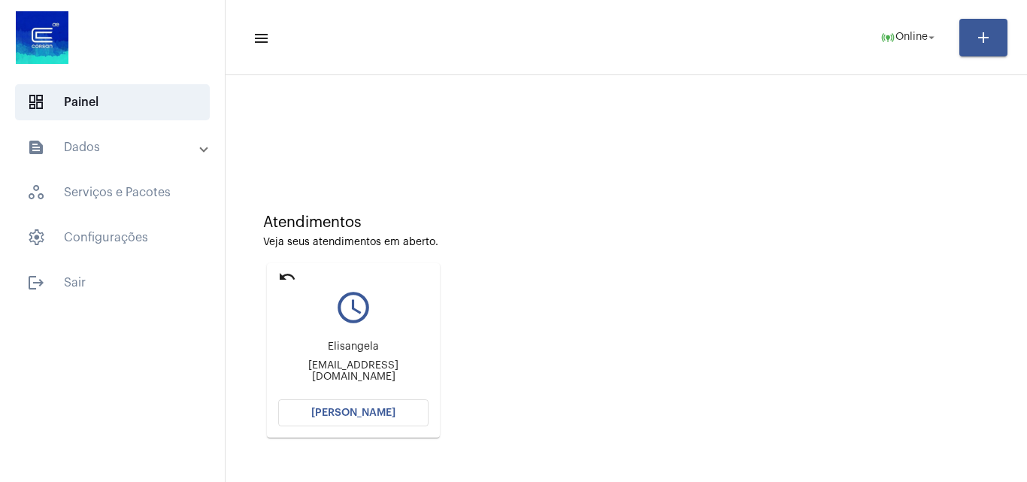
click at [349, 418] on button "[PERSON_NAME]" at bounding box center [353, 412] width 150 height 27
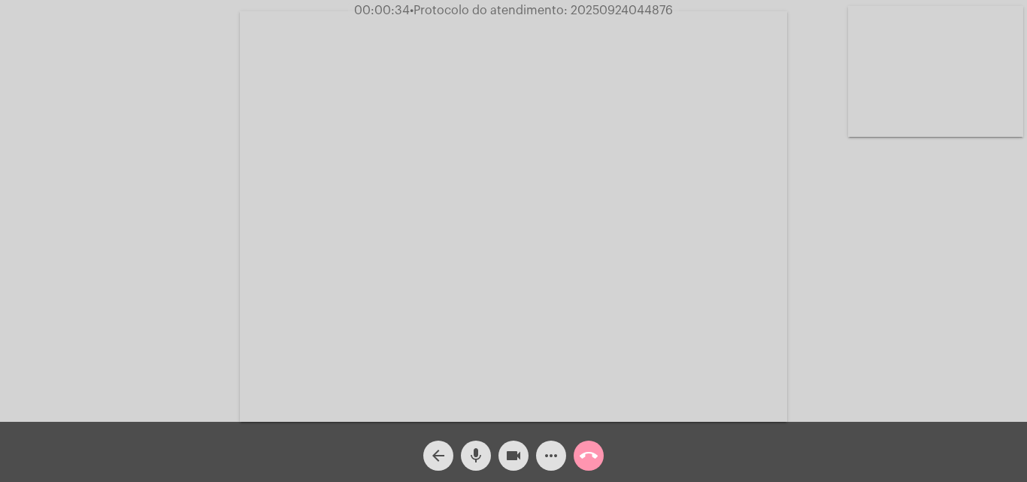
click at [548, 458] on mat-icon "more_horiz" at bounding box center [551, 456] width 18 height 18
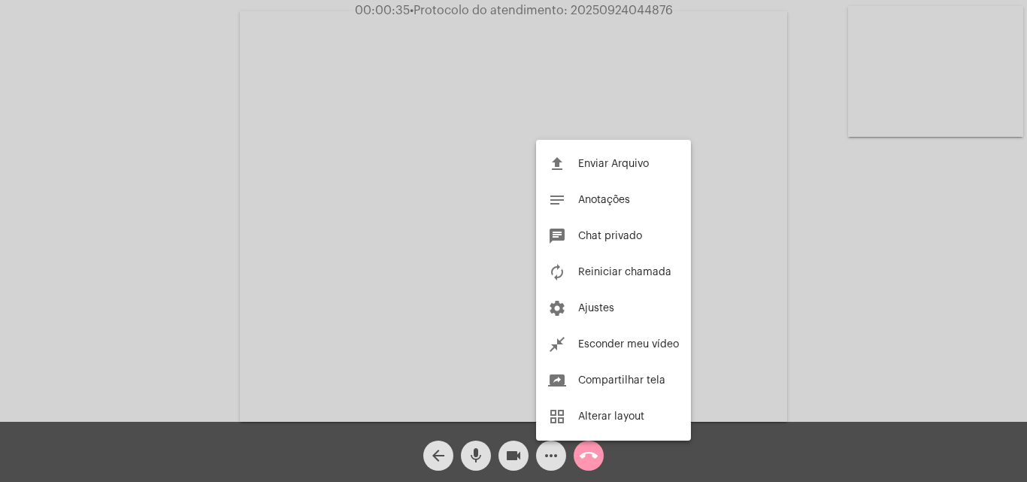
click at [327, 232] on div at bounding box center [513, 241] width 1027 height 482
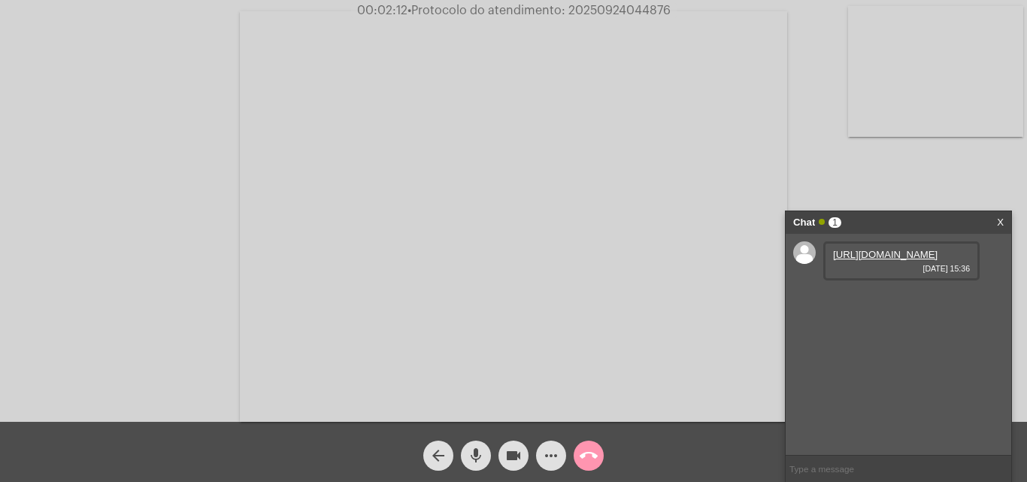
click at [856, 260] on link "https://neft-transfer-bucket.s3.amazonaws.com/temp-7d798af8-4677-6172-3d86-2890…" at bounding box center [885, 254] width 105 height 11
click at [879, 303] on link "https://neft-transfer-bucket.s3.amazonaws.com/temp-d925501b-b192-c255-d5d7-1f64…" at bounding box center [885, 297] width 105 height 11
click at [891, 346] on link "https://neft-transfer-bucket.s3.amazonaws.com/temp-c70a4df1-3056-efed-2bac-ec77…" at bounding box center [885, 340] width 105 height 11
click at [554, 454] on mat-icon "more_horiz" at bounding box center [551, 456] width 18 height 18
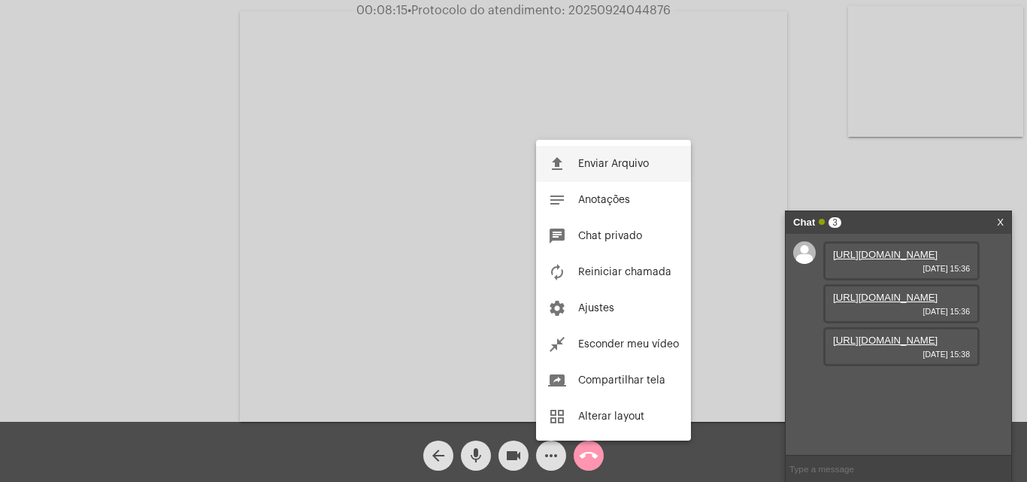
click at [600, 163] on span "Enviar Arquivo" at bounding box center [613, 164] width 71 height 11
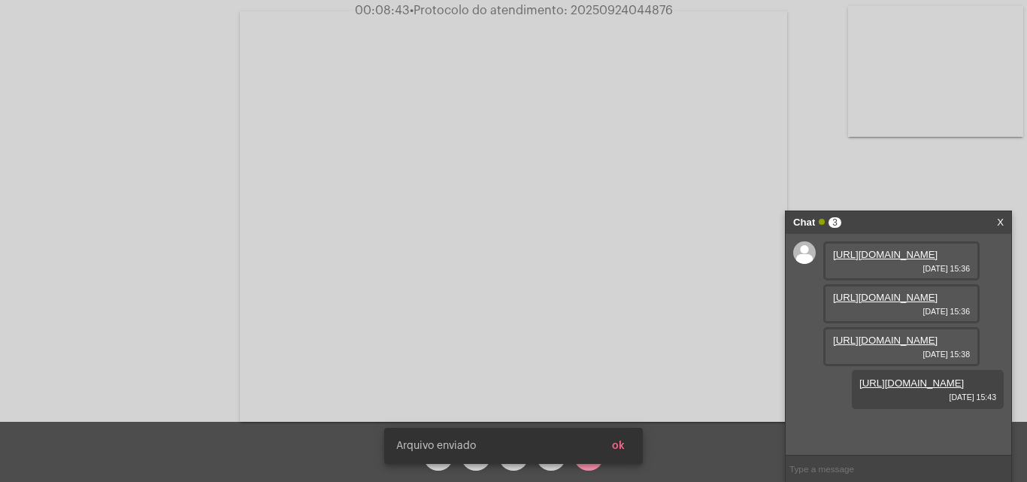
scroll to position [90, 0]
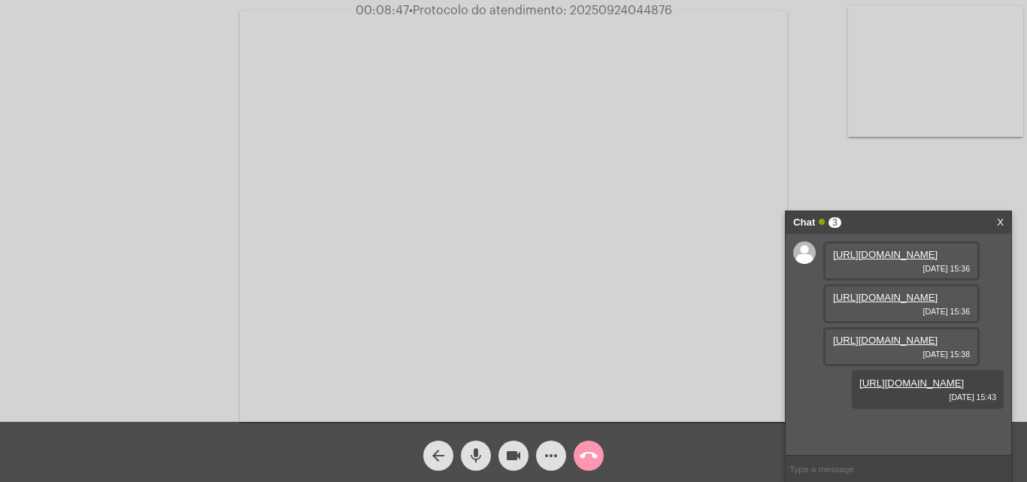
click at [584, 7] on span "• Protocolo do atendimento: 20250924044876" at bounding box center [540, 11] width 263 height 12
click at [472, 454] on mat-icon "mic" at bounding box center [476, 456] width 18 height 18
click at [463, 448] on button "mic_off" at bounding box center [476, 456] width 30 height 30
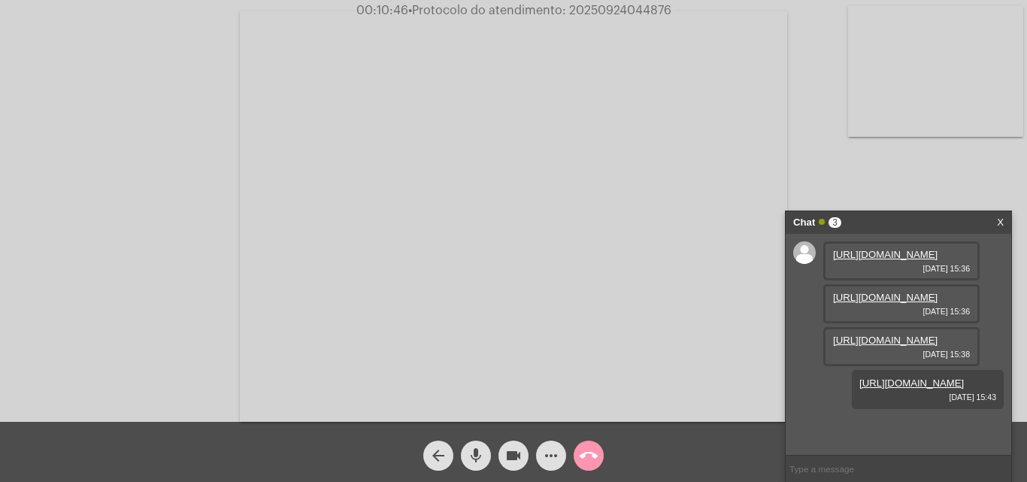
copy span "20250924044876"
click at [590, 455] on mat-icon "call_end" at bounding box center [589, 456] width 18 height 18
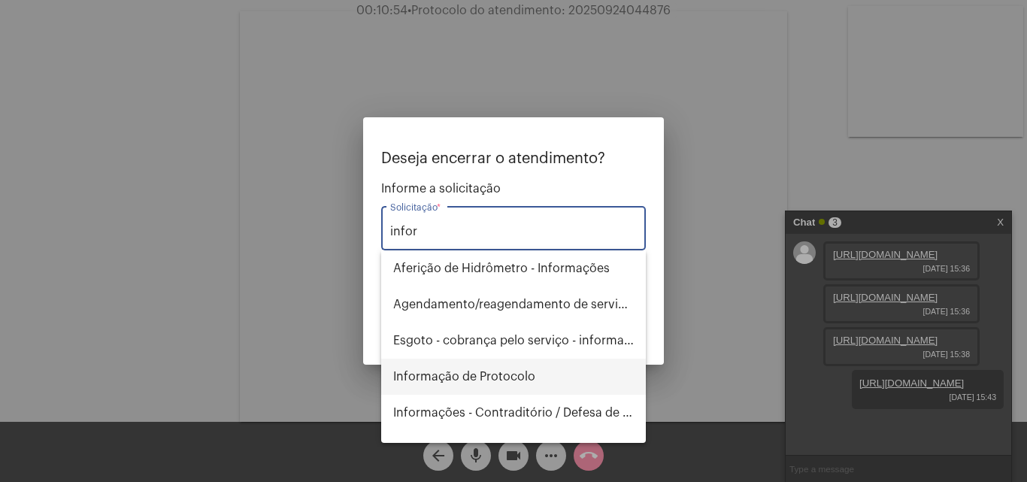
click at [484, 380] on span "Informação de Protocolo" at bounding box center [513, 377] width 241 height 36
type input "Informação de Protocolo"
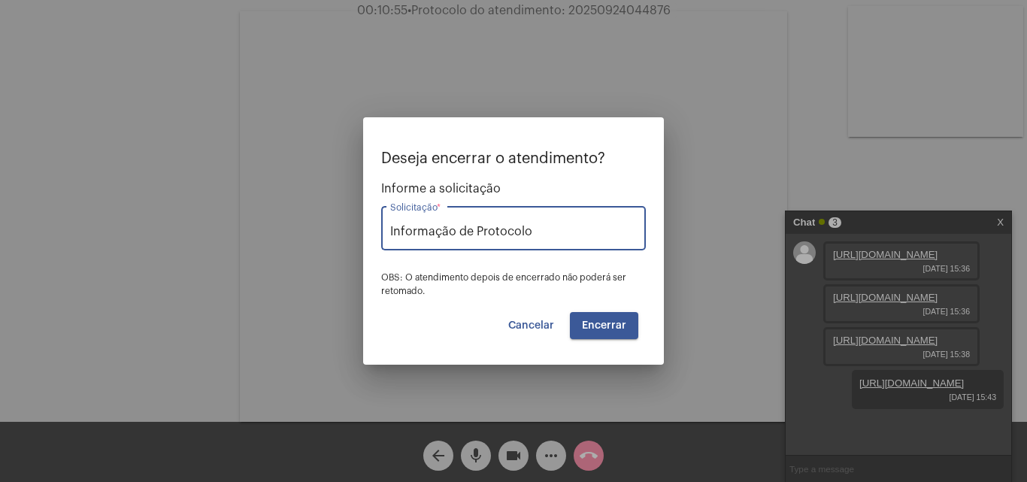
click at [631, 325] on button "Encerrar" at bounding box center [604, 325] width 68 height 27
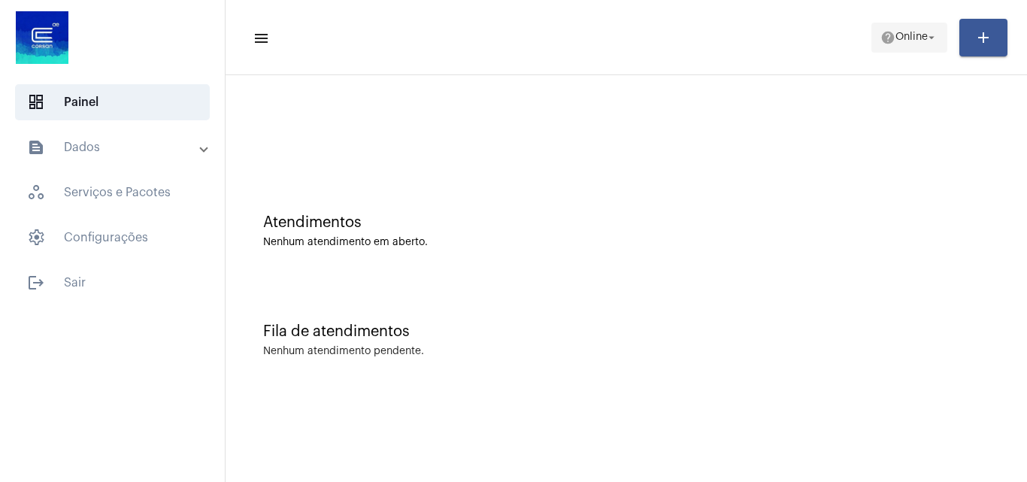
click at [903, 41] on span "Online" at bounding box center [912, 37] width 32 height 11
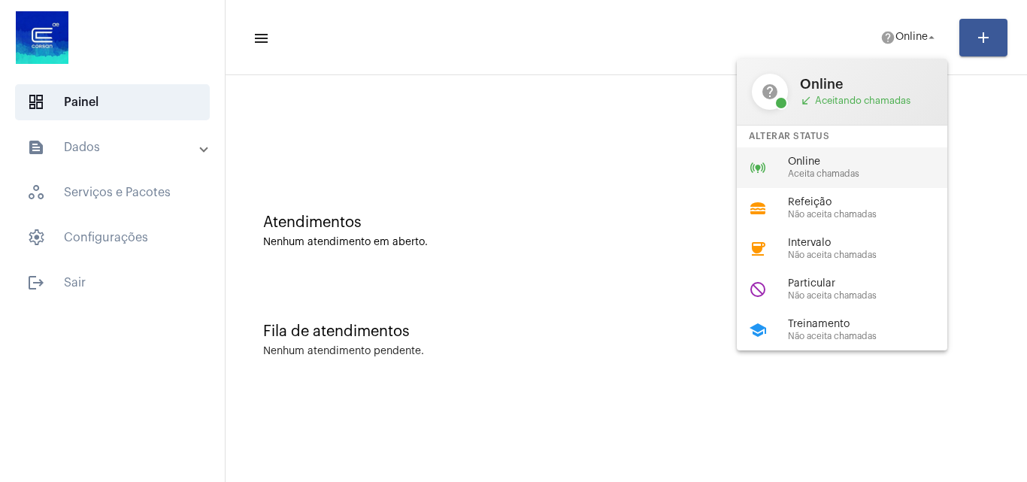
click at [861, 156] on span "Online" at bounding box center [873, 161] width 171 height 11
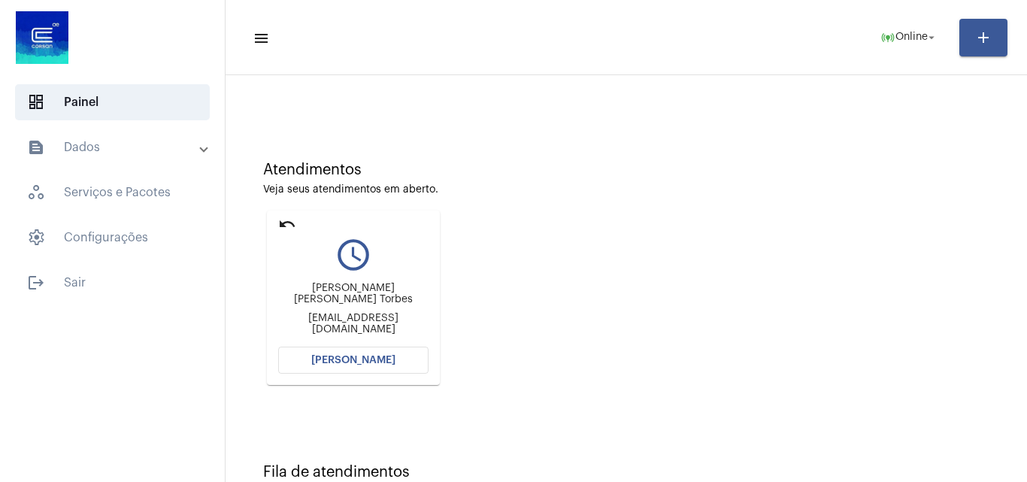
scroll to position [106, 0]
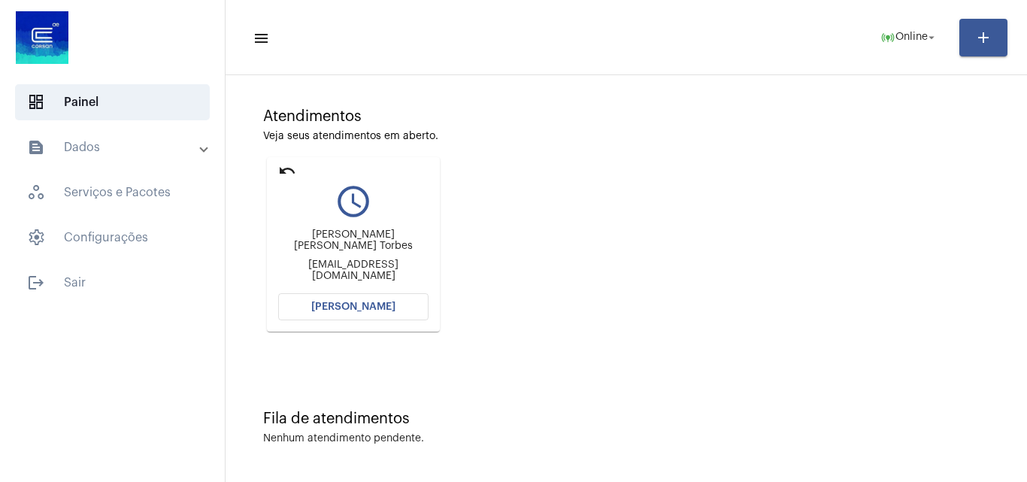
click at [319, 296] on button "[PERSON_NAME]" at bounding box center [353, 306] width 150 height 27
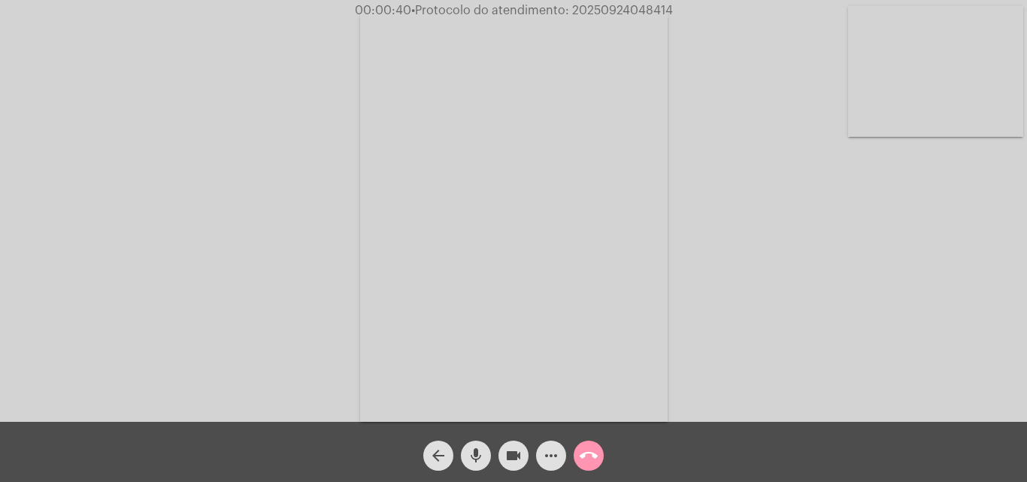
click at [554, 457] on mat-icon "more_horiz" at bounding box center [551, 456] width 18 height 18
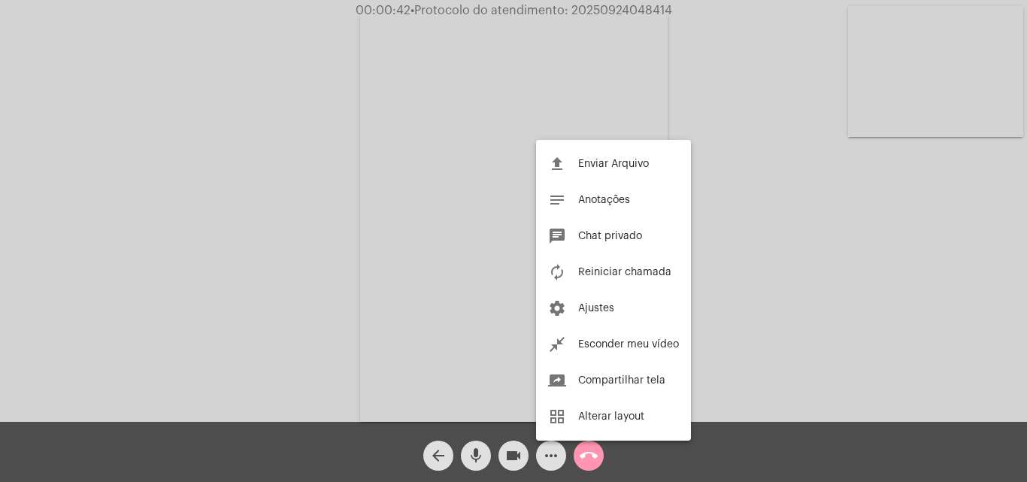
click at [296, 199] on div at bounding box center [513, 241] width 1027 height 482
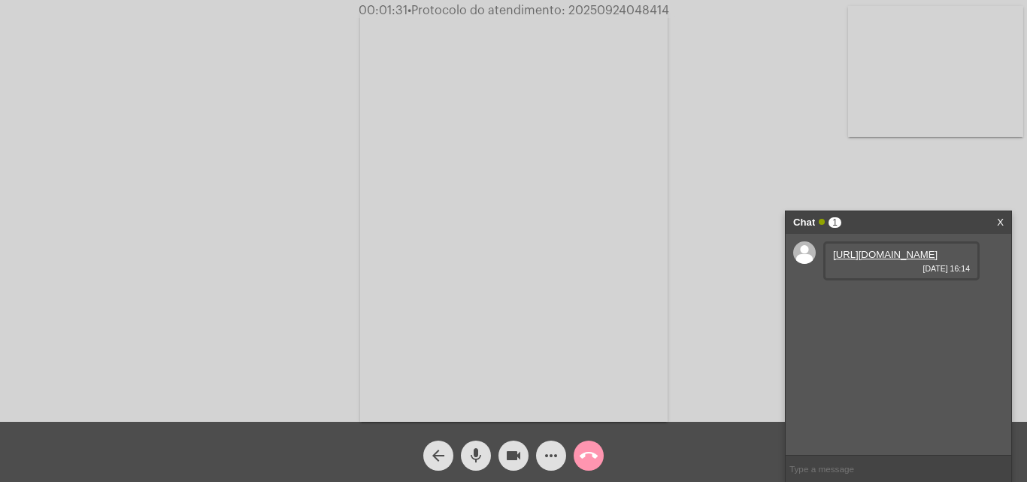
click at [854, 260] on link "https://neft-transfer-bucket.s3.amazonaws.com/temp-ecffb169-c8a9-facb-003b-7353…" at bounding box center [885, 254] width 105 height 11
click at [678, 132] on div "Acessando Câmera e Microfone..." at bounding box center [514, 215] width 1024 height 422
click at [484, 451] on mat-icon "mic" at bounding box center [476, 456] width 18 height 18
click at [479, 455] on mat-icon "mic_off" at bounding box center [476, 456] width 18 height 18
click at [871, 303] on link "https://neft-transfer-bucket.s3.amazonaws.com/temp-886b2675-7391-0819-c6c7-fc3e…" at bounding box center [885, 297] width 105 height 11
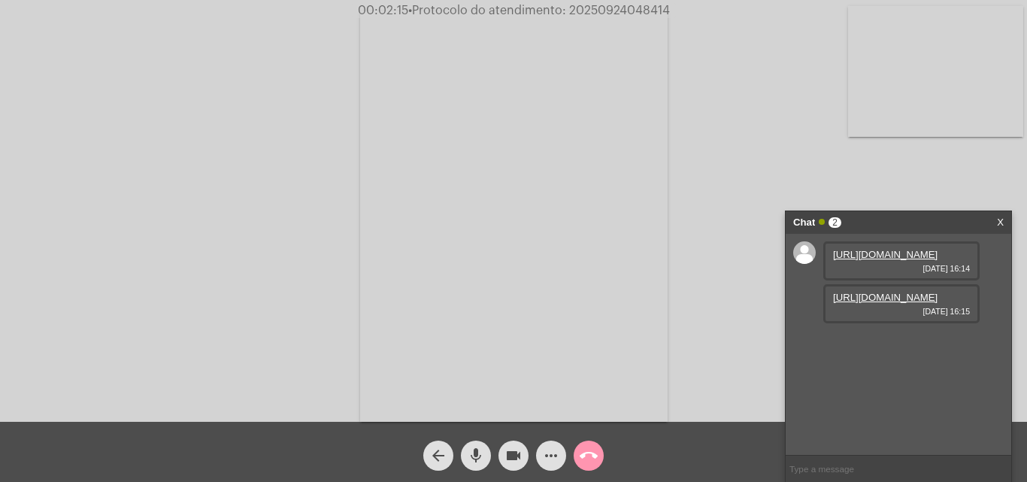
click at [124, 185] on div "Acessando Câmera e Microfone..." at bounding box center [514, 215] width 1024 height 422
click at [901, 346] on link "https://neft-transfer-bucket.s3.amazonaws.com/temp-fcfdc54d-20d4-70bd-138b-6365…" at bounding box center [885, 340] width 105 height 11
click at [120, 141] on div "Acessando Câmera e Microfone..." at bounding box center [514, 215] width 1024 height 422
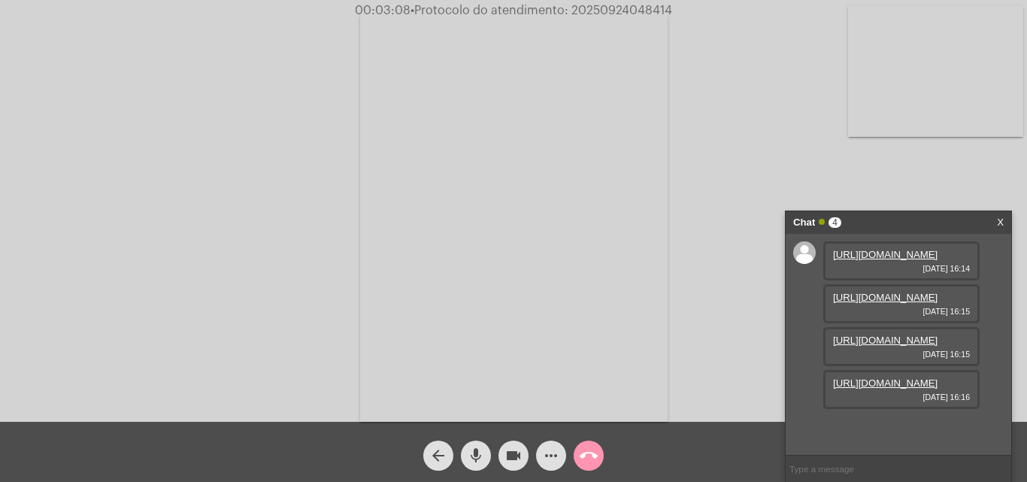
click at [894, 389] on link "https://neft-transfer-bucket.s3.amazonaws.com/temp-23e83e12-7282-4513-f753-1b8a…" at bounding box center [885, 383] width 105 height 11
drag, startPoint x: 156, startPoint y: 117, endPoint x: 180, endPoint y: 131, distance: 28.0
click at [156, 117] on div "Acessando Câmera e Microfone..." at bounding box center [514, 215] width 1024 height 422
drag, startPoint x: 883, startPoint y: 423, endPoint x: 852, endPoint y: 90, distance: 334.6
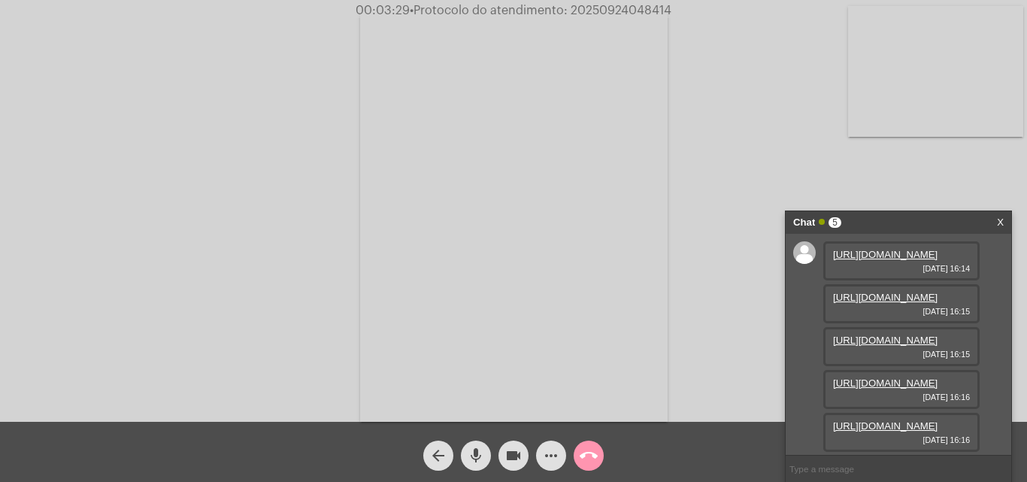
click at [883, 423] on link "https://neft-transfer-bucket.s3.amazonaws.com/temp-41da3f3d-c39c-1a49-c027-47ef…" at bounding box center [885, 425] width 105 height 11
click at [145, 148] on div "Acessando Câmera e Microfone..." at bounding box center [514, 215] width 1024 height 422
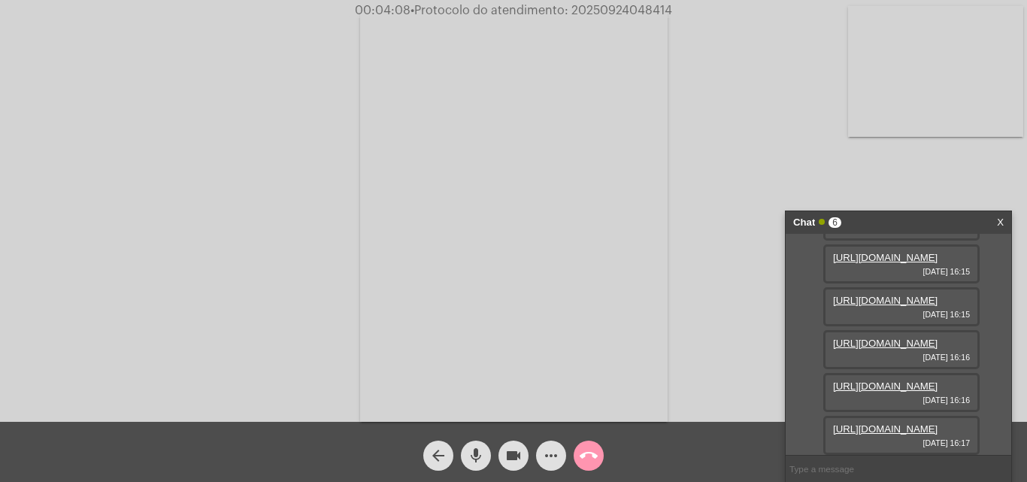
scroll to position [232, 0]
click at [895, 423] on link "https://neft-transfer-bucket.s3.amazonaws.com/temp-99bef4d7-324e-deda-857c-5db0…" at bounding box center [885, 428] width 105 height 11
click at [162, 159] on div "Acessando Câmera e Microfone..." at bounding box center [514, 215] width 1024 height 422
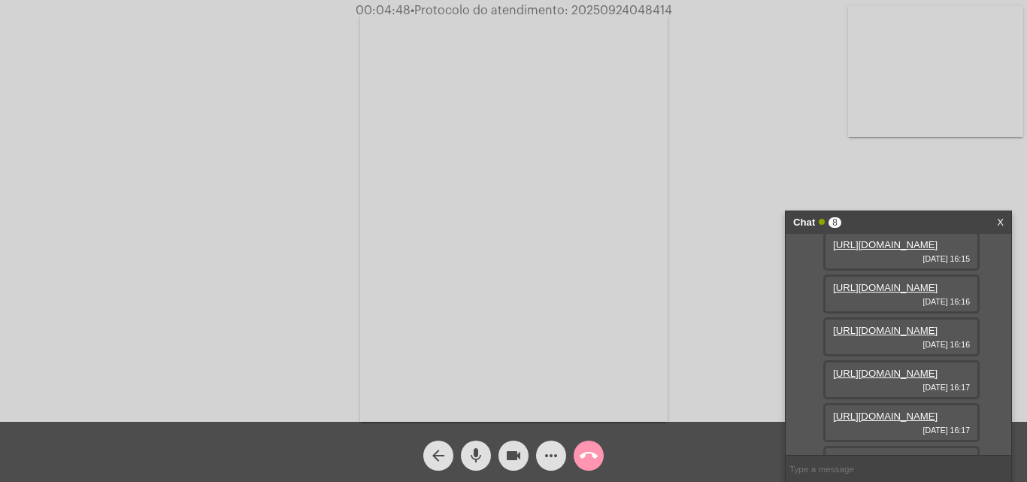
scroll to position [396, 0]
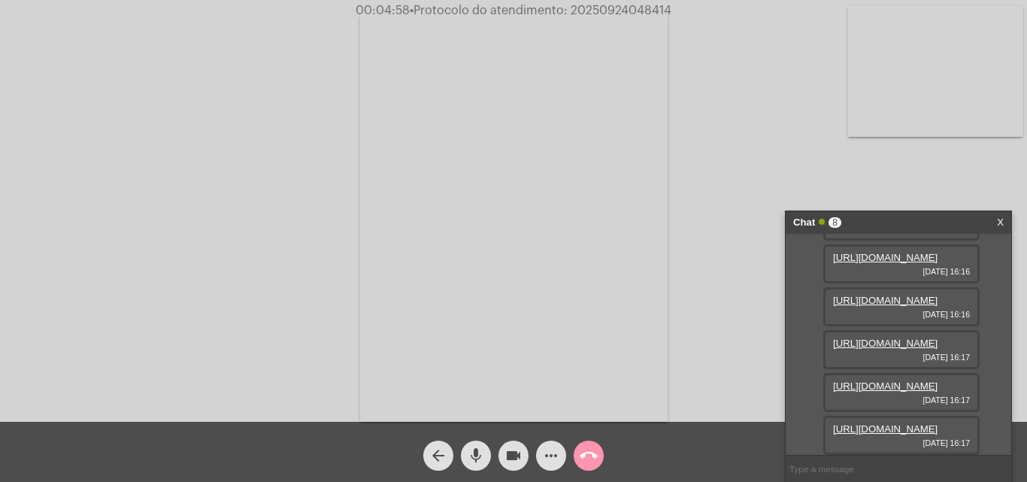
click at [897, 423] on link "https://neft-transfer-bucket.s3.amazonaws.com/temp-26e51f74-7a24-2713-1051-2d13…" at bounding box center [885, 428] width 105 height 11
click at [842, 155] on div "Acessando Câmera e Microfone..." at bounding box center [514, 215] width 1024 height 422
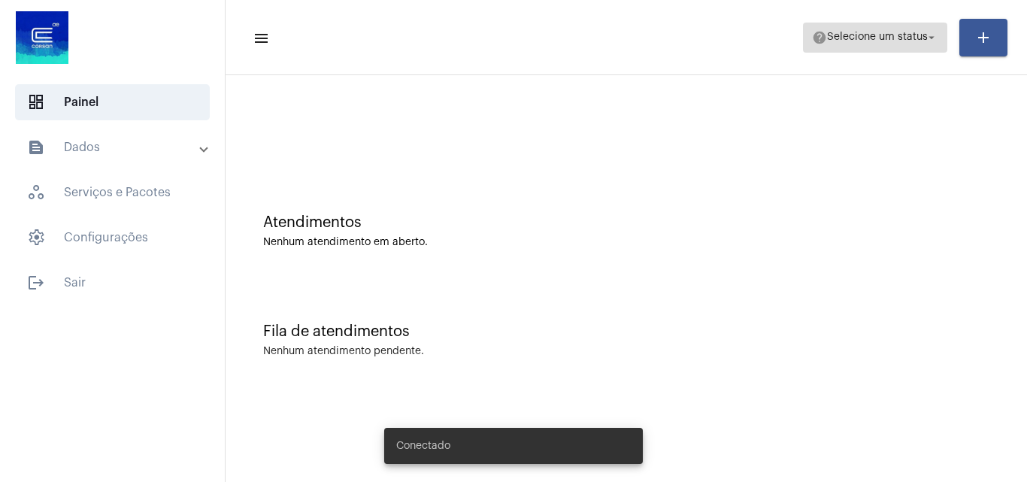
click at [867, 38] on span "Selecione um status" at bounding box center [877, 37] width 101 height 11
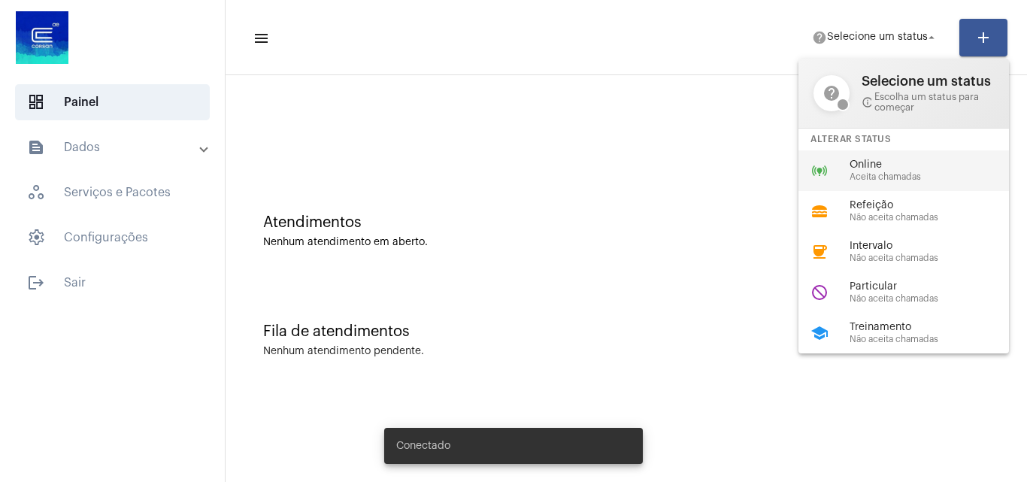
click at [889, 180] on span "Aceita chamadas" at bounding box center [935, 177] width 171 height 10
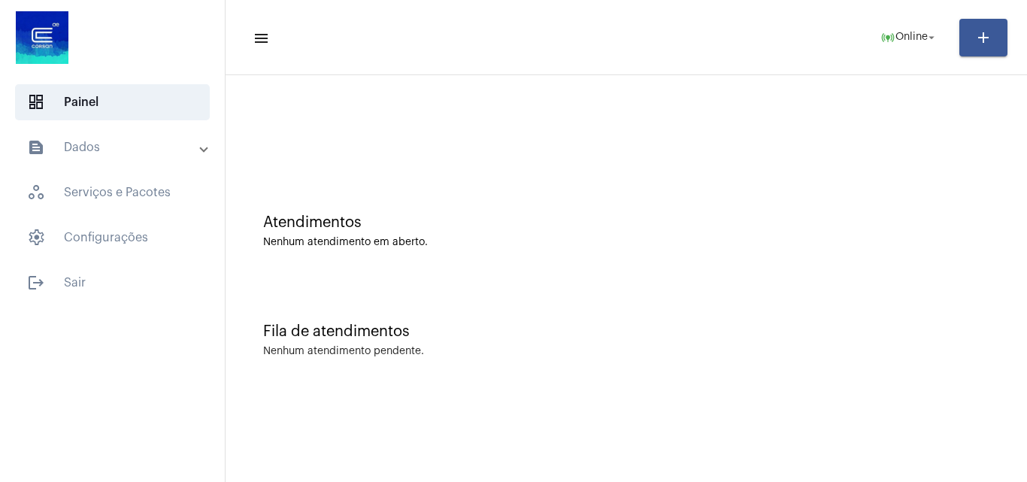
click at [126, 151] on mat-panel-title "text_snippet_outlined Dados" at bounding box center [114, 147] width 174 height 18
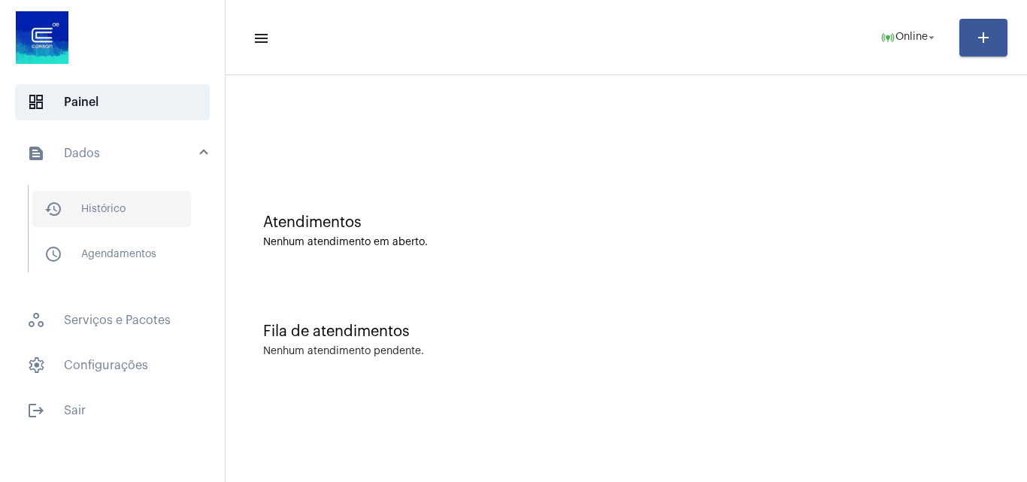
click at [143, 222] on span "history_outlined Histórico" at bounding box center [111, 209] width 159 height 36
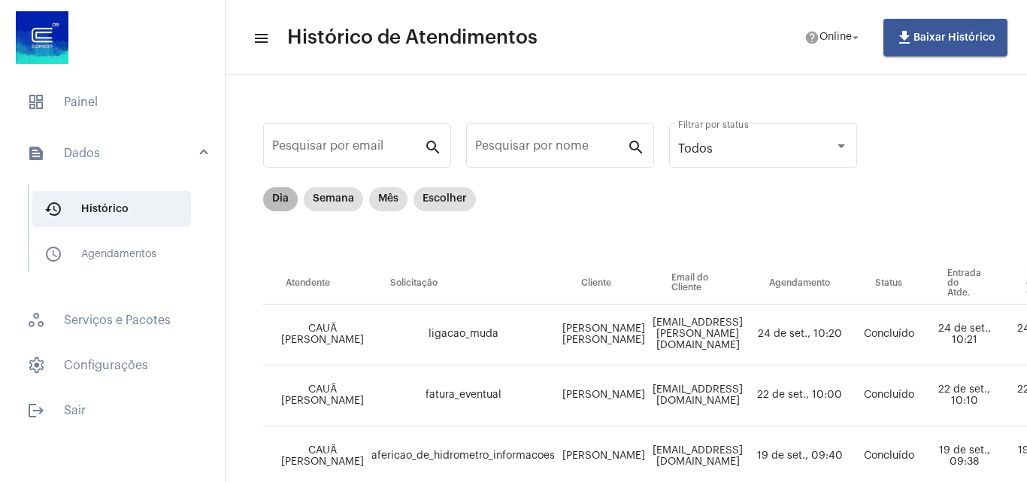
click at [276, 201] on mat-chip "Dia" at bounding box center [280, 199] width 35 height 24
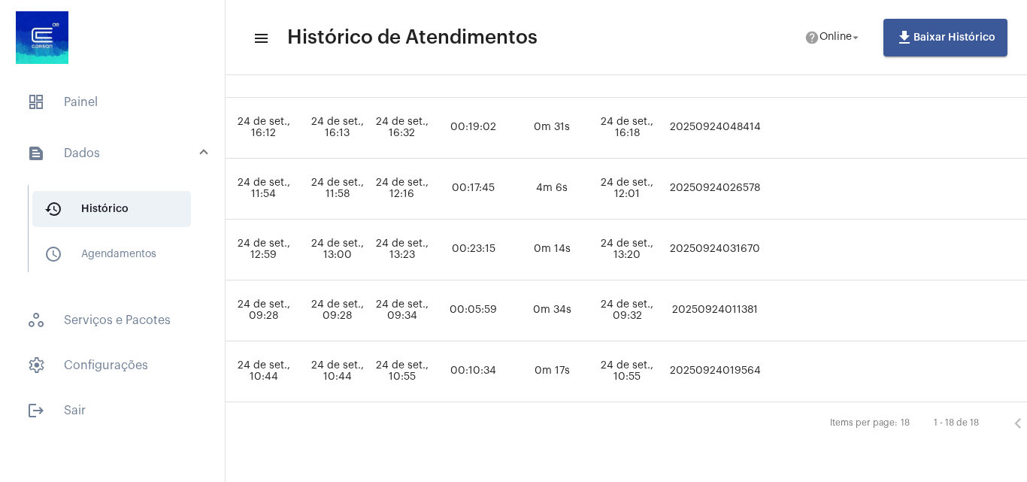
scroll to position [860, 745]
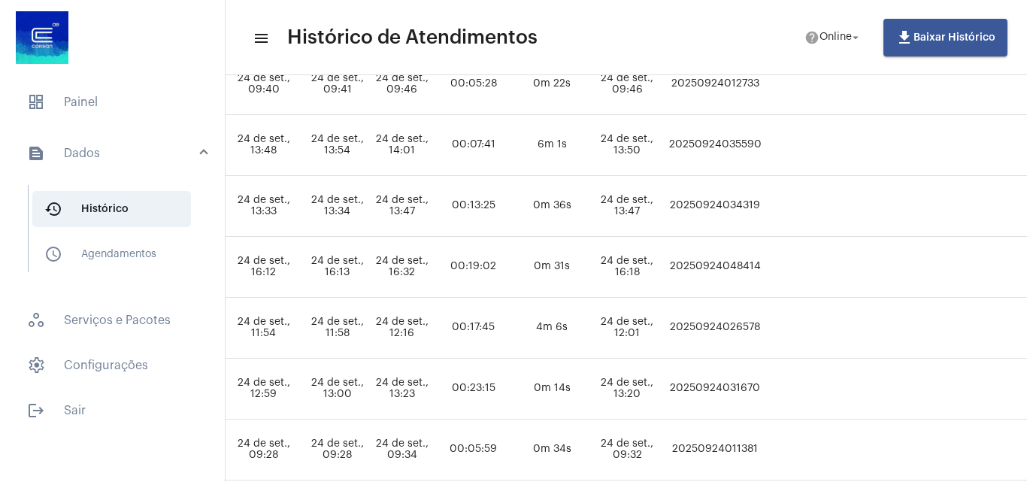
click at [766, 266] on td "20250924048414" at bounding box center [715, 267] width 101 height 61
copy td "20250924048414"
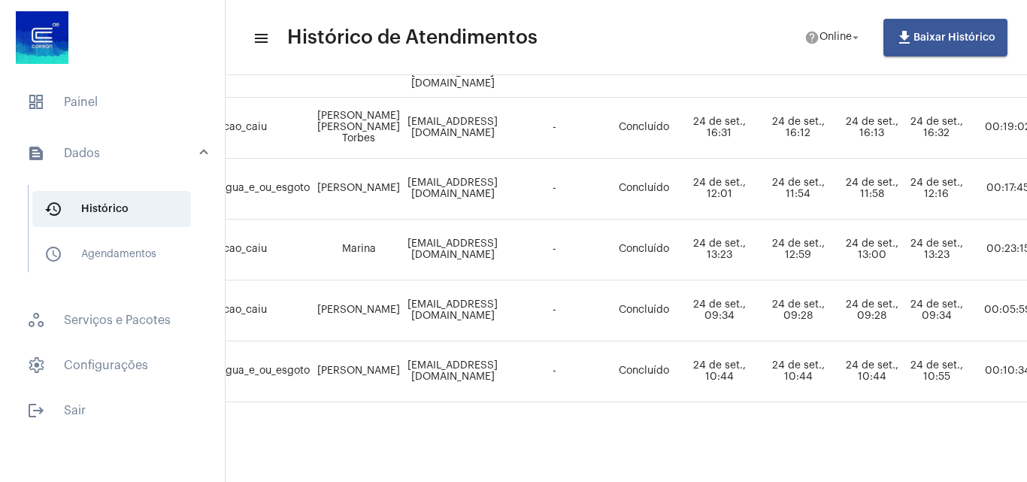
scroll to position [1010, 202]
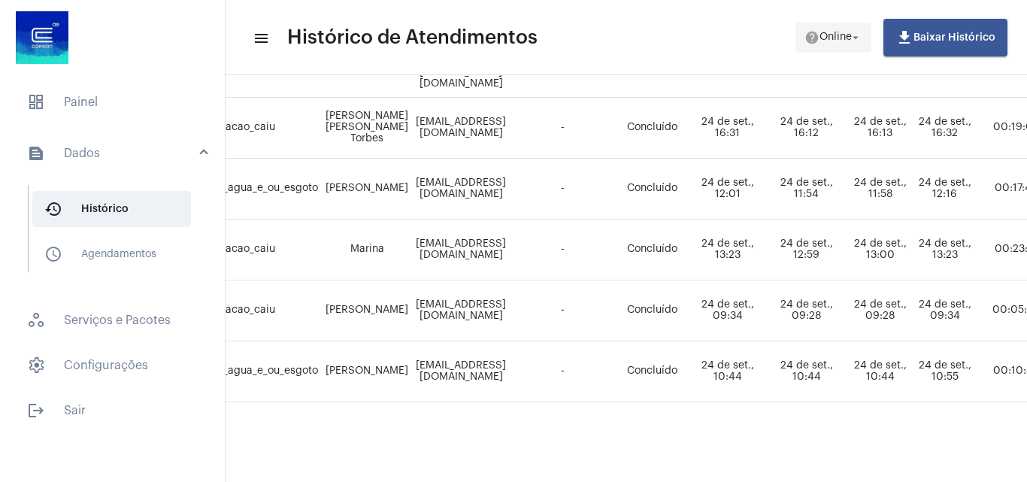
click at [810, 39] on mat-icon "help" at bounding box center [812, 37] width 15 height 15
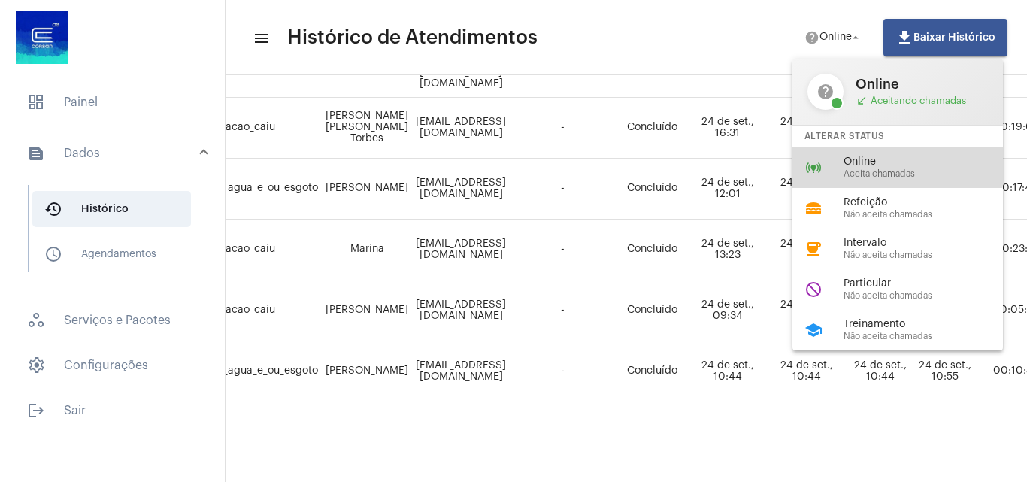
click at [838, 157] on div "online_prediction Online Aceita chamadas" at bounding box center [910, 167] width 235 height 41
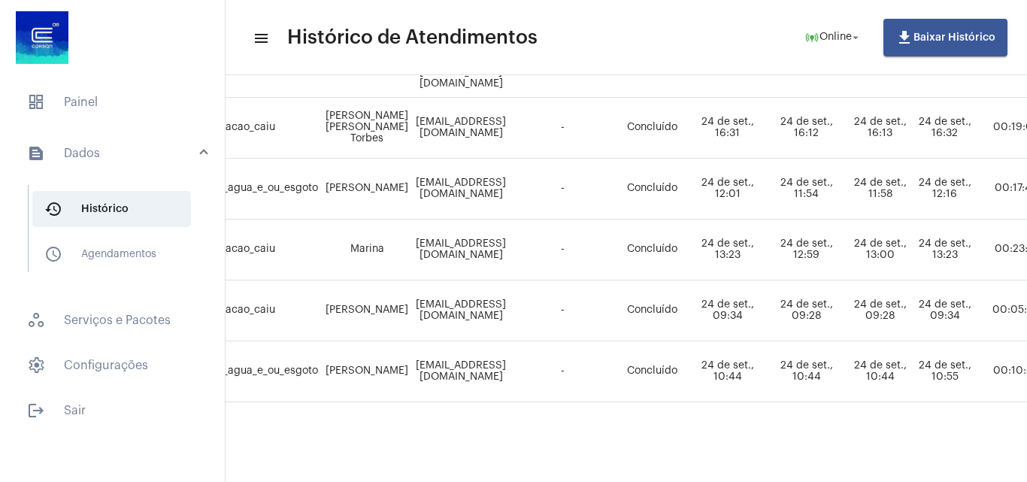
click at [800, 426] on div "Items per page: 18 1 - 18 de 18" at bounding box center [837, 423] width 1552 height 42
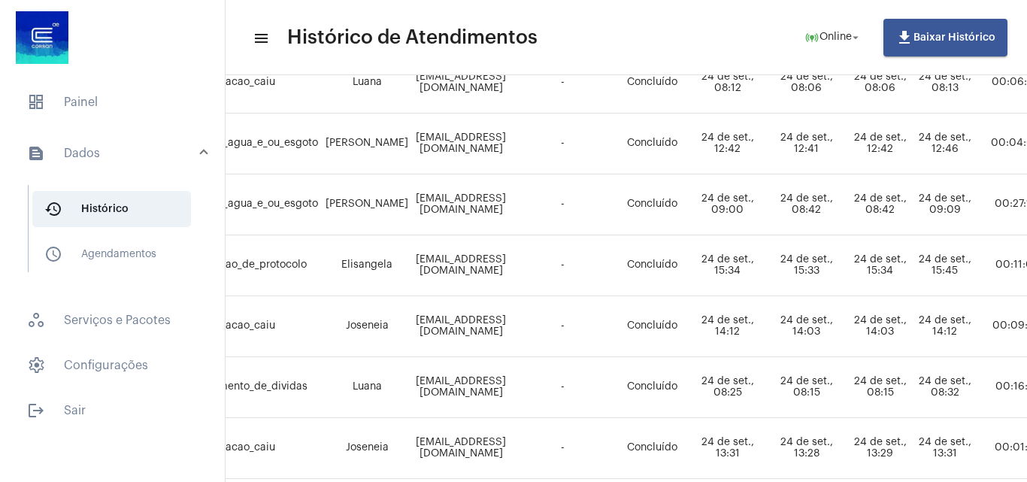
scroll to position [0, 202]
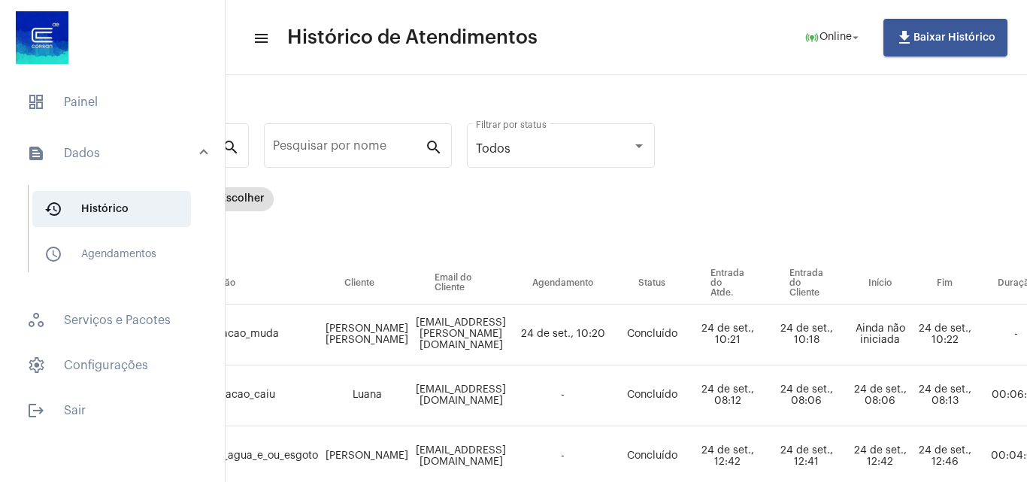
click at [891, 225] on div "Dia Semana Mês Escolher" at bounding box center [584, 224] width 1046 height 75
click at [90, 105] on span "dashboard Painel" at bounding box center [112, 102] width 195 height 36
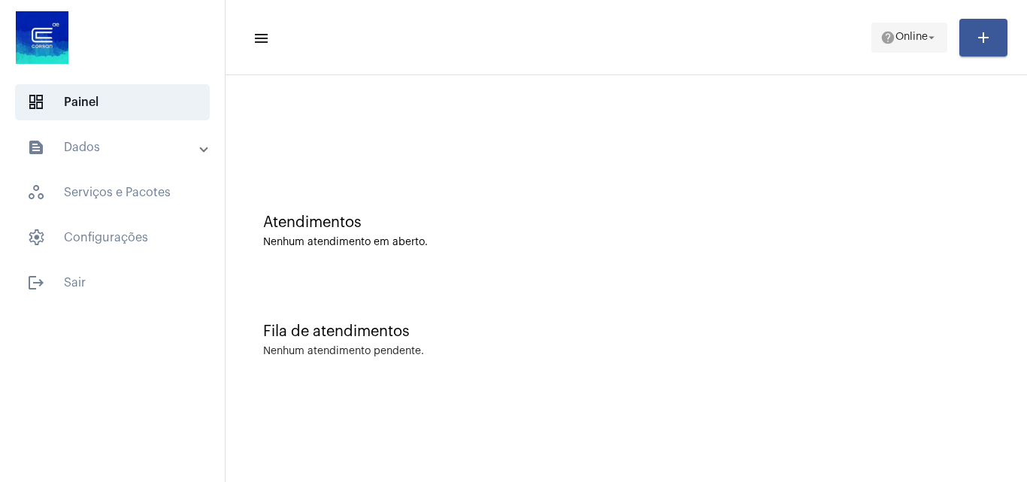
click at [889, 41] on mat-icon "help" at bounding box center [888, 37] width 15 height 15
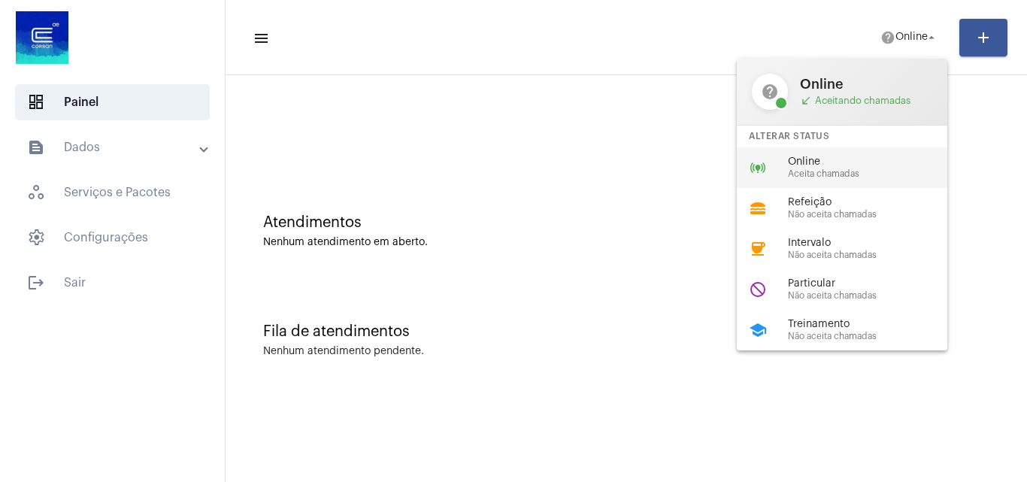
click at [859, 166] on span "Online" at bounding box center [873, 161] width 171 height 11
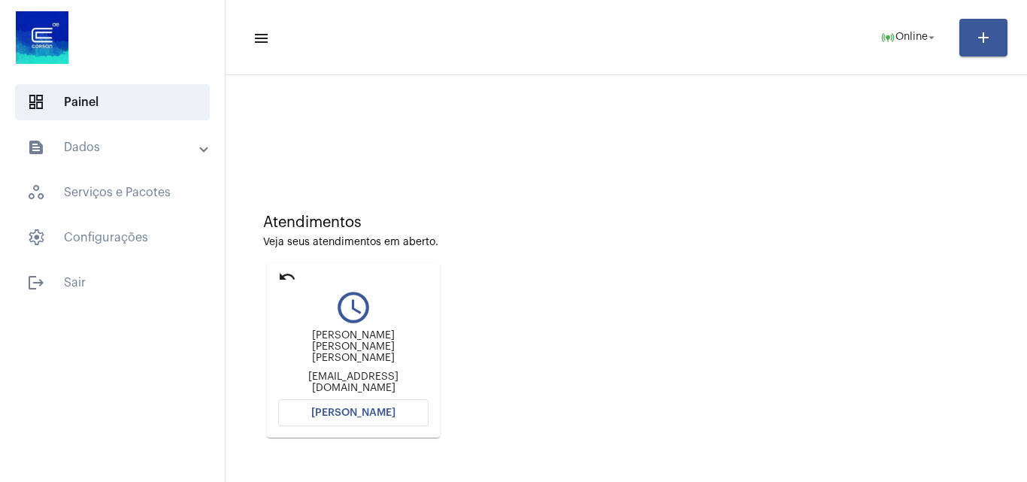
click at [288, 276] on mat-icon "undo" at bounding box center [287, 277] width 18 height 18
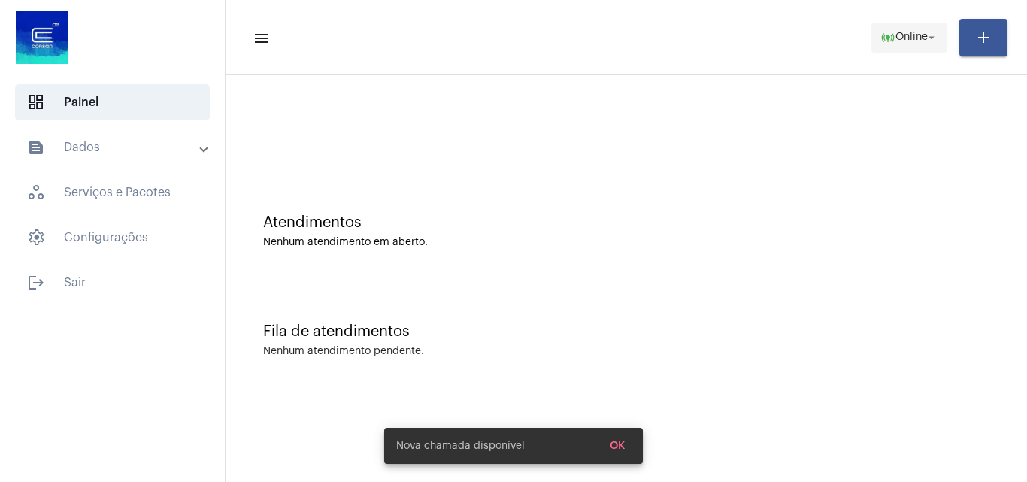
click at [920, 26] on span "online_prediction Online arrow_drop_down" at bounding box center [910, 36] width 58 height 27
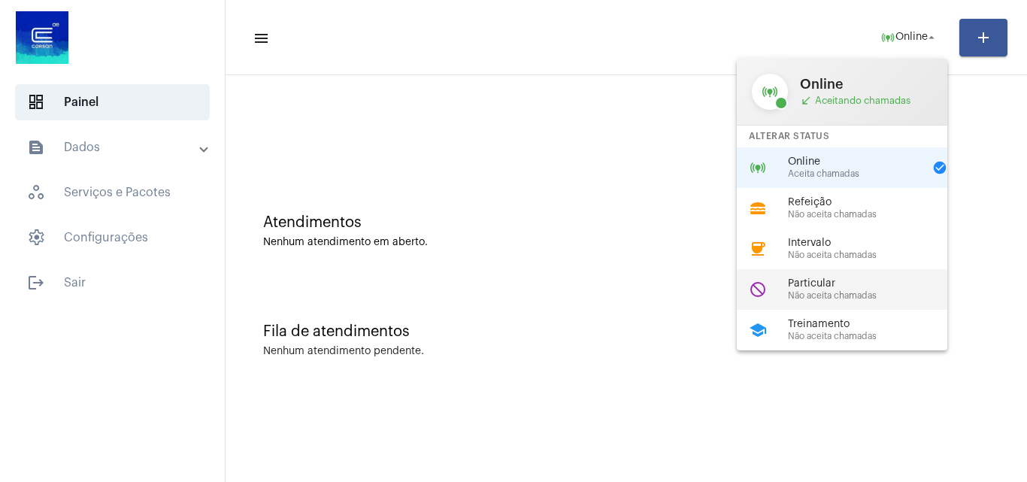
click at [842, 296] on span "Não aceita chamadas" at bounding box center [873, 296] width 171 height 10
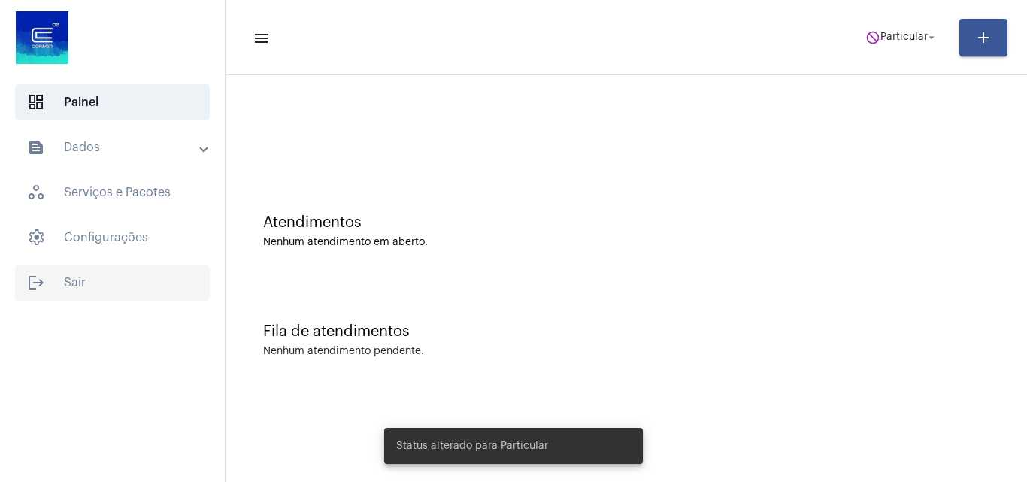
click at [141, 282] on span "logout Sair" at bounding box center [112, 283] width 195 height 36
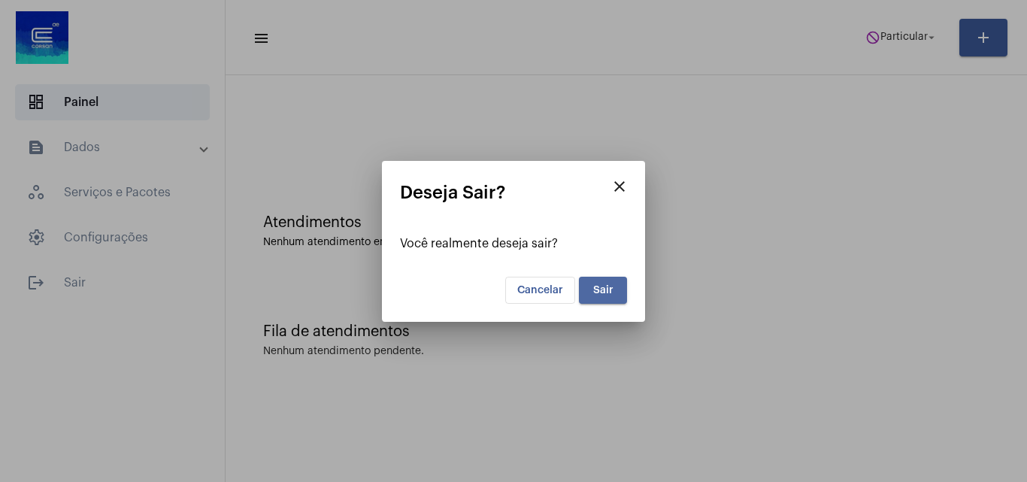
click at [602, 299] on button "Sair" at bounding box center [603, 290] width 48 height 27
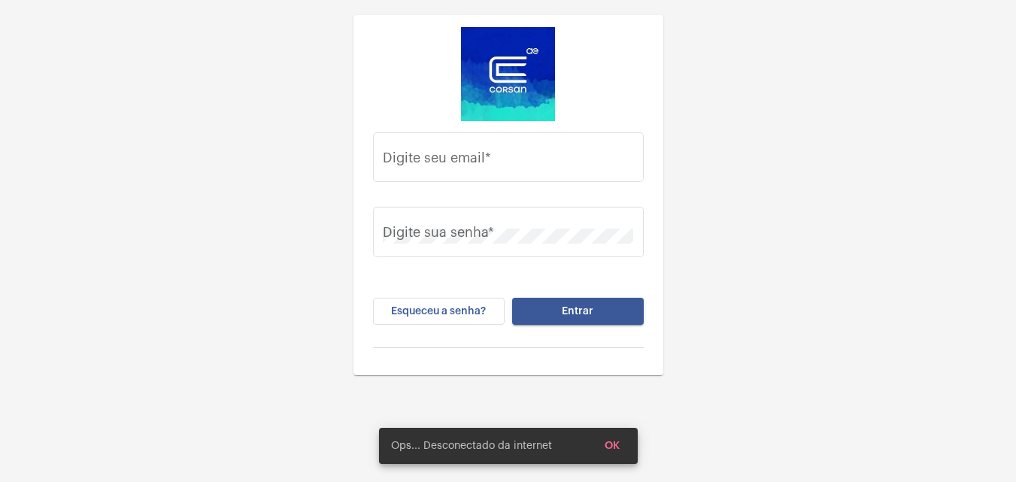
type input "[EMAIL_ADDRESS][PERSON_NAME][DOMAIN_NAME]"
